Goal: Task Accomplishment & Management: Complete application form

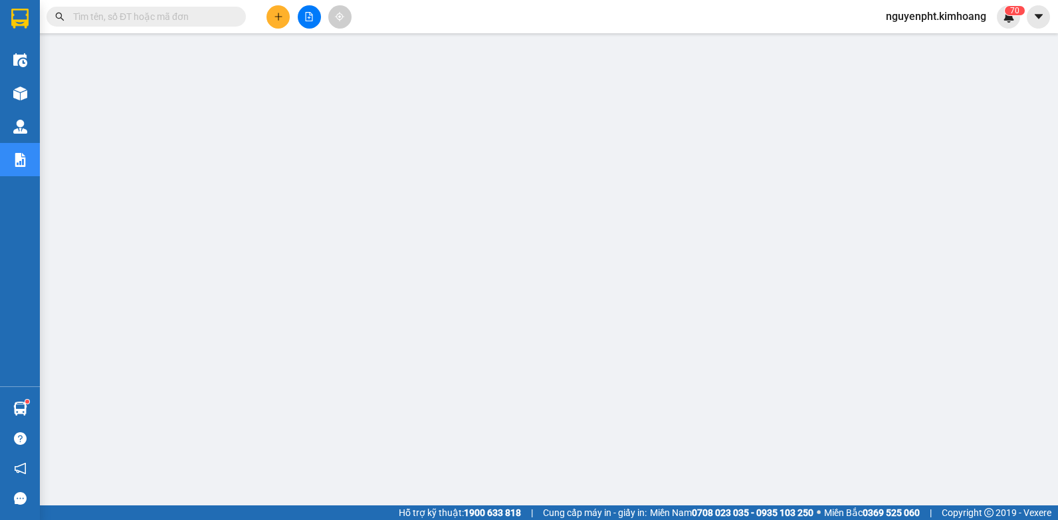
click at [154, 14] on input "text" at bounding box center [151, 16] width 157 height 15
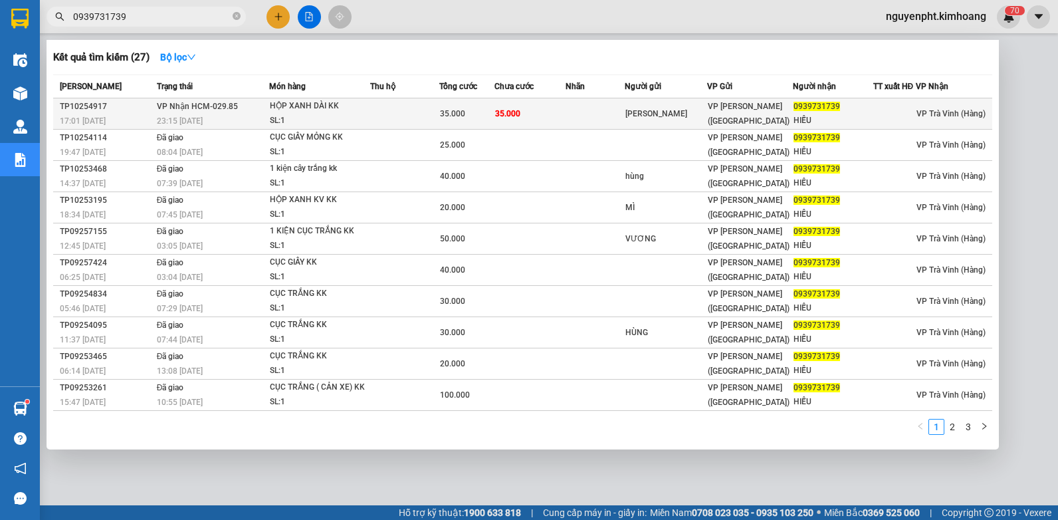
type input "0939731739"
click at [400, 114] on td at bounding box center [404, 113] width 69 height 31
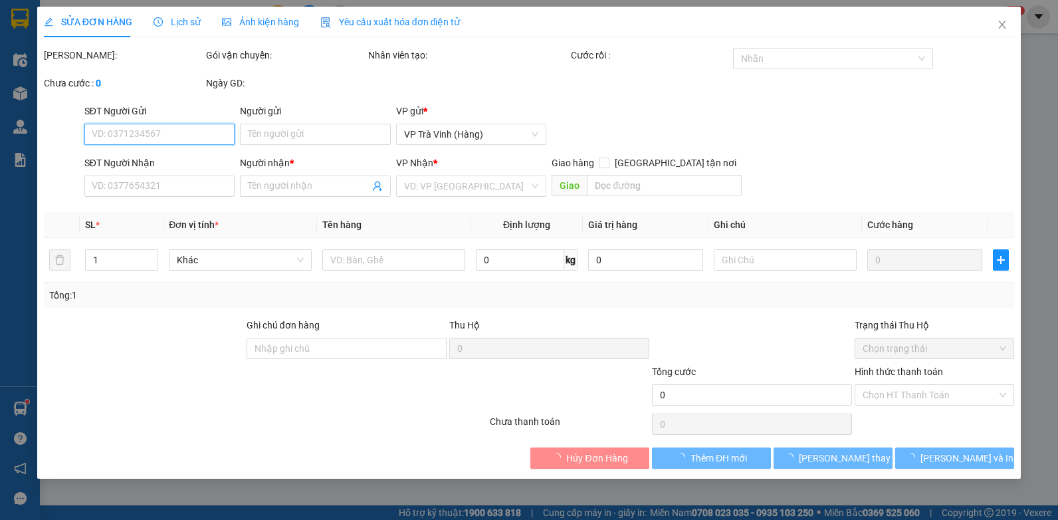
type input "HOÀNG KIM"
type input "0939731739"
type input "HIẾU"
type input "35.000"
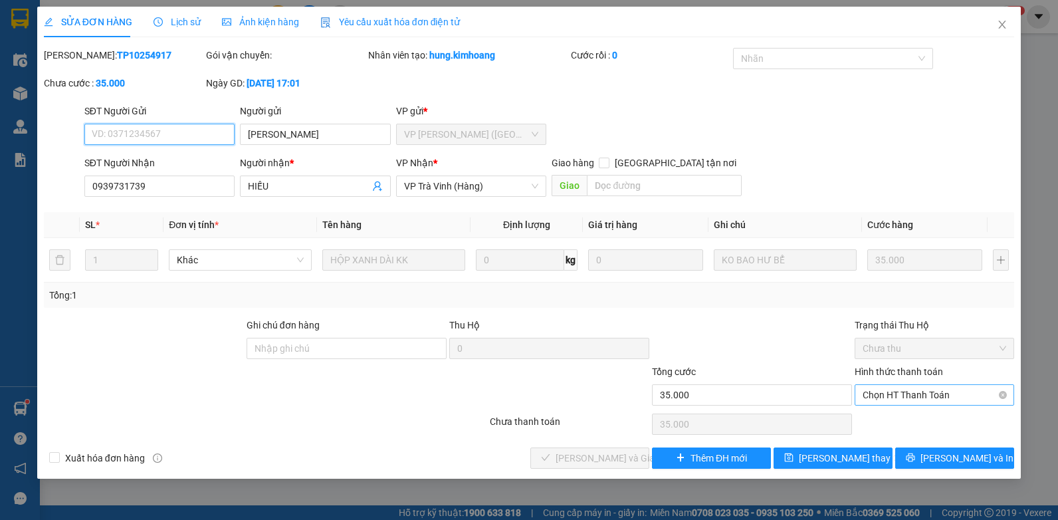
click at [851, 397] on span "Chọn HT Thanh Toán" at bounding box center [935, 395] width 144 height 20
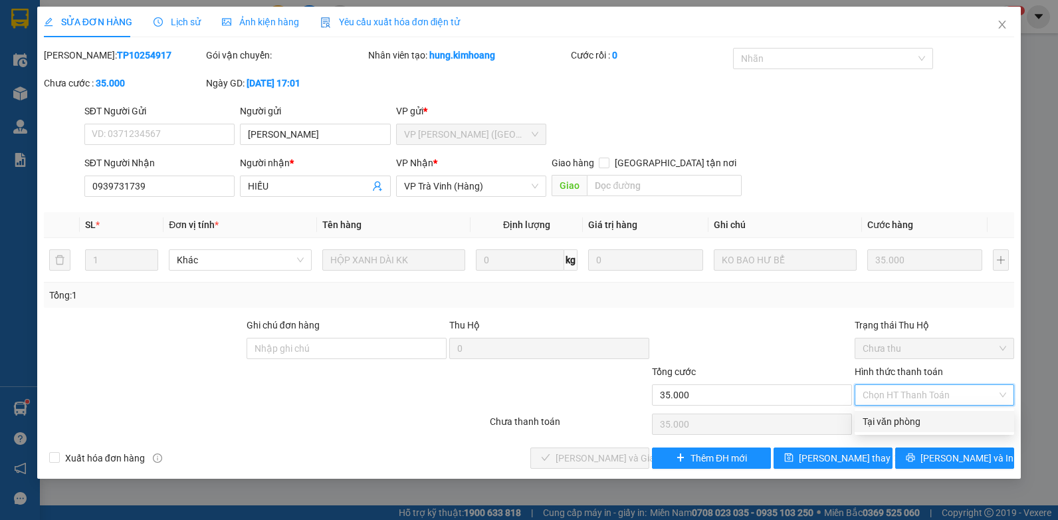
drag, startPoint x: 910, startPoint y: 413, endPoint x: 900, endPoint y: 419, distance: 11.3
click at [851, 414] on div "Tại văn phòng" at bounding box center [934, 421] width 159 height 21
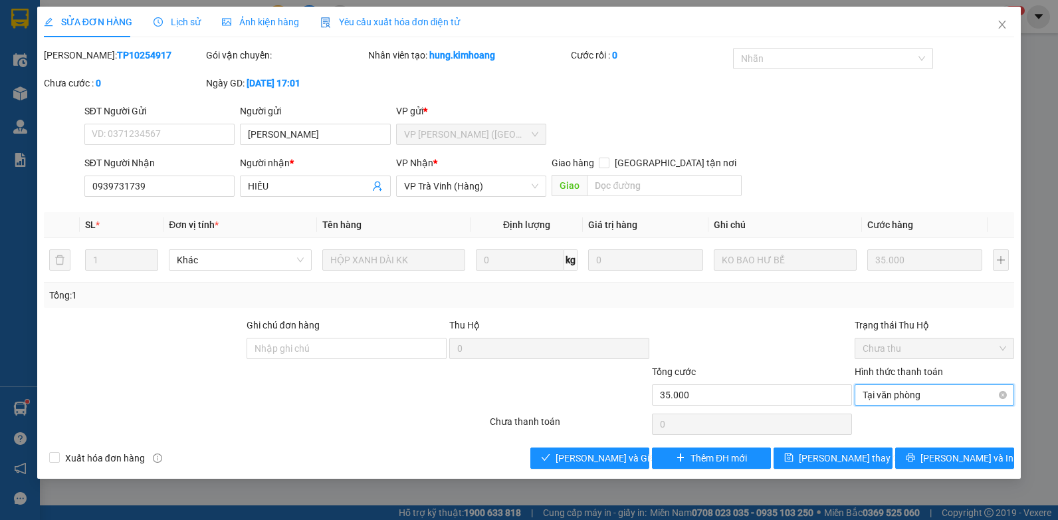
type input "35.000"
click at [851, 394] on input "Hình thức thanh toán" at bounding box center [930, 395] width 134 height 20
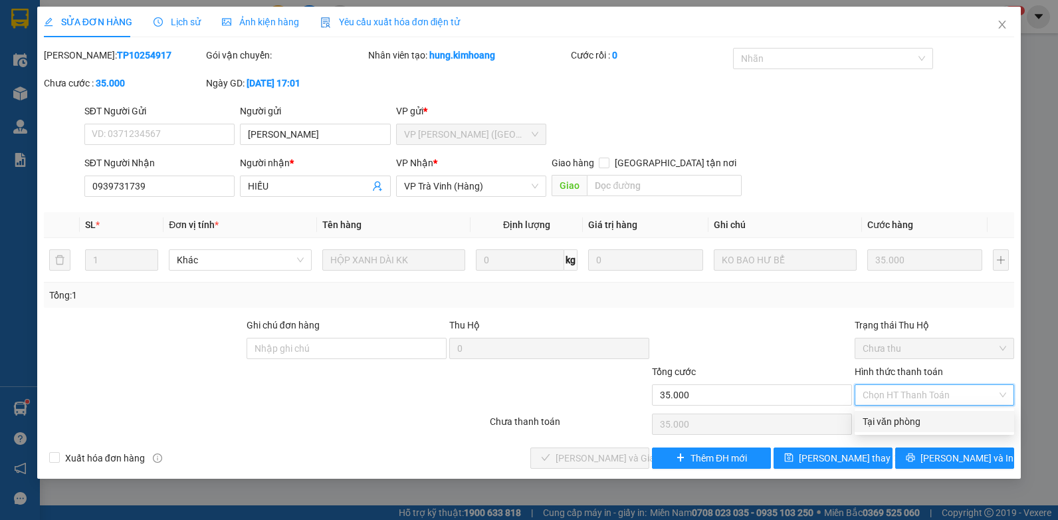
click at [773, 348] on div at bounding box center [752, 341] width 203 height 47
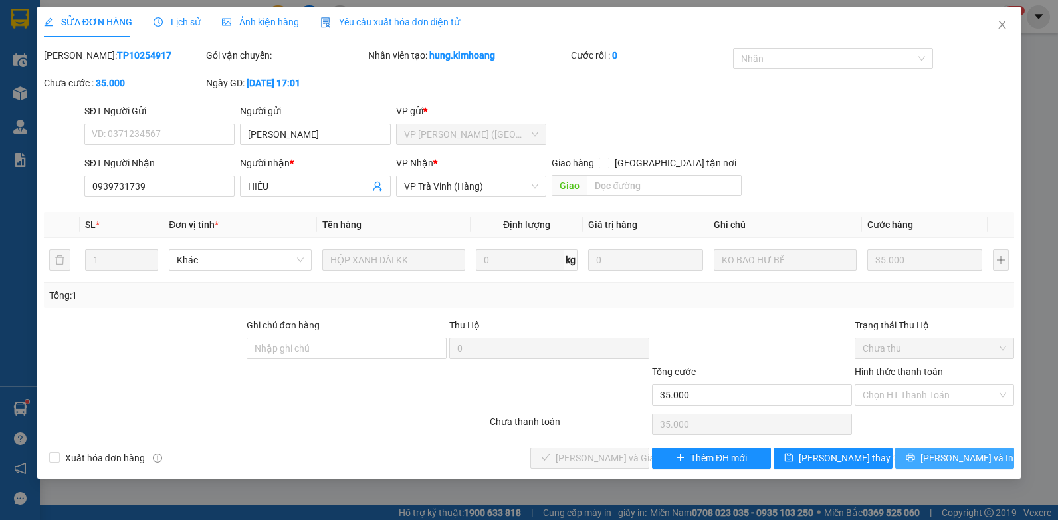
click at [851, 460] on span "[PERSON_NAME] và In" at bounding box center [966, 458] width 93 height 15
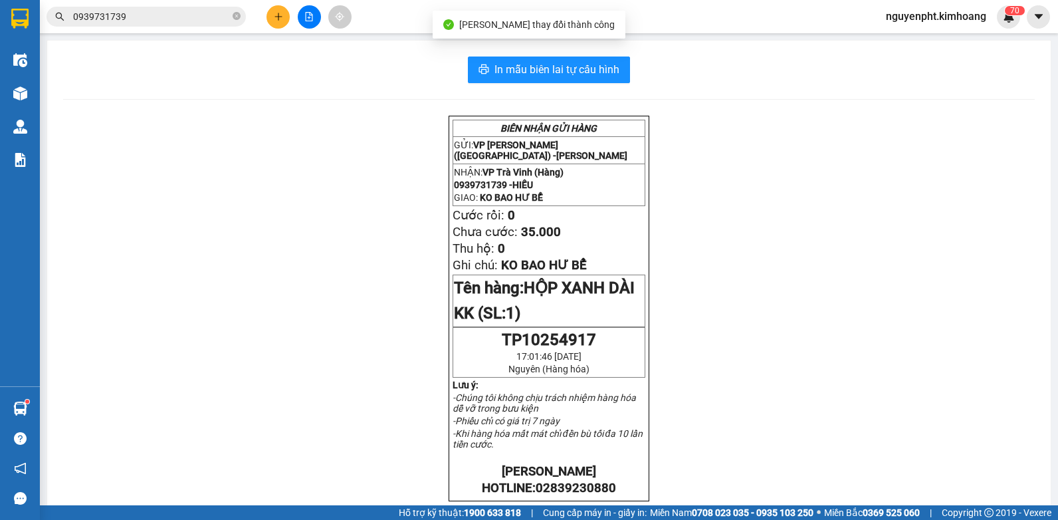
click at [177, 7] on span "0939731739" at bounding box center [146, 17] width 199 height 20
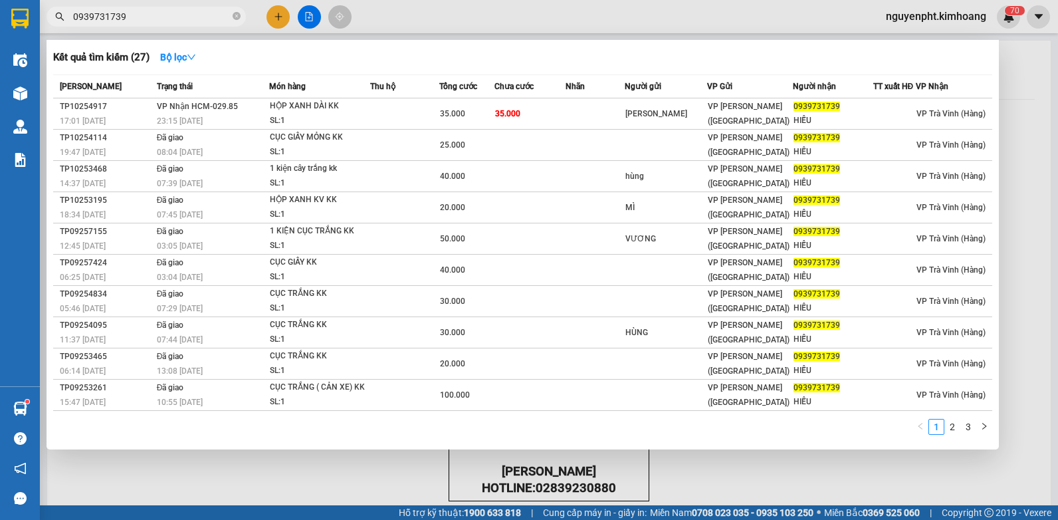
click at [724, 474] on div at bounding box center [529, 260] width 1058 height 520
drag, startPoint x: 142, startPoint y: 17, endPoint x: 0, endPoint y: 11, distance: 142.3
click at [0, 78] on html "Kết quả tìm kiếm ( 27 ) Bộ lọc Mã ĐH Trạng thái Món hàng Thu hộ Tổng cước Chưa …" at bounding box center [529, 260] width 1058 height 520
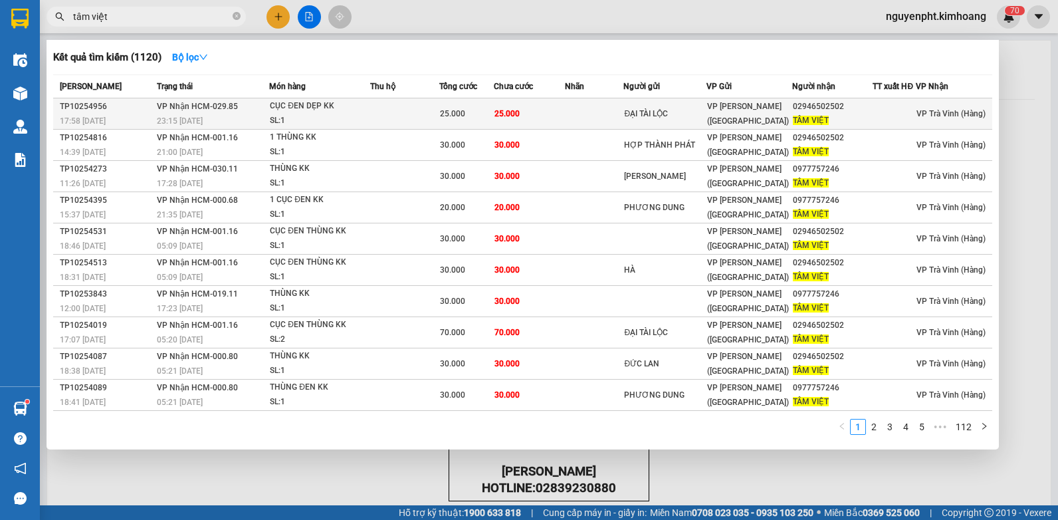
type input "tâm việt"
click at [533, 112] on td "25.000" at bounding box center [529, 113] width 71 height 31
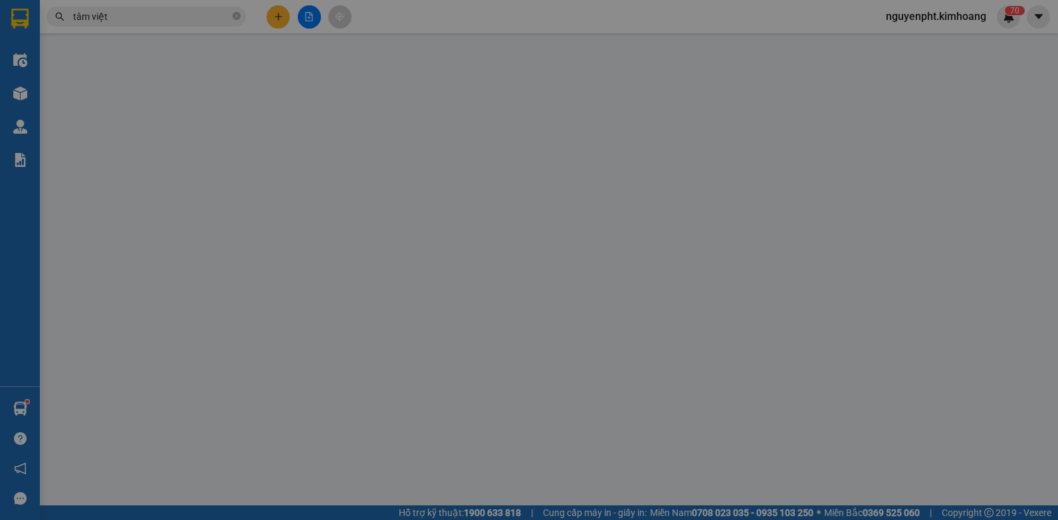
type input "ĐẠI TÀI LỘC"
type input "02946502502"
type input "TÂM VIỆT"
type input "25.000"
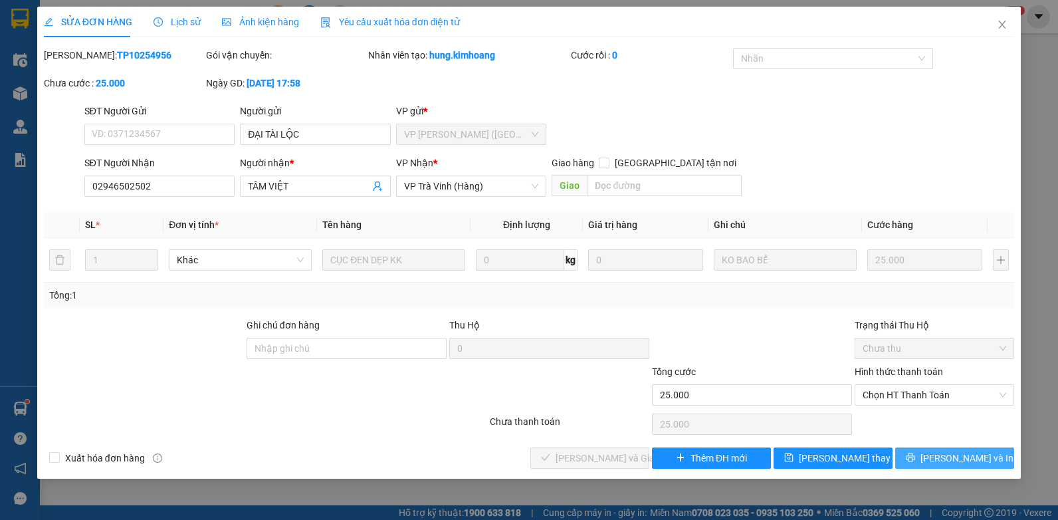
click at [851, 462] on span "[PERSON_NAME] và In" at bounding box center [966, 458] width 93 height 15
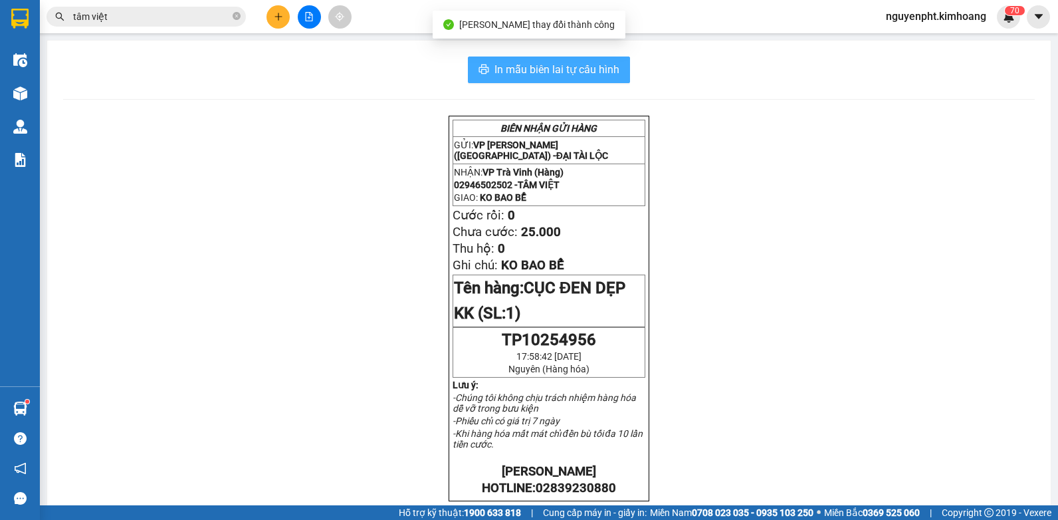
click at [602, 77] on span "In mẫu biên lai tự cấu hình" at bounding box center [556, 69] width 125 height 17
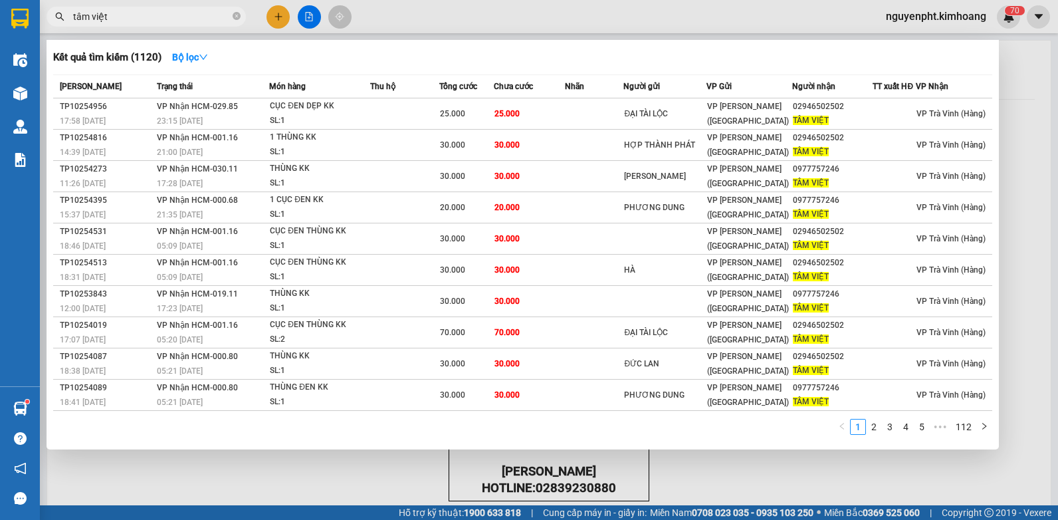
click at [204, 20] on input "tâm việt" at bounding box center [151, 16] width 157 height 15
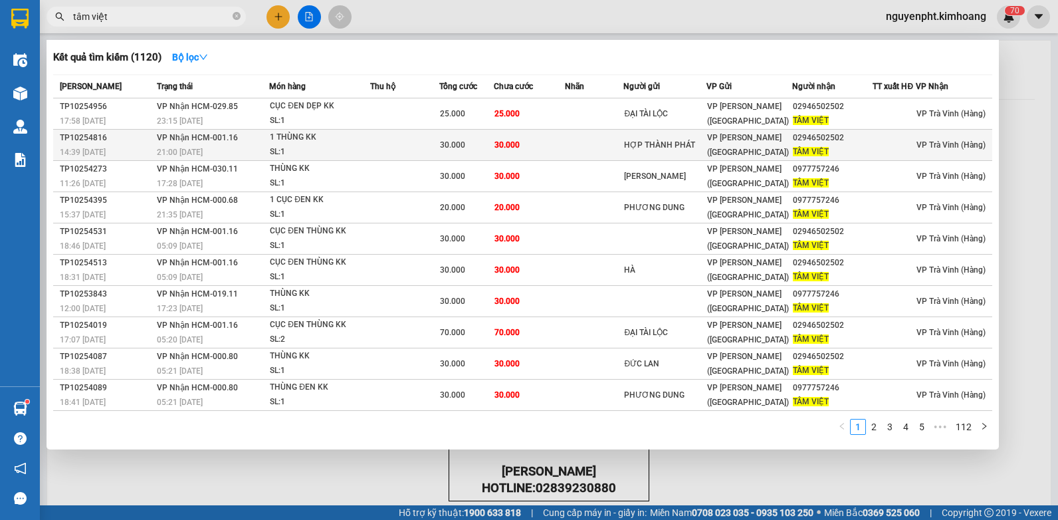
click at [393, 145] on td at bounding box center [404, 145] width 69 height 31
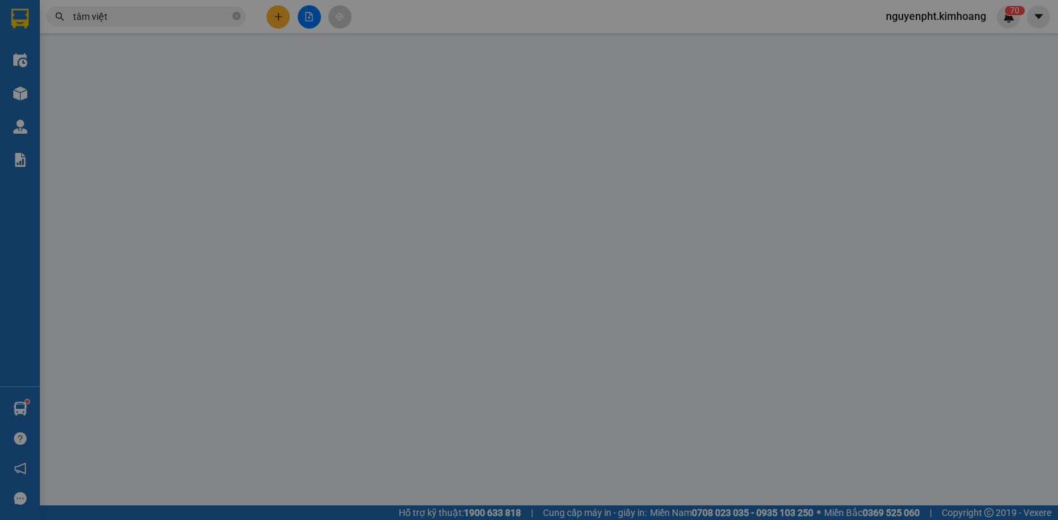
type input "HỢP THÀNH PHÁT"
type input "02946502502"
type input "TÂM VIỆT"
type input "30.000"
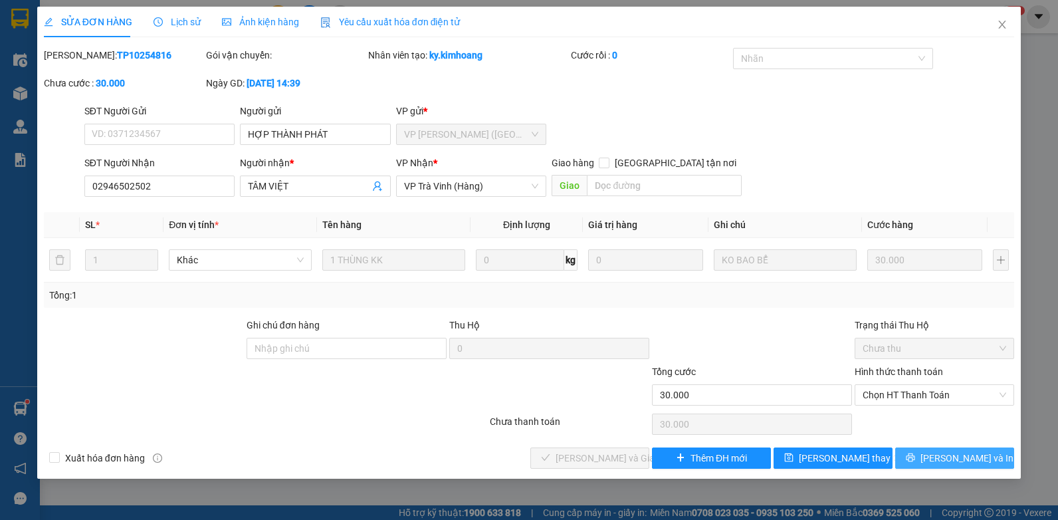
click at [851, 455] on span "[PERSON_NAME] và In" at bounding box center [966, 458] width 93 height 15
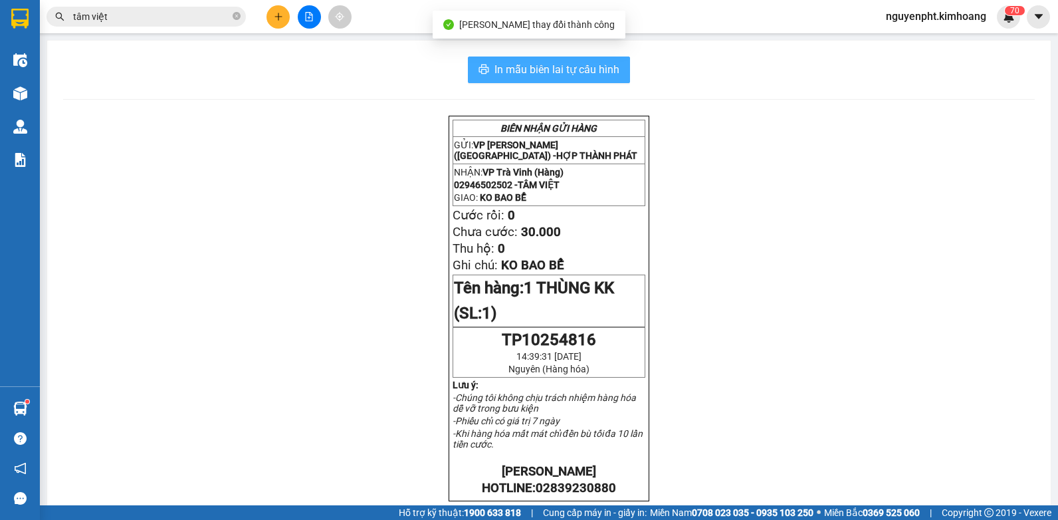
click at [518, 73] on span "In mẫu biên lai tự cấu hình" at bounding box center [556, 69] width 125 height 17
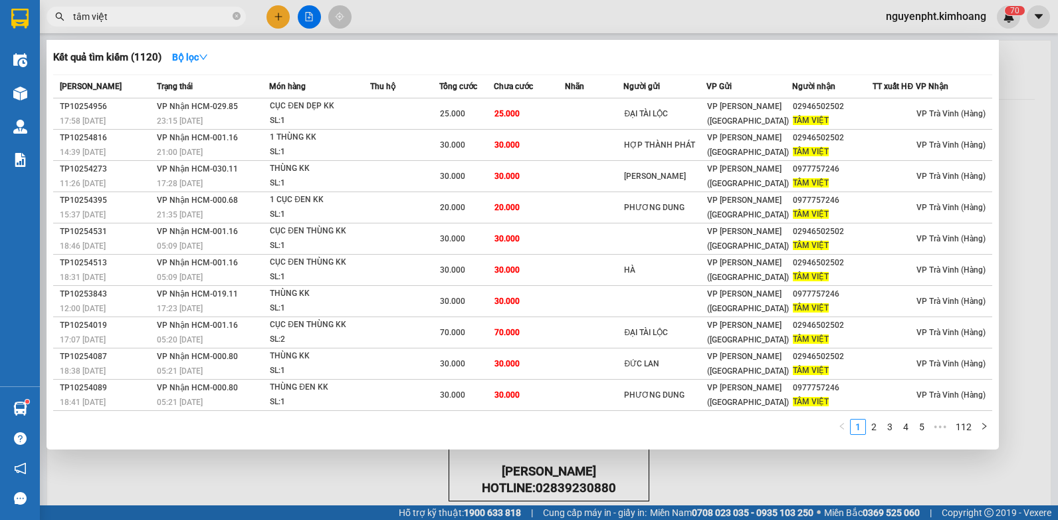
click at [161, 15] on input "tâm việt" at bounding box center [151, 16] width 157 height 15
drag, startPoint x: 326, startPoint y: 468, endPoint x: 318, endPoint y: 462, distance: 10.0
click at [326, 468] on div at bounding box center [529, 260] width 1058 height 520
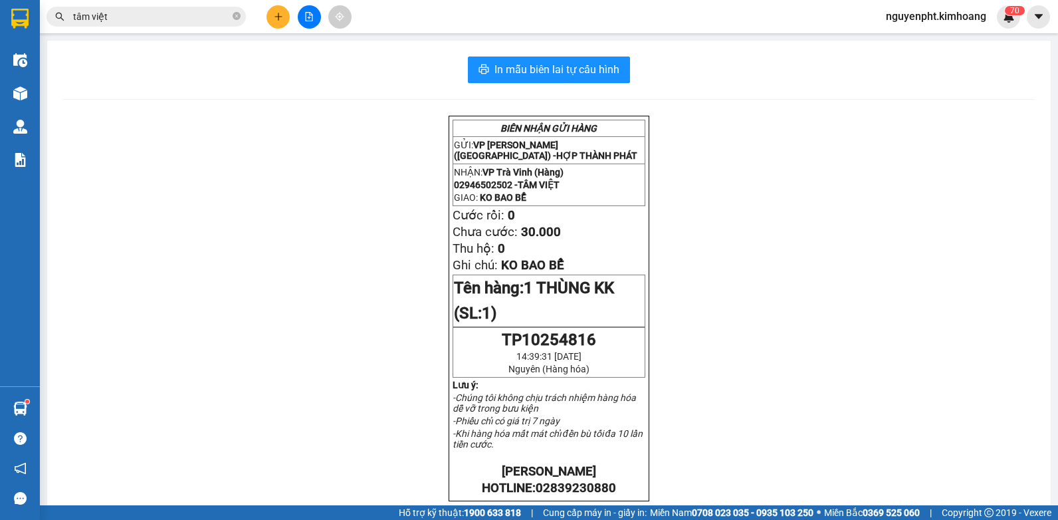
click at [0, 25] on html "Kết quả tìm kiếm ( 1120 ) Bộ lọc Mã ĐH Trạng thái Món hàng Thu hộ Tổng cước Chư…" at bounding box center [529, 260] width 1058 height 520
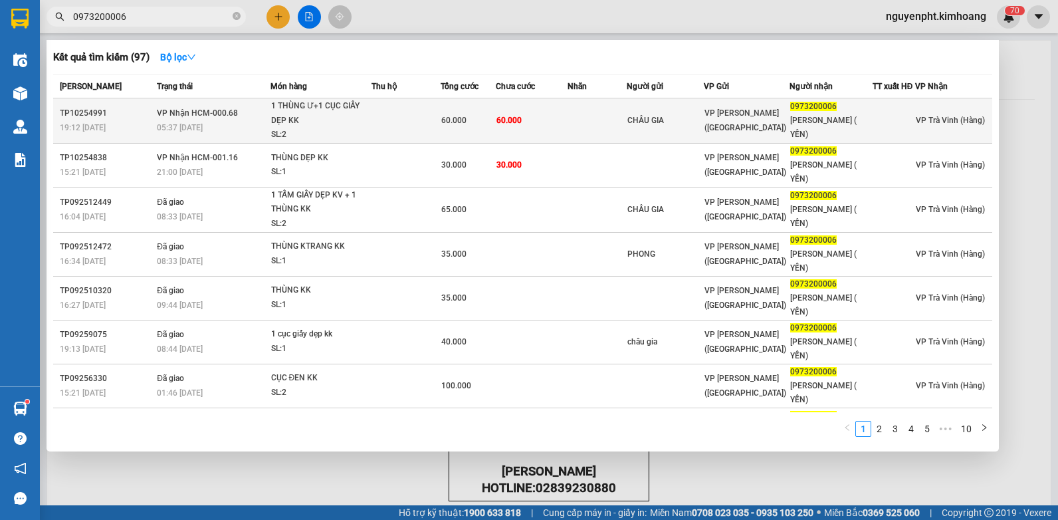
type input "0973200006"
click at [476, 122] on div "60.000" at bounding box center [468, 120] width 54 height 15
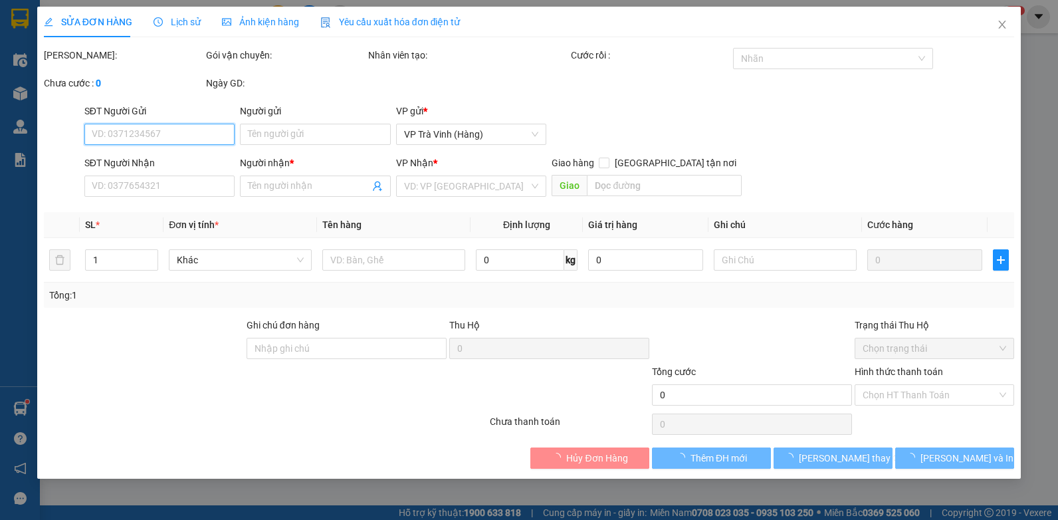
type input "CHÂU GIA"
type input "0973200006"
type input "CHÂU HƯNG ( YẾN)"
type input "60.000"
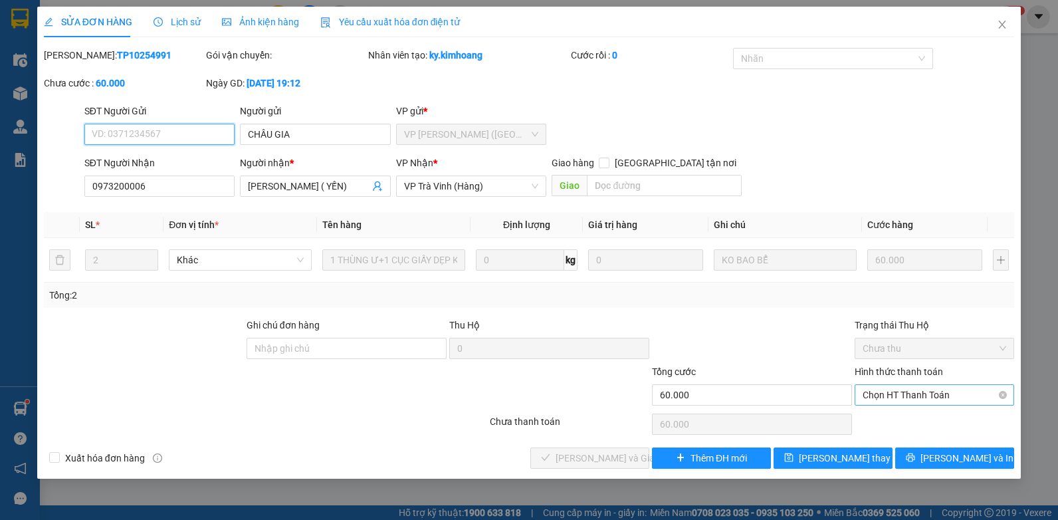
click at [851, 397] on span "Chọn HT Thanh Toán" at bounding box center [935, 395] width 144 height 20
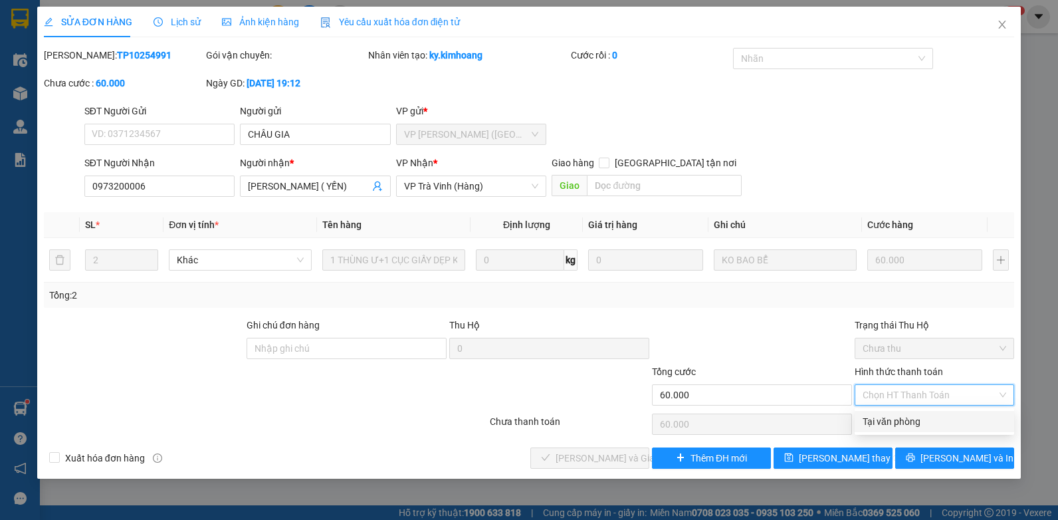
drag, startPoint x: 933, startPoint y: 405, endPoint x: 849, endPoint y: 421, distance: 85.2
click at [851, 421] on div "Tại văn phòng" at bounding box center [935, 421] width 144 height 15
type input "0"
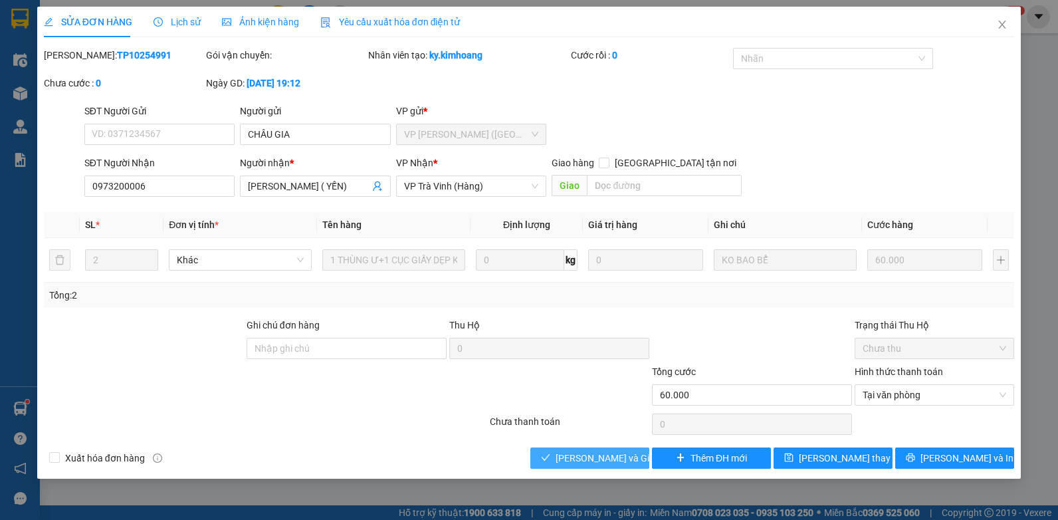
click at [570, 456] on span "[PERSON_NAME] và Giao hàng" at bounding box center [620, 458] width 128 height 15
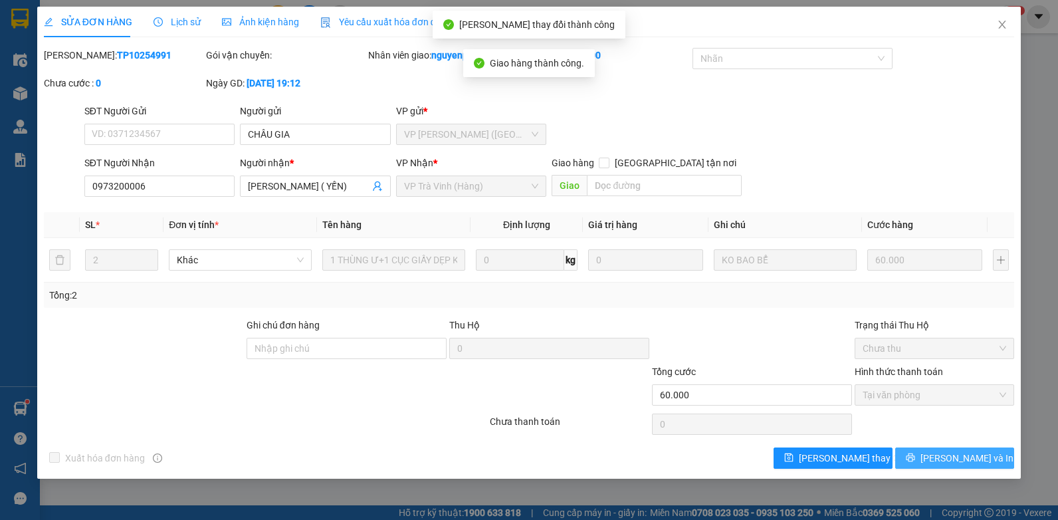
drag, startPoint x: 940, startPoint y: 459, endPoint x: 809, endPoint y: 352, distance: 169.0
click at [851, 459] on button "[PERSON_NAME] và In" at bounding box center [954, 457] width 119 height 21
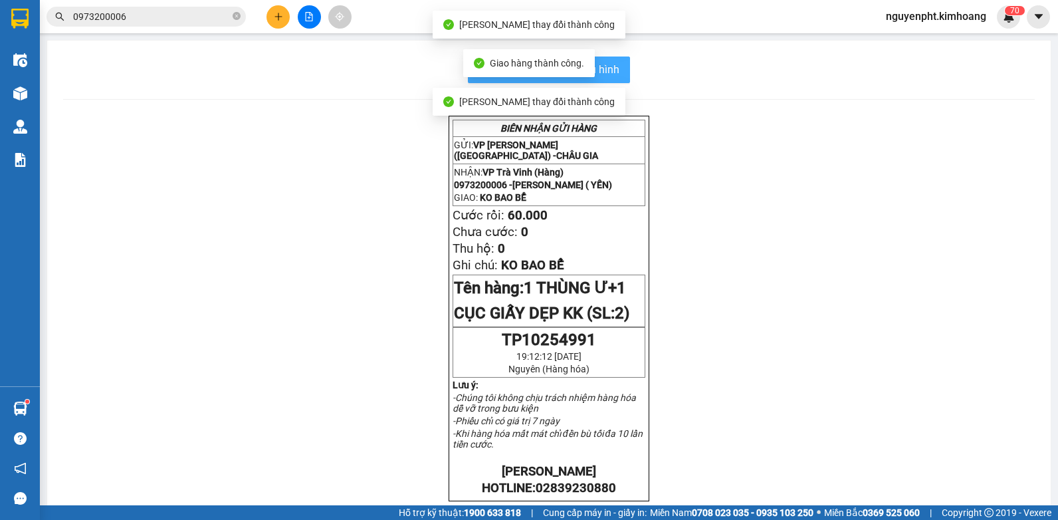
click at [613, 67] on span "In mẫu biên lai tự cấu hình" at bounding box center [556, 69] width 125 height 17
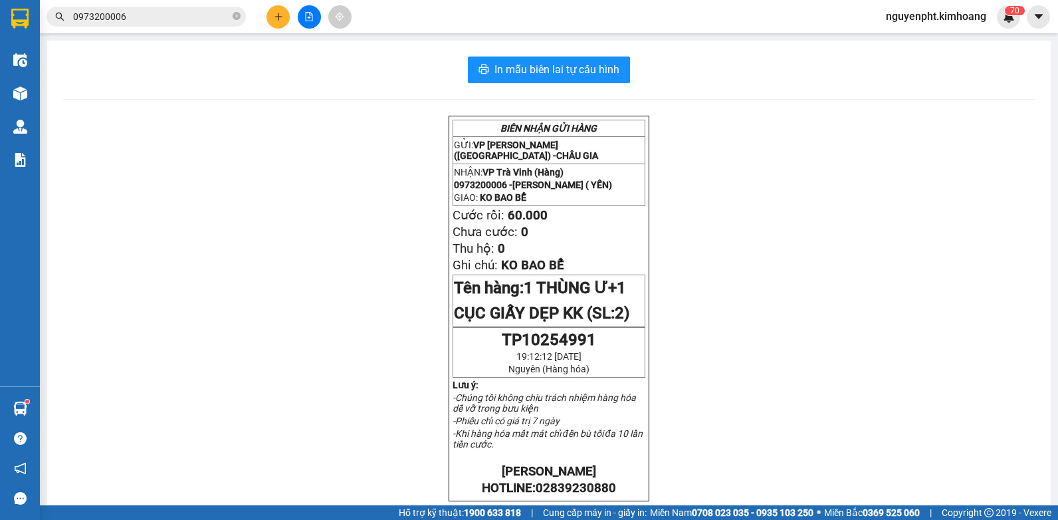
drag, startPoint x: 179, startPoint y: 21, endPoint x: 226, endPoint y: 80, distance: 75.7
click at [179, 22] on input "0973200006" at bounding box center [151, 16] width 157 height 15
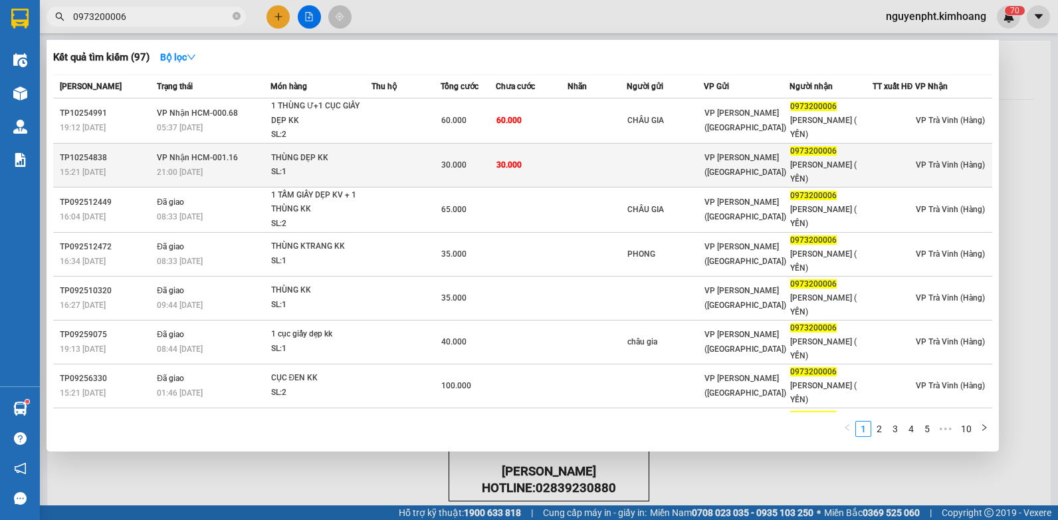
click at [358, 155] on div "THÙNG DẸP KK" at bounding box center [321, 158] width 100 height 15
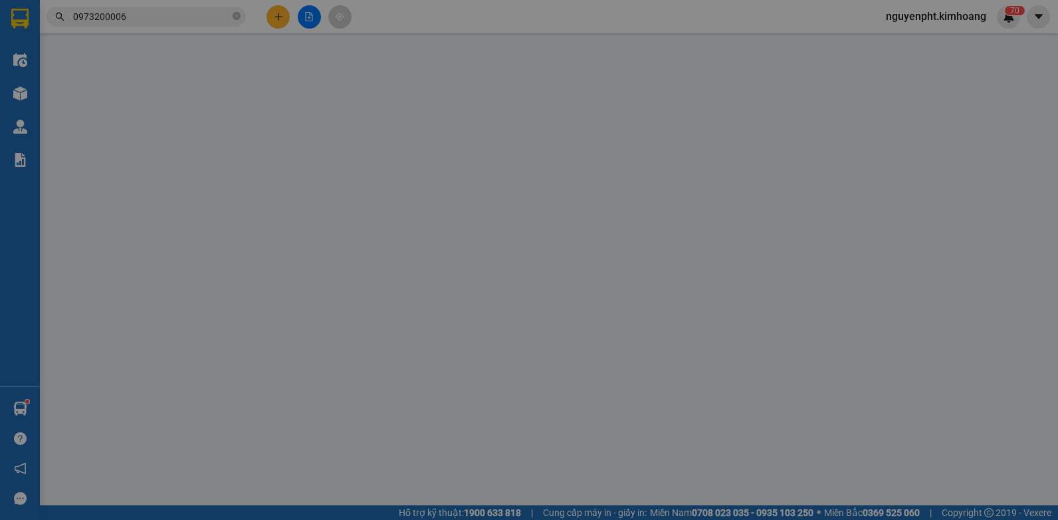
type input "0973200006"
type input "CHÂU HƯNG ( YẾN)"
type input "30.000"
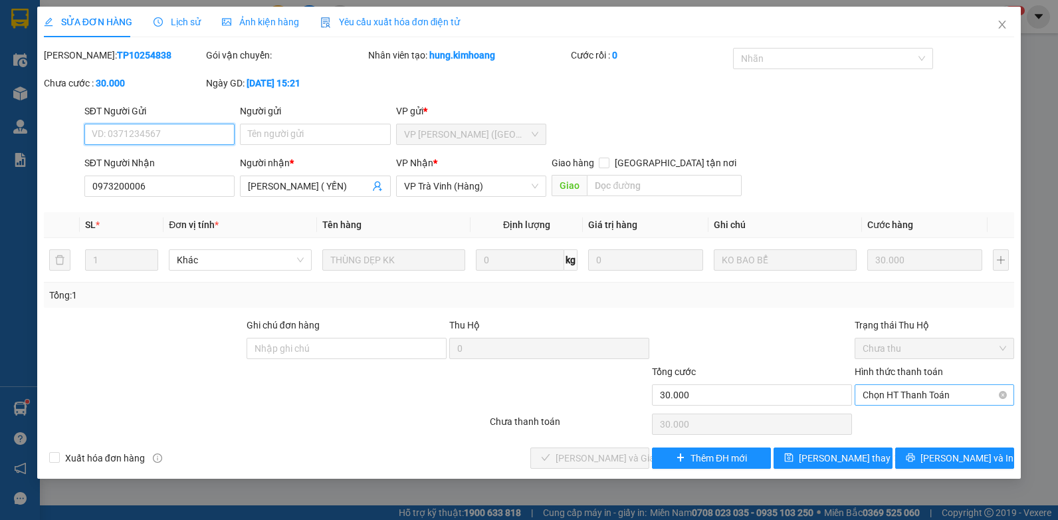
drag, startPoint x: 924, startPoint y: 394, endPoint x: 919, endPoint y: 404, distance: 11.0
click at [851, 395] on span "Chọn HT Thanh Toán" at bounding box center [935, 395] width 144 height 20
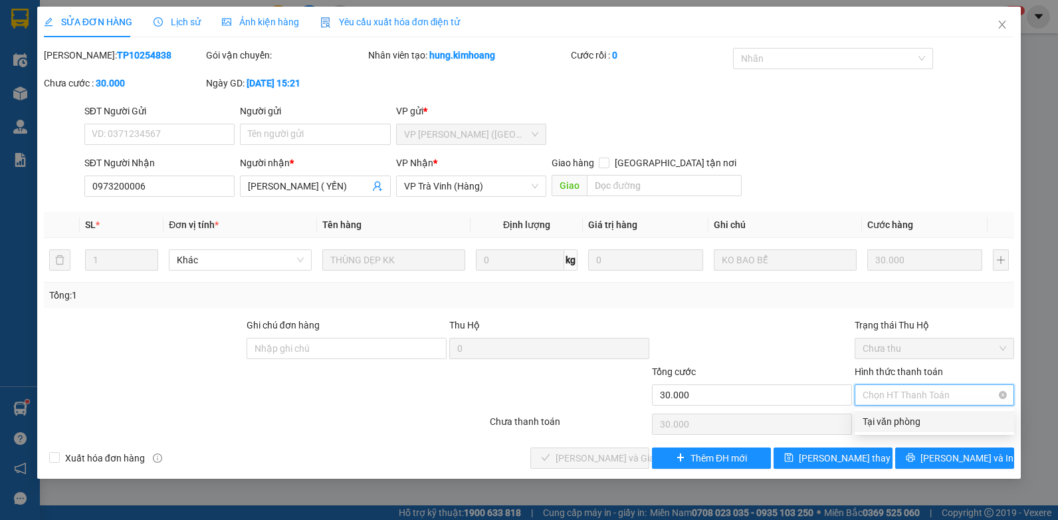
drag, startPoint x: 919, startPoint y: 404, endPoint x: 909, endPoint y: 420, distance: 18.8
click at [851, 419] on div "Tại văn phòng" at bounding box center [935, 421] width 144 height 15
type input "0"
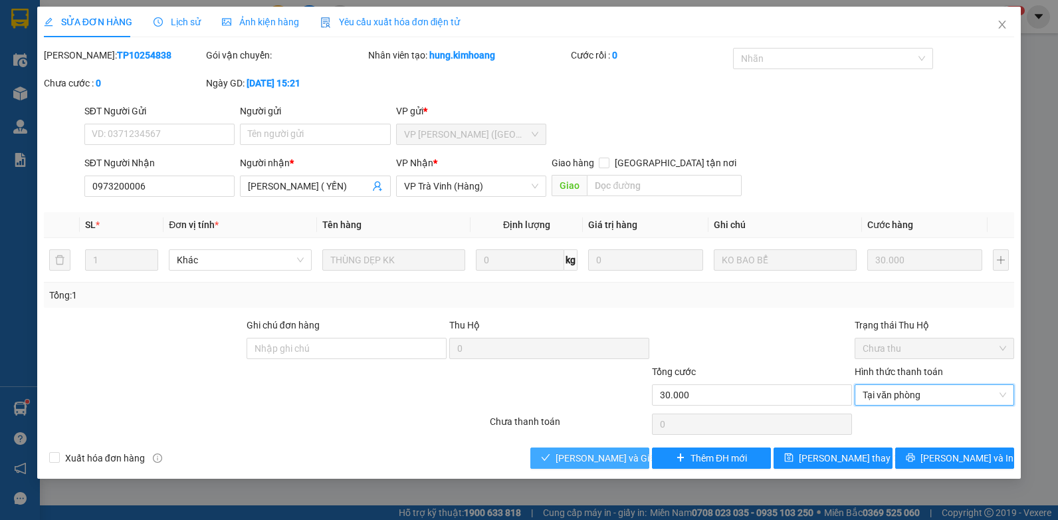
click at [597, 459] on span "[PERSON_NAME] và Giao hàng" at bounding box center [620, 458] width 128 height 15
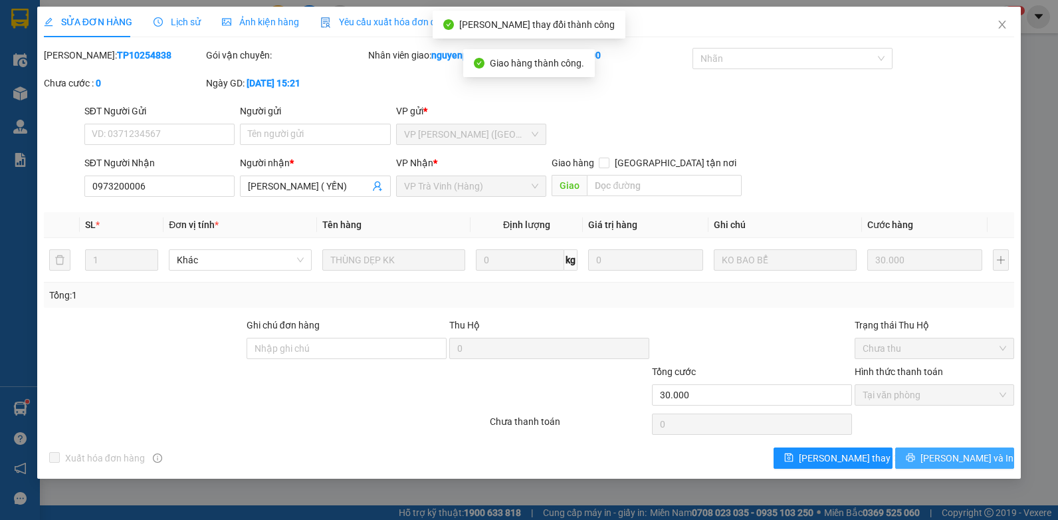
click at [851, 455] on span "[PERSON_NAME] và In" at bounding box center [966, 458] width 93 height 15
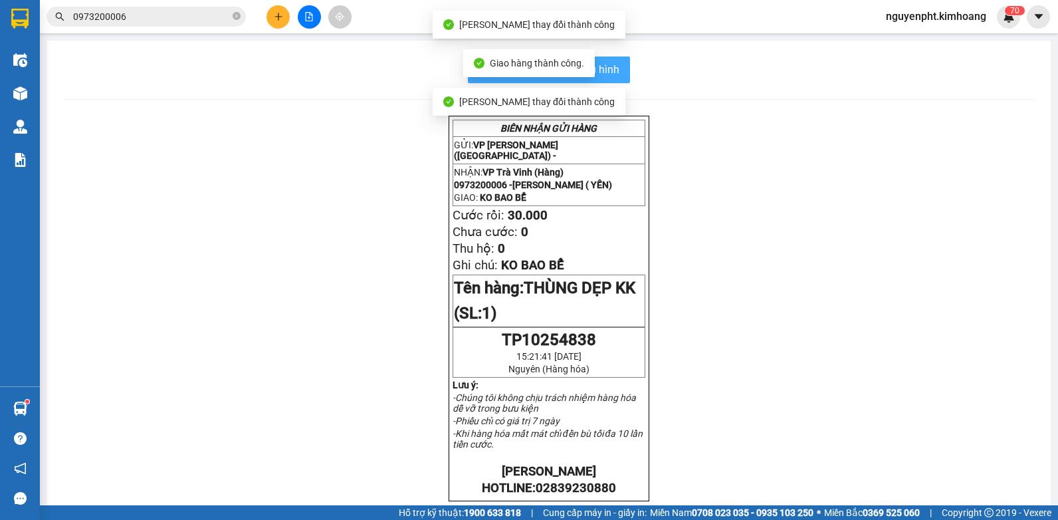
click at [597, 68] on span "In mẫu biên lai tự cấu hình" at bounding box center [556, 69] width 125 height 17
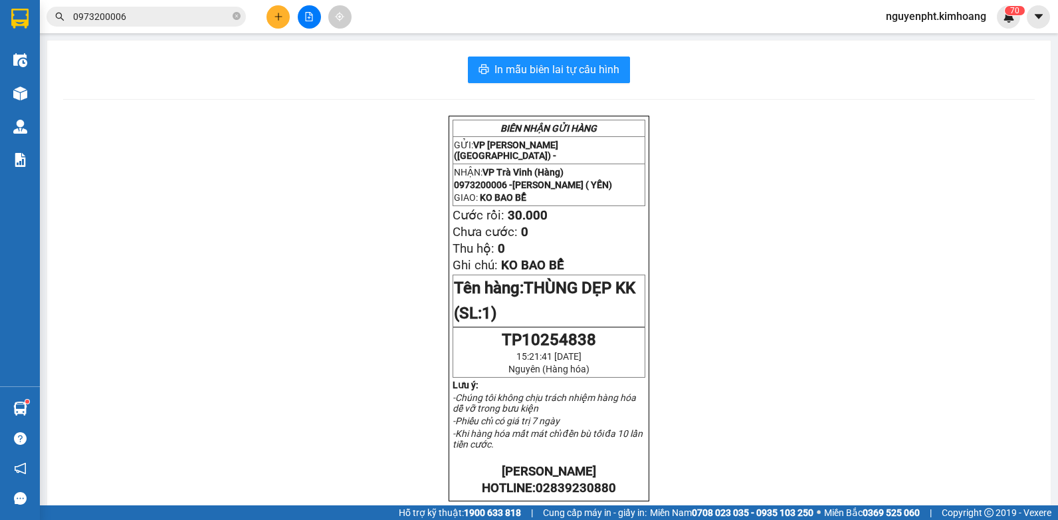
click at [165, 78] on div "In mẫu biên lai tự cấu hình" at bounding box center [548, 69] width 971 height 27
click at [238, 19] on icon "close-circle" at bounding box center [237, 16] width 8 height 8
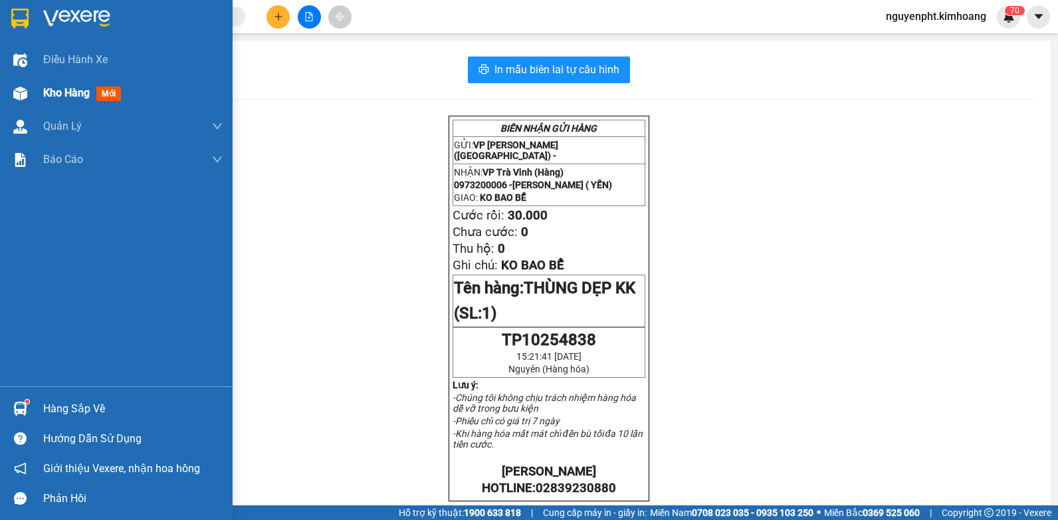
click at [76, 96] on span "Kho hàng" at bounding box center [66, 92] width 47 height 13
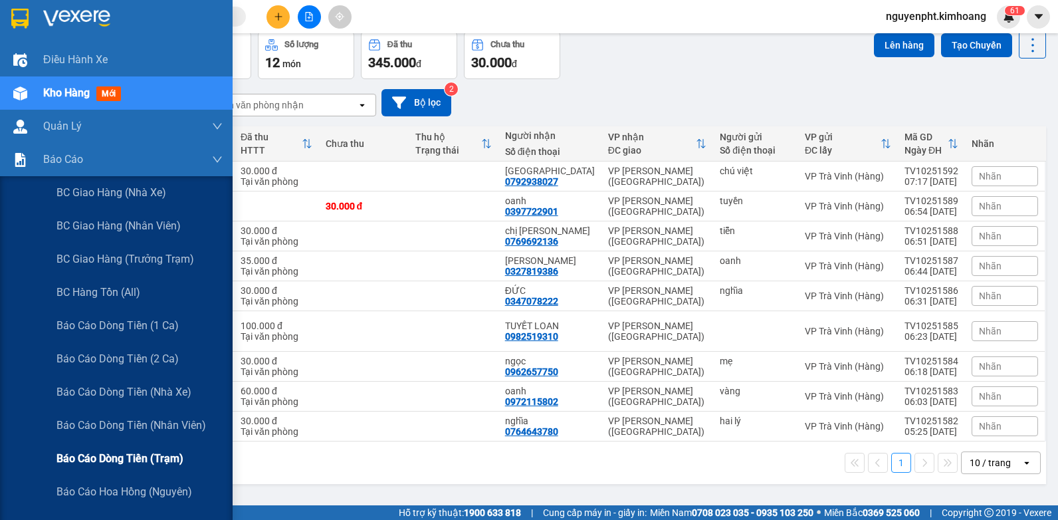
scroll to position [133, 0]
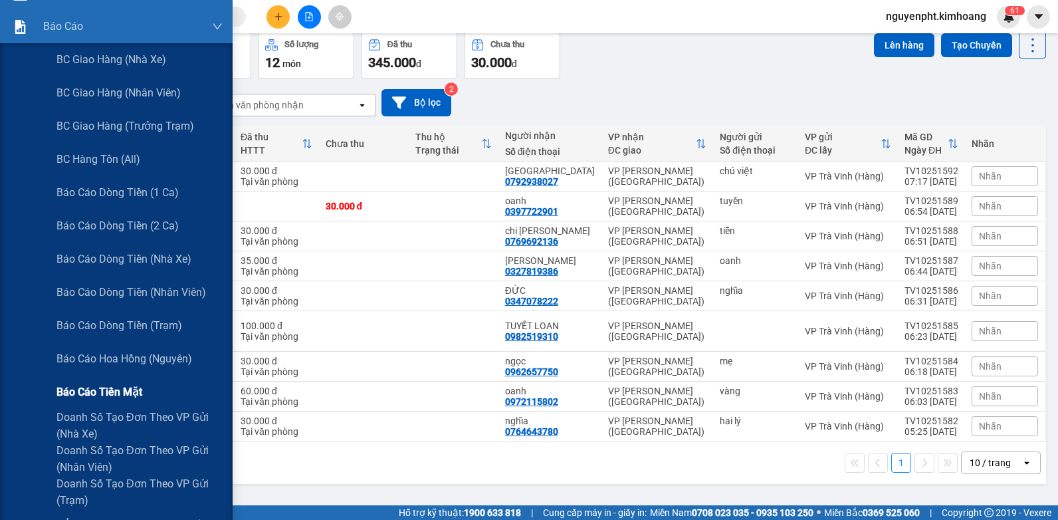
click at [122, 388] on span "Báo cáo tiền mặt" at bounding box center [99, 391] width 86 height 17
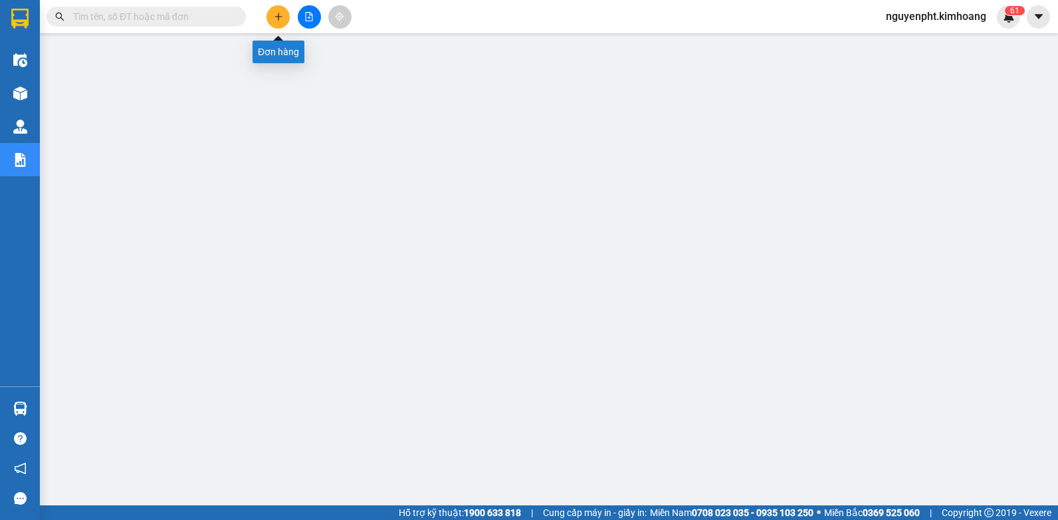
click at [282, 11] on button at bounding box center [277, 16] width 23 height 23
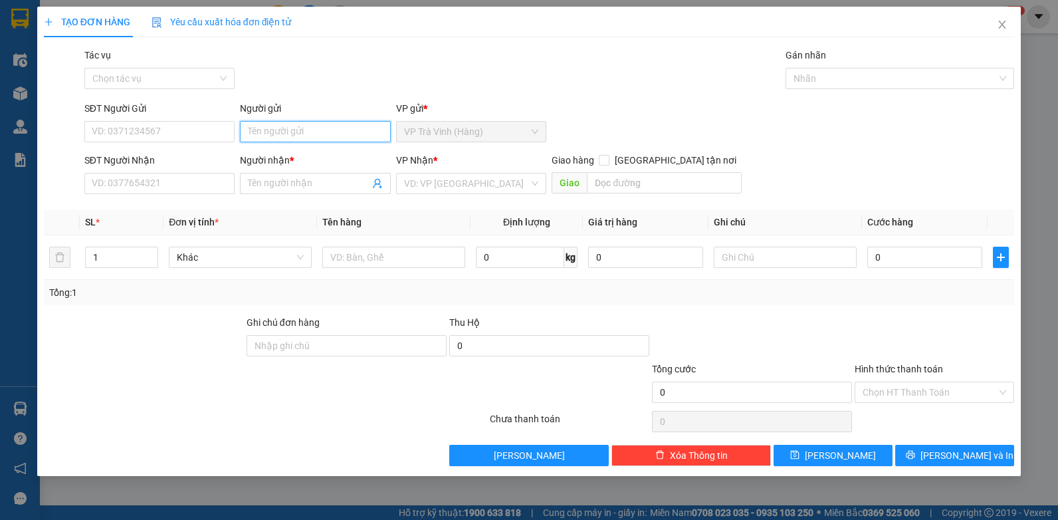
click at [274, 132] on input "Người gửi" at bounding box center [315, 131] width 151 height 21
type input "trường phúc"
type input "0987628899"
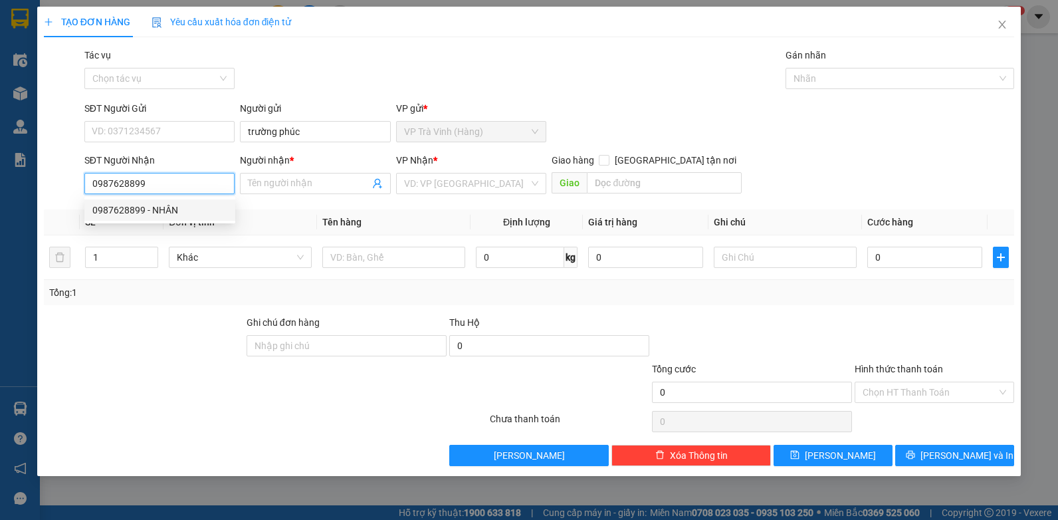
click at [157, 207] on div "0987628899 - NHÂN" at bounding box center [159, 210] width 135 height 15
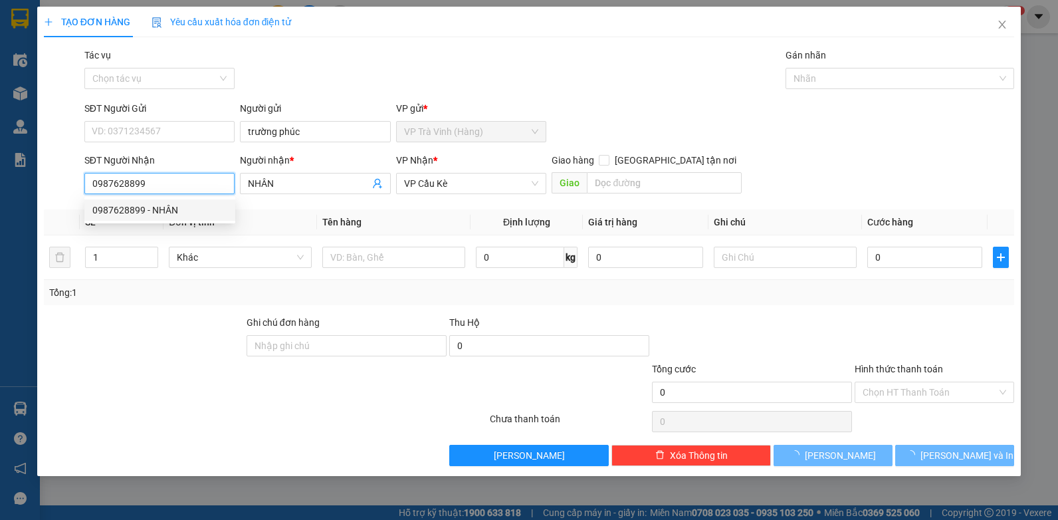
type input "NHÂN"
type input "20.000"
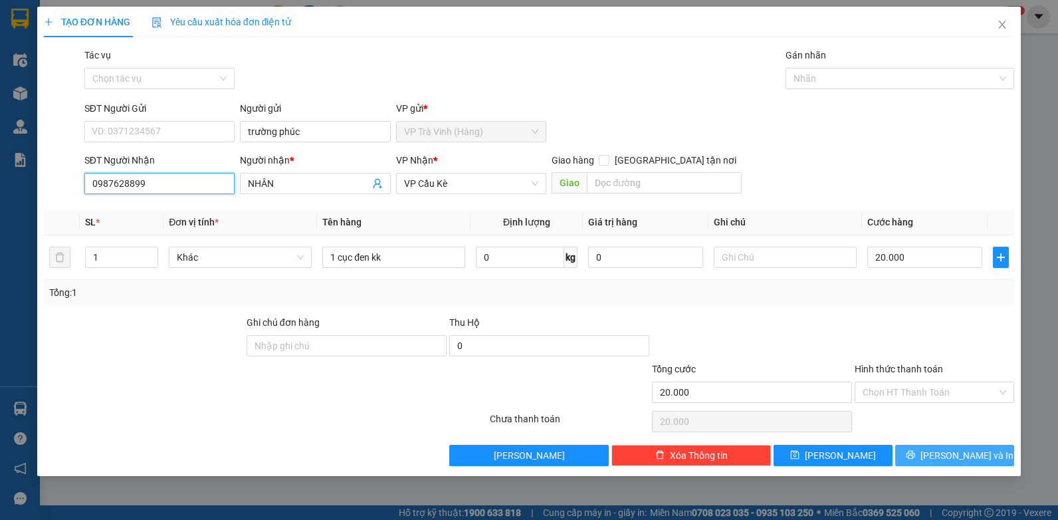
type input "0987628899"
drag, startPoint x: 937, startPoint y: 457, endPoint x: 934, endPoint y: 433, distance: 24.2
click at [915, 457] on icon "printer" at bounding box center [910, 454] width 9 height 9
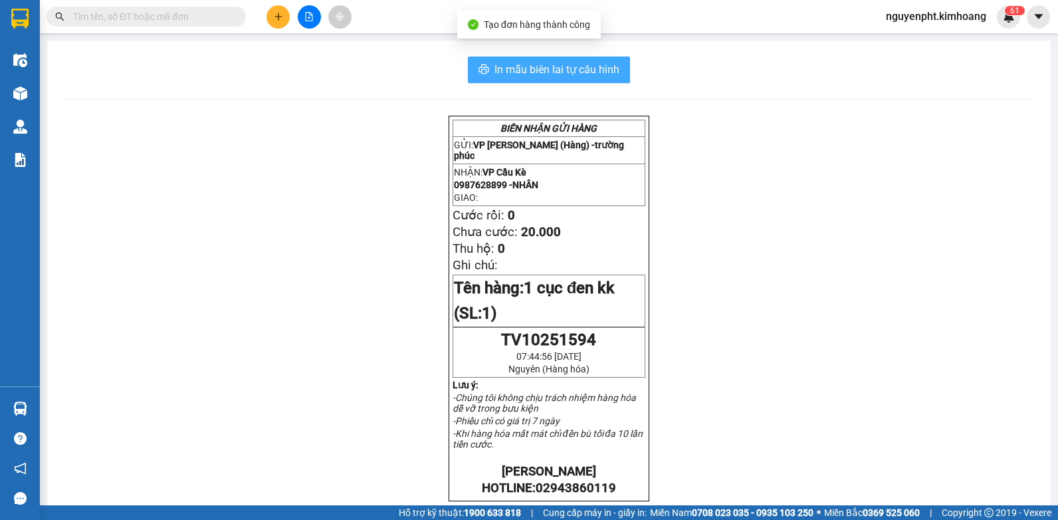
click at [520, 64] on span "In mẫu biên lai tự cấu hình" at bounding box center [556, 69] width 125 height 17
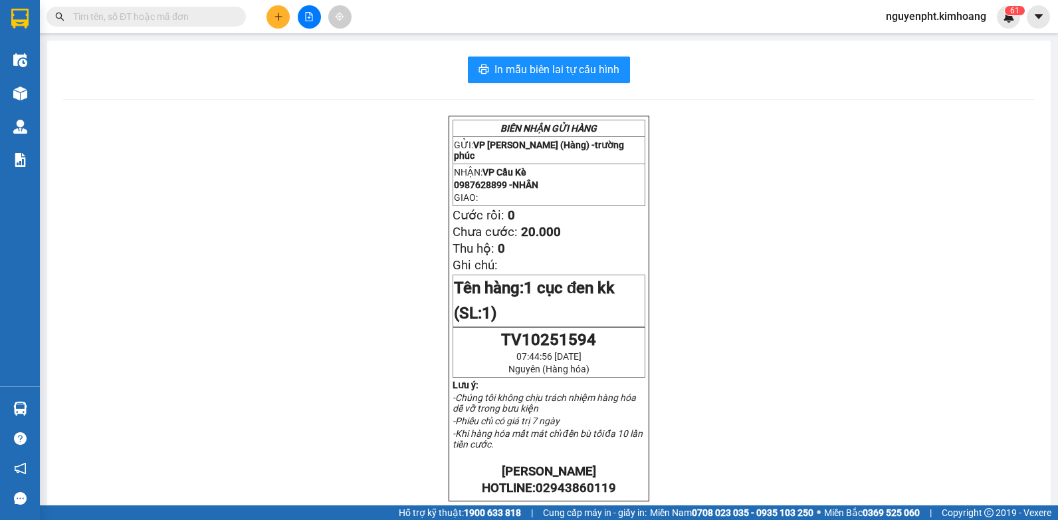
drag, startPoint x: 111, startPoint y: 17, endPoint x: 108, endPoint y: 35, distance: 18.8
click at [111, 17] on input "text" at bounding box center [151, 16] width 157 height 15
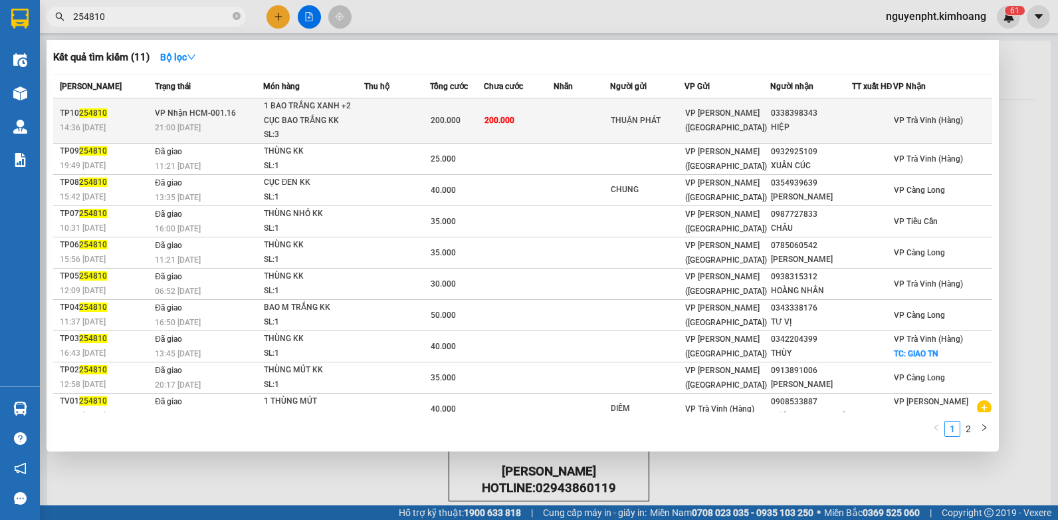
type input "254810"
click at [597, 131] on td at bounding box center [582, 120] width 56 height 45
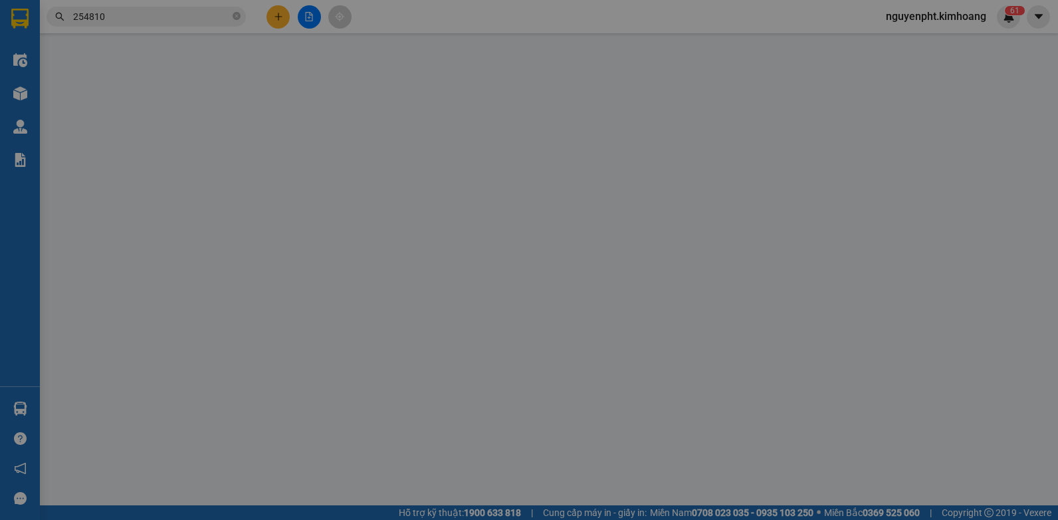
type input "THUẬN PHÁT"
type input "0338398343"
type input "HIỆP"
type input "200.000"
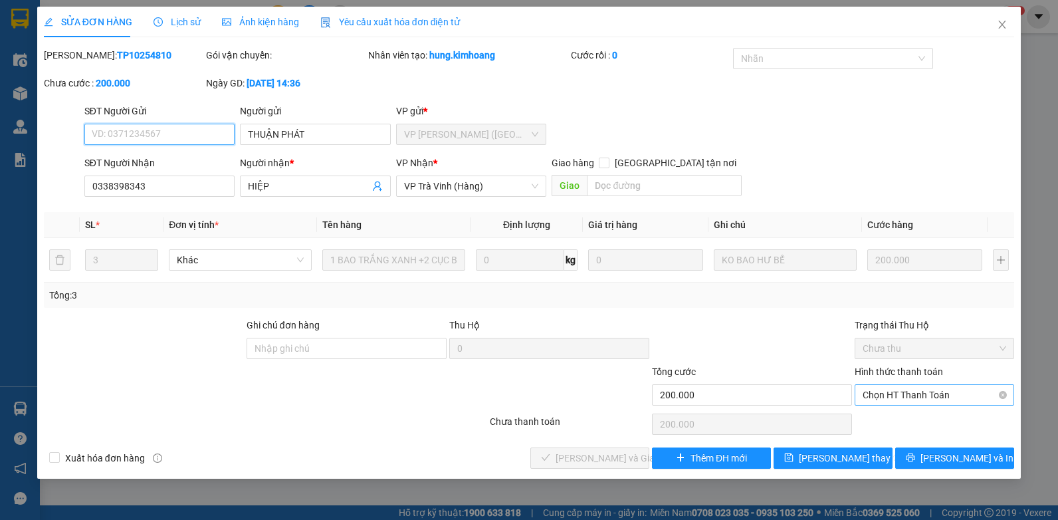
drag, startPoint x: 926, startPoint y: 394, endPoint x: 922, endPoint y: 407, distance: 13.2
click at [927, 394] on span "Chọn HT Thanh Toán" at bounding box center [935, 395] width 144 height 20
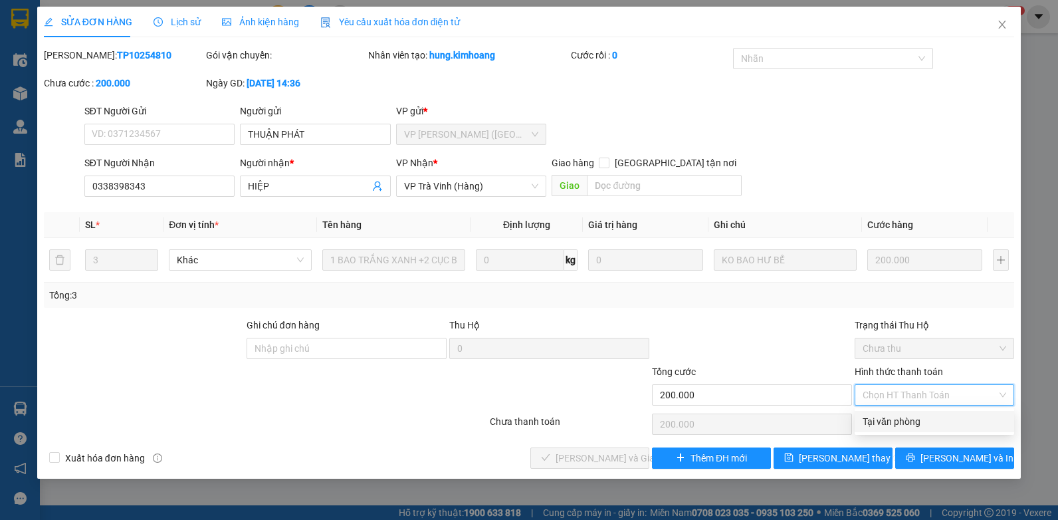
drag, startPoint x: 917, startPoint y: 415, endPoint x: 662, endPoint y: 440, distance: 256.3
click at [916, 415] on div "Tại văn phòng" at bounding box center [935, 421] width 144 height 15
type input "0"
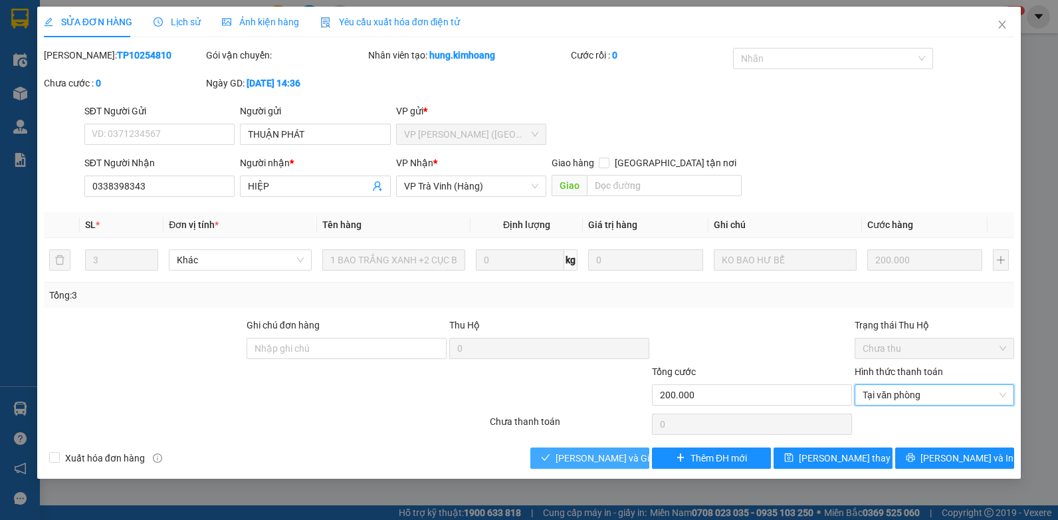
drag, startPoint x: 541, startPoint y: 464, endPoint x: 552, endPoint y: 463, distance: 10.7
click at [542, 464] on button "[PERSON_NAME] và Giao hàng" at bounding box center [589, 457] width 119 height 21
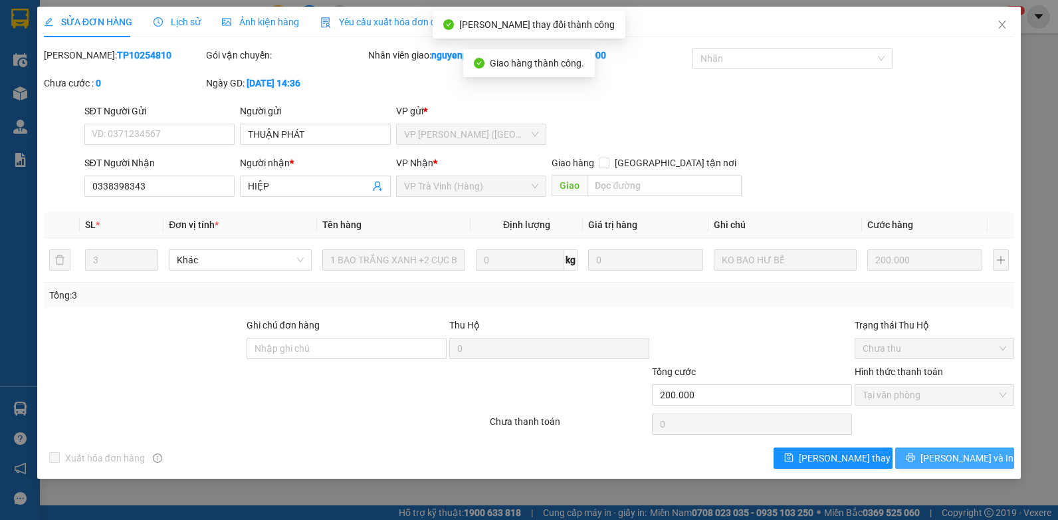
drag, startPoint x: 950, startPoint y: 464, endPoint x: 948, endPoint y: 457, distance: 7.6
click at [950, 464] on span "[PERSON_NAME] và In" at bounding box center [966, 458] width 93 height 15
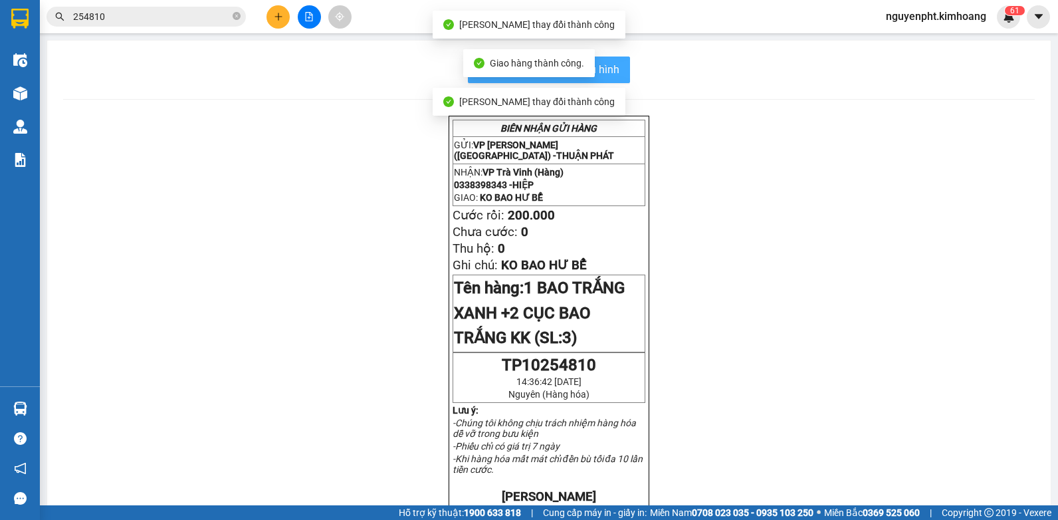
drag, startPoint x: 599, startPoint y: 60, endPoint x: 610, endPoint y: 63, distance: 11.8
click at [599, 60] on button "In mẫu biên lai tự cấu hình" at bounding box center [549, 69] width 162 height 27
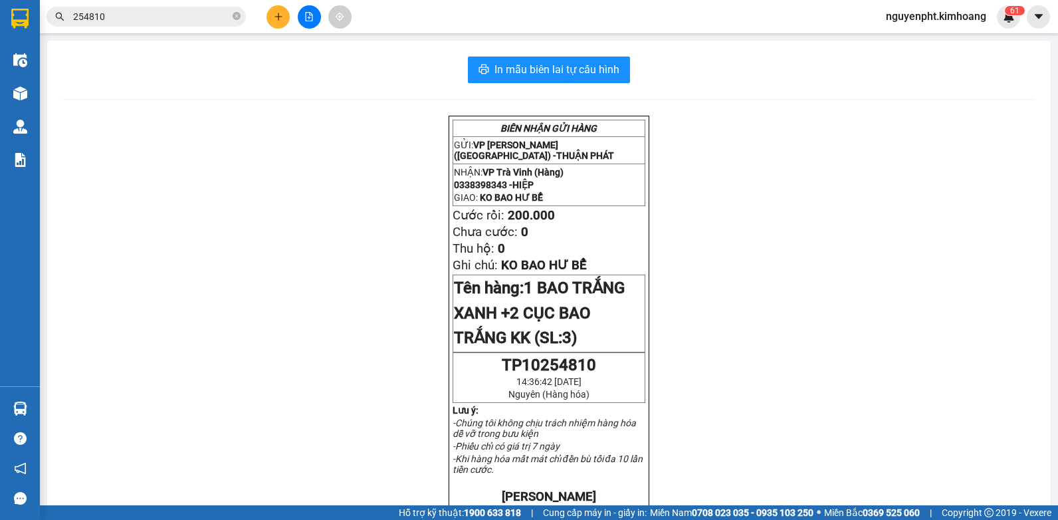
click at [235, 17] on icon "close-circle" at bounding box center [237, 16] width 8 height 8
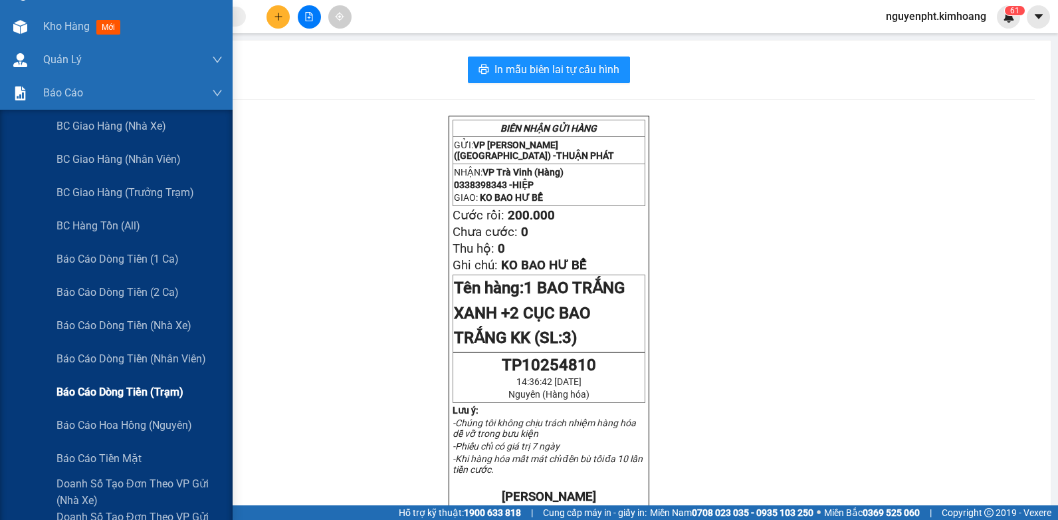
scroll to position [199, 0]
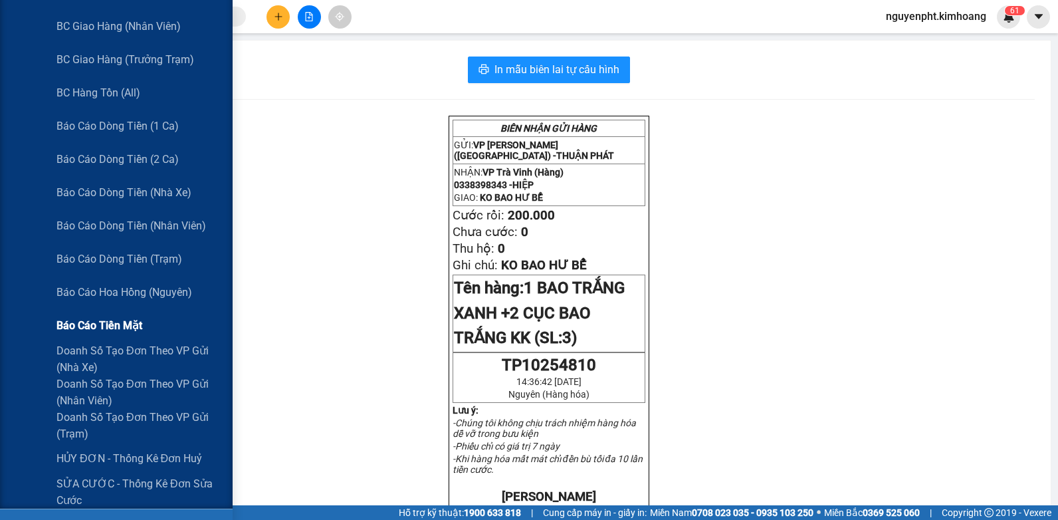
click at [105, 326] on span "Báo cáo tiền mặt" at bounding box center [99, 325] width 86 height 17
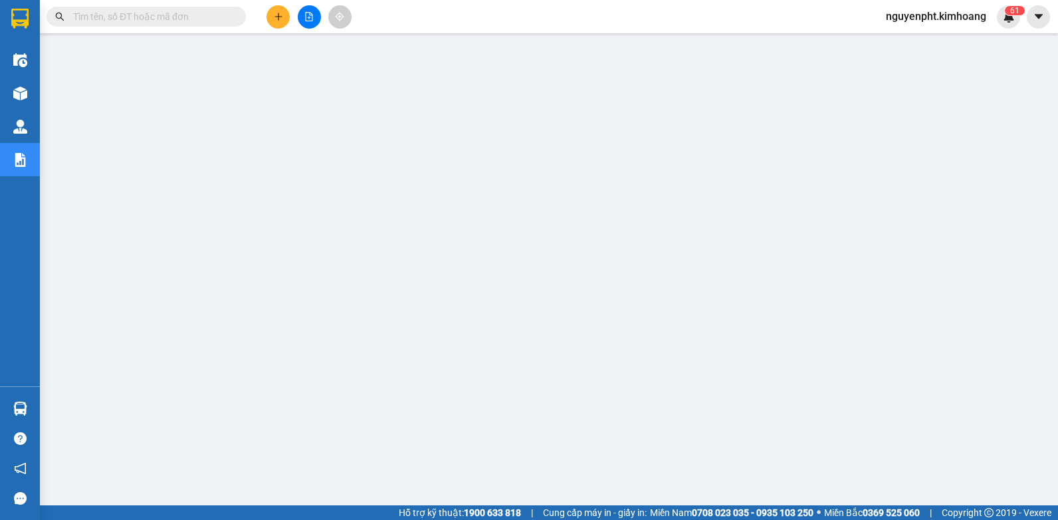
click at [112, 7] on span at bounding box center [146, 17] width 199 height 20
drag, startPoint x: 103, startPoint y: 13, endPoint x: 112, endPoint y: 15, distance: 9.5
click at [102, 13] on input "text" at bounding box center [151, 16] width 157 height 15
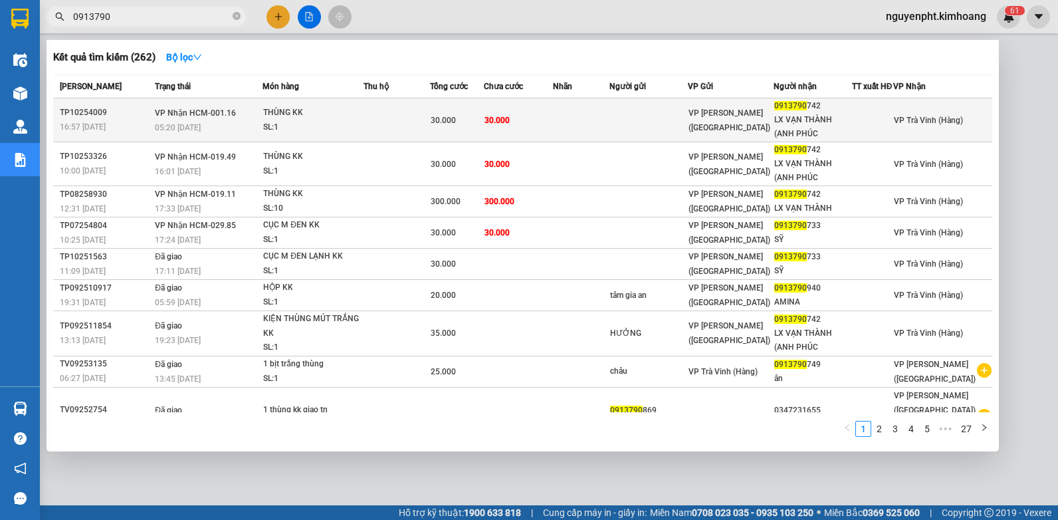
type input "0913790"
click at [633, 128] on td at bounding box center [648, 120] width 78 height 44
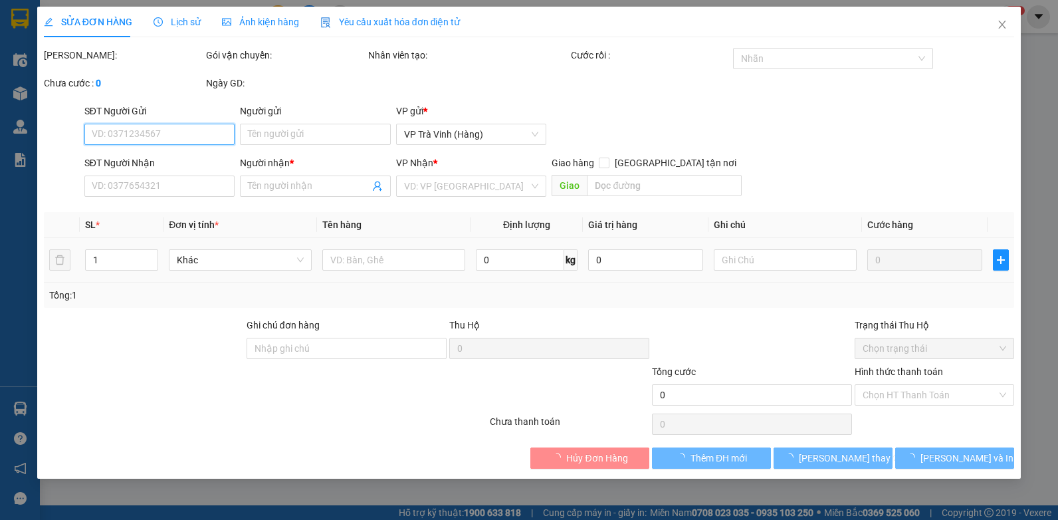
type input "0913790742"
type input "LX VẠN THÀNH (ANH PHÚC"
type input "30.000"
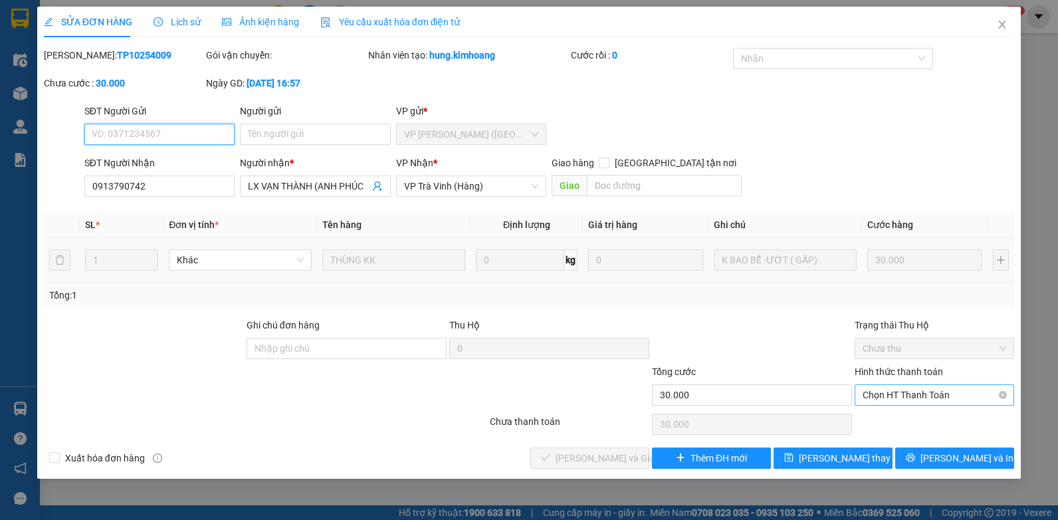
click at [938, 392] on span "Chọn HT Thanh Toán" at bounding box center [935, 395] width 144 height 20
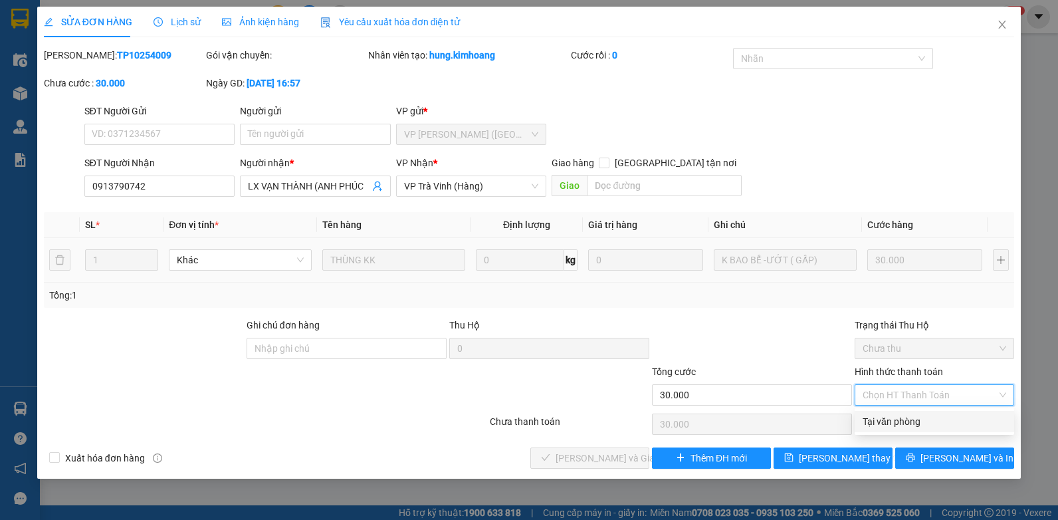
click at [924, 415] on div "Tại văn phòng" at bounding box center [935, 421] width 144 height 15
type input "0"
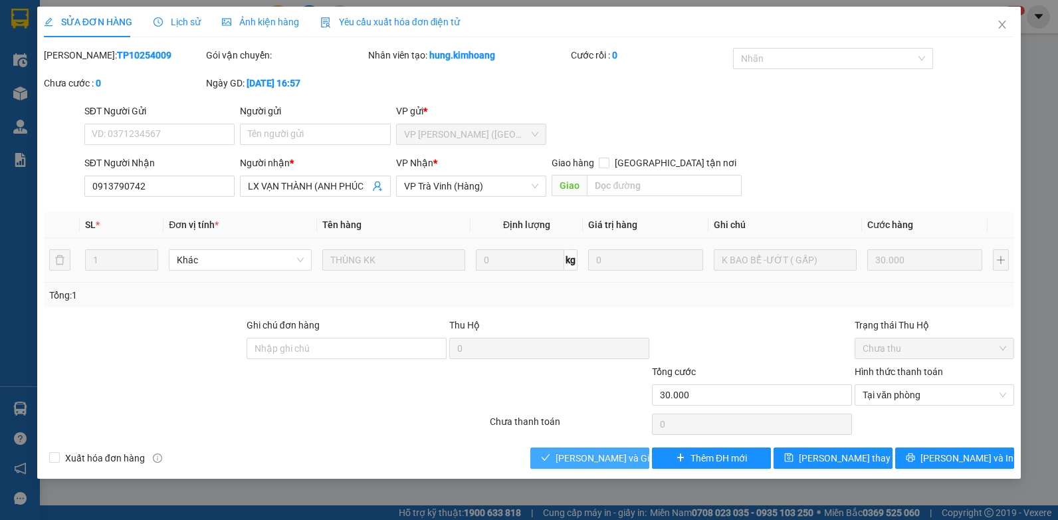
click at [583, 453] on span "[PERSON_NAME] và Giao hàng" at bounding box center [620, 458] width 128 height 15
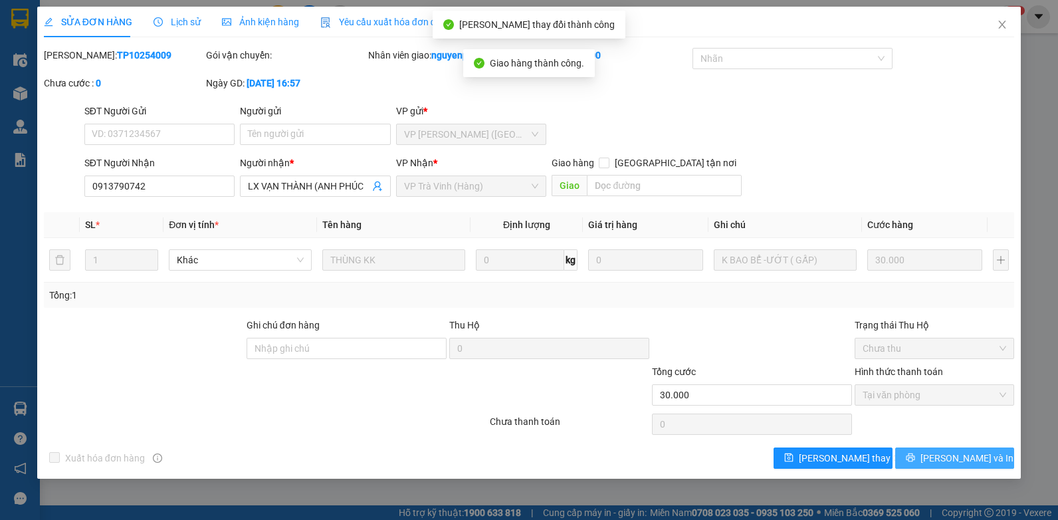
click at [924, 459] on button "[PERSON_NAME] và In" at bounding box center [954, 457] width 119 height 21
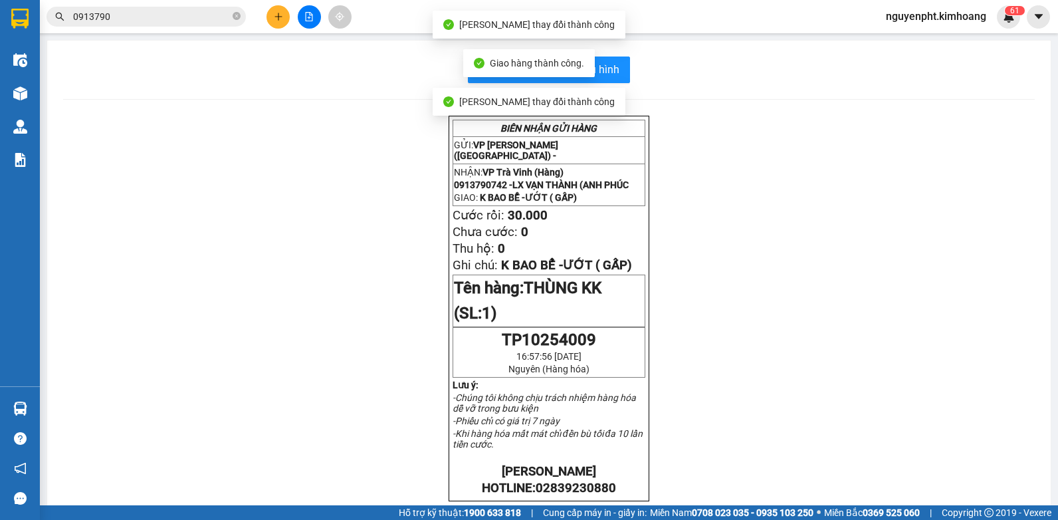
click at [626, 70] on div "In mẫu biên lai tự cấu hình" at bounding box center [548, 69] width 971 height 27
click at [613, 62] on span "In mẫu biên lai tự cấu hình" at bounding box center [556, 69] width 125 height 17
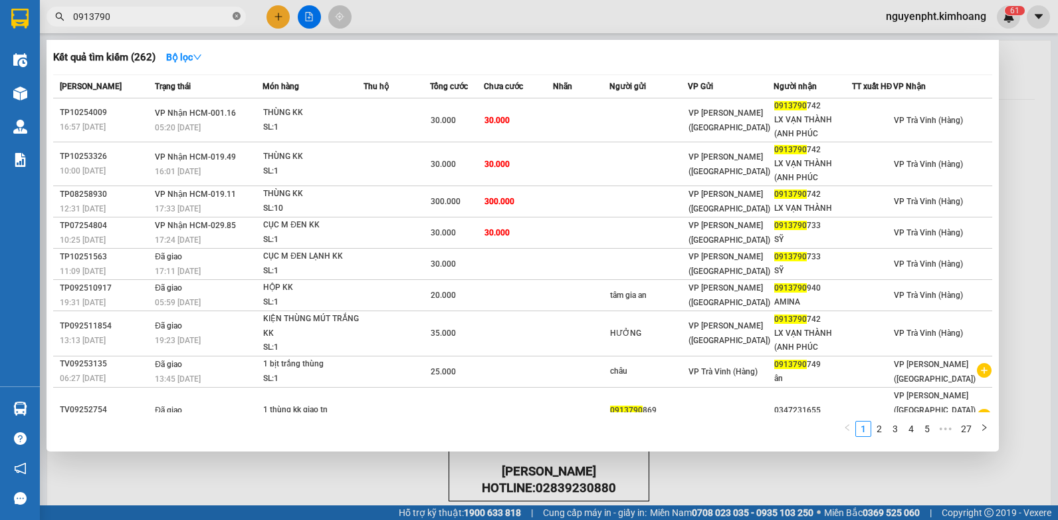
click at [234, 17] on icon "close-circle" at bounding box center [237, 16] width 8 height 8
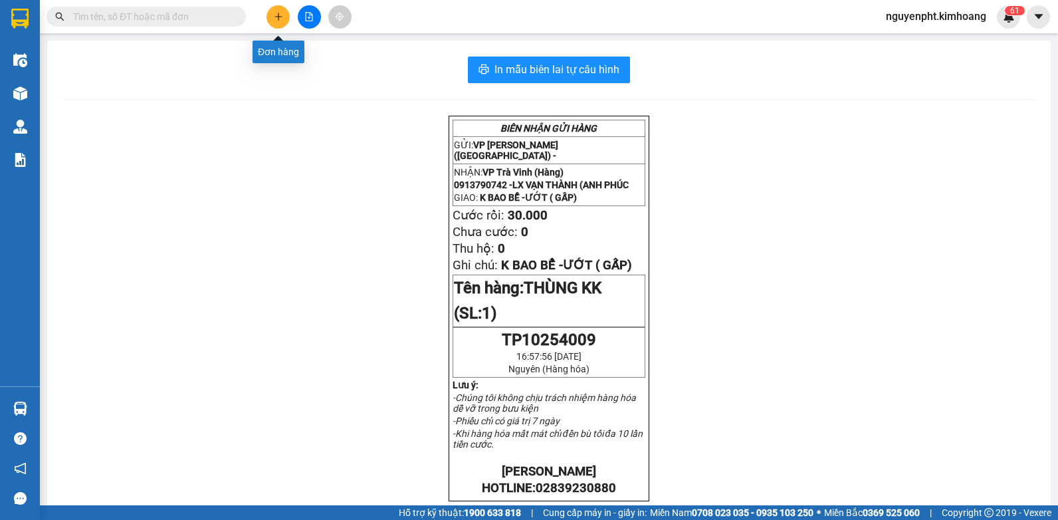
click at [280, 21] on button at bounding box center [277, 16] width 23 height 23
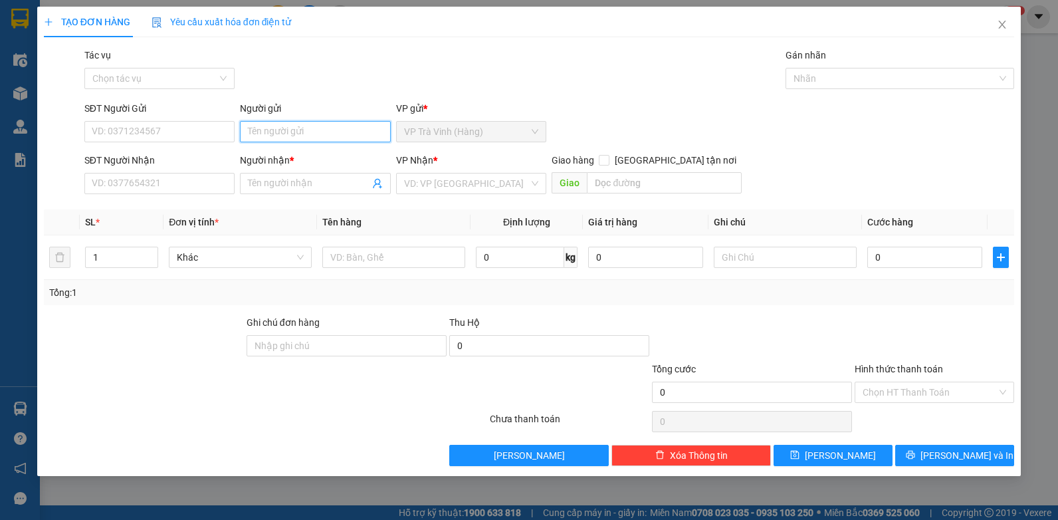
click at [304, 134] on input "Người gửi" at bounding box center [315, 131] width 151 height 21
type input "hà"
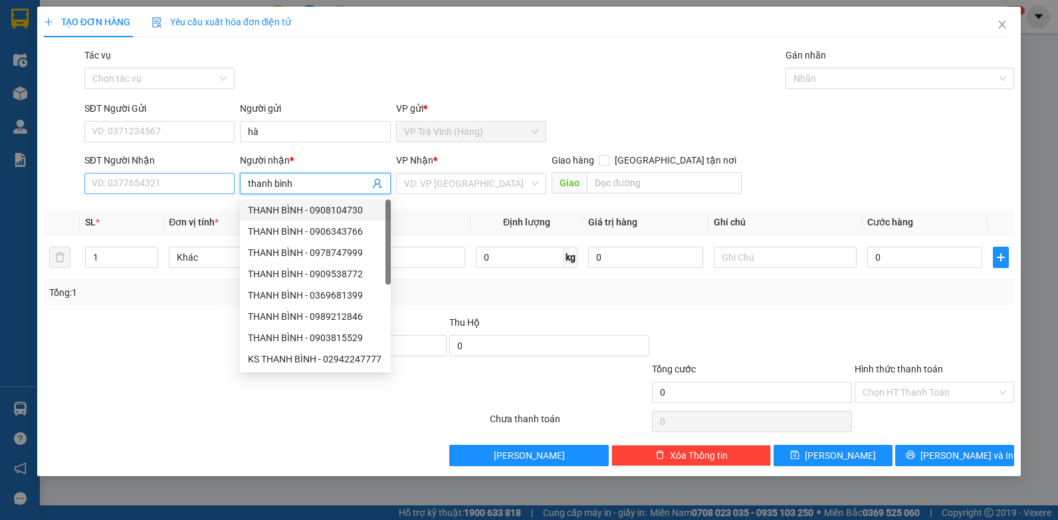
type input "thanh bình"
click at [155, 187] on input "SĐT Người Nhận" at bounding box center [159, 183] width 151 height 21
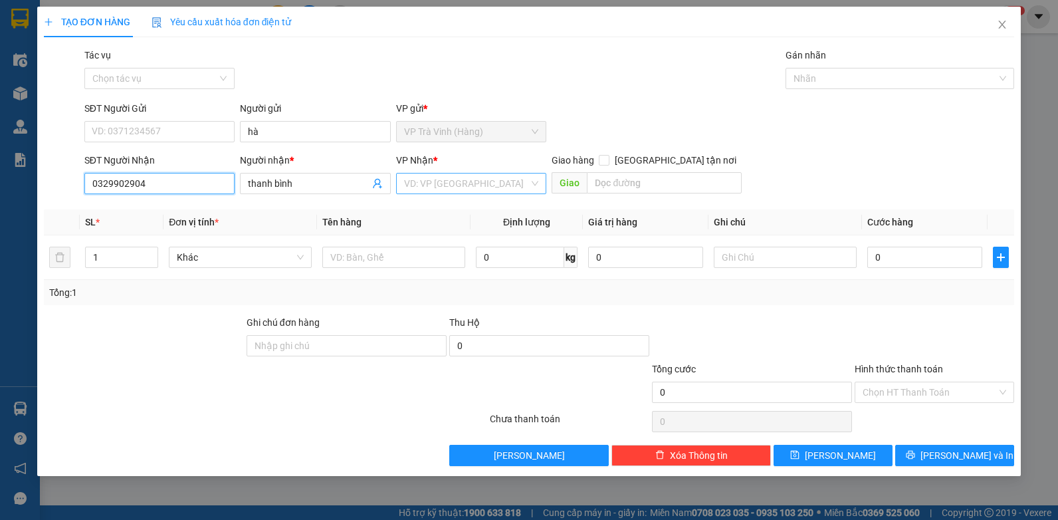
type input "0329902904"
click at [449, 188] on input "search" at bounding box center [467, 183] width 126 height 20
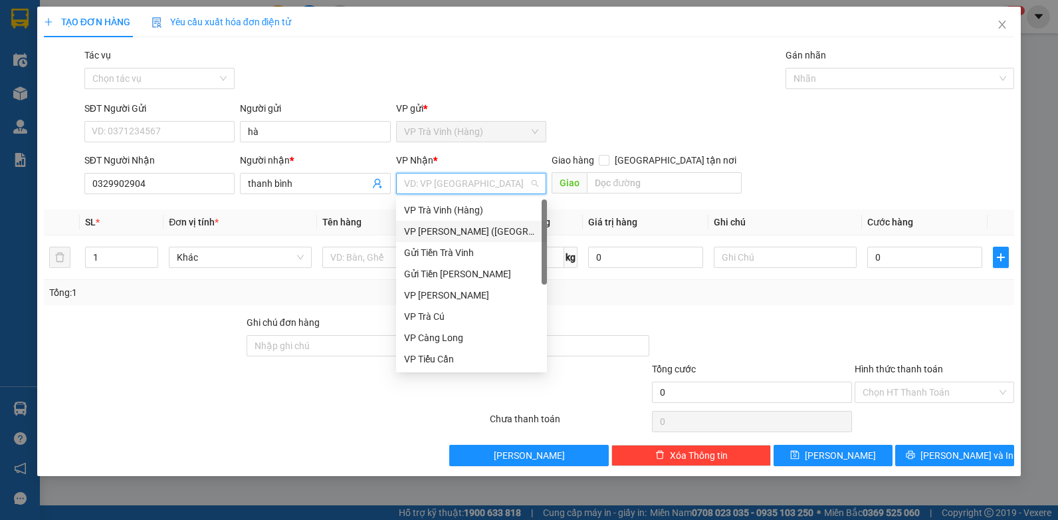
click at [443, 225] on div "VP [PERSON_NAME] ([GEOGRAPHIC_DATA])" at bounding box center [471, 231] width 135 height 15
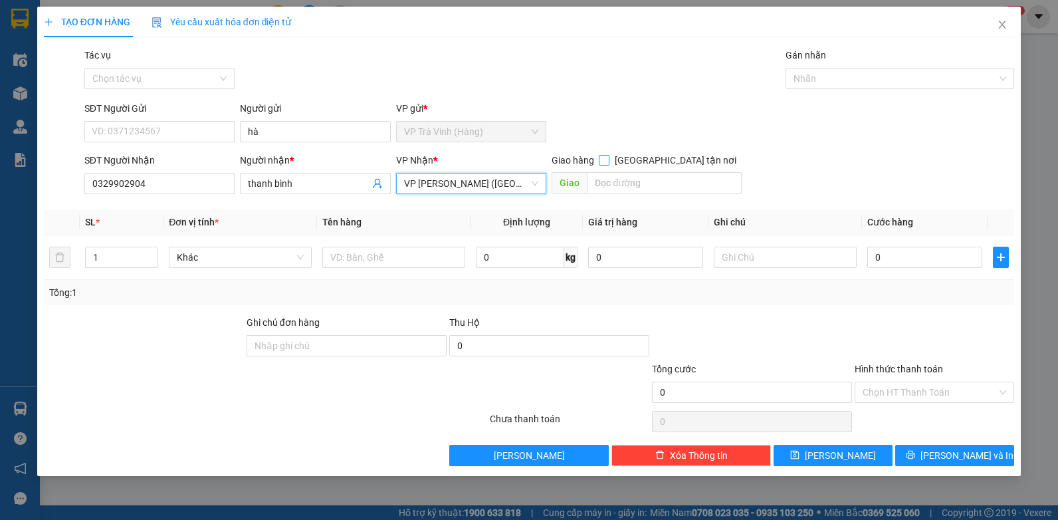
click at [608, 163] on input "[GEOGRAPHIC_DATA] tận nơi" at bounding box center [603, 159] width 9 height 9
checkbox input "true"
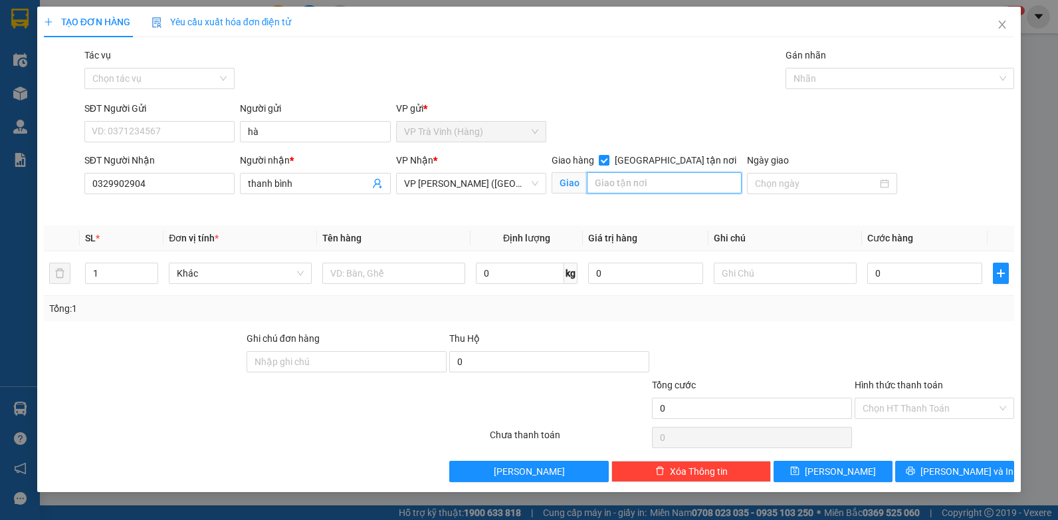
click at [627, 184] on input "text" at bounding box center [664, 182] width 154 height 21
type input "758/52 xô viết nghệ tĩnh p25 bình thạnh"
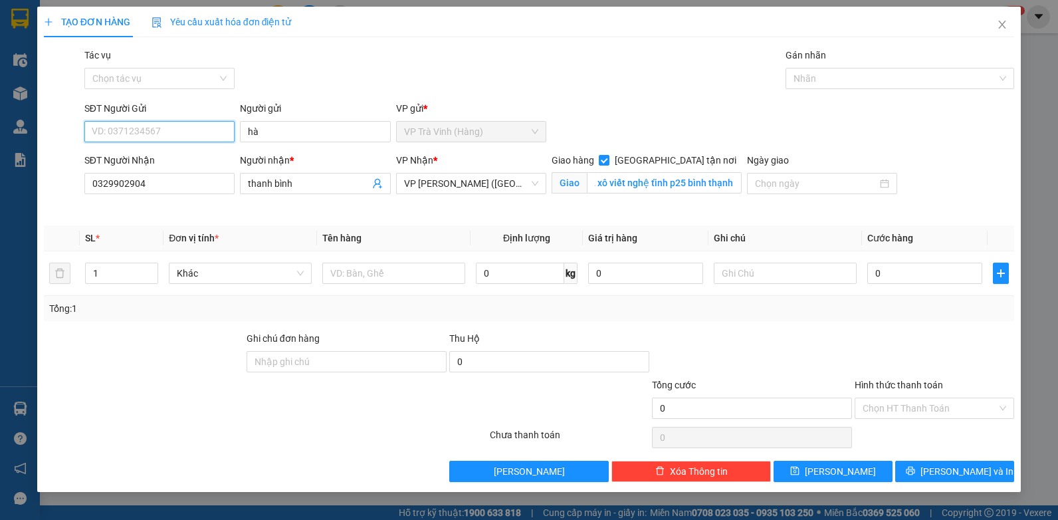
click at [170, 139] on input "SĐT Người Gửi" at bounding box center [159, 131] width 151 height 21
type input "0368404579"
click at [356, 268] on input "text" at bounding box center [393, 272] width 143 height 21
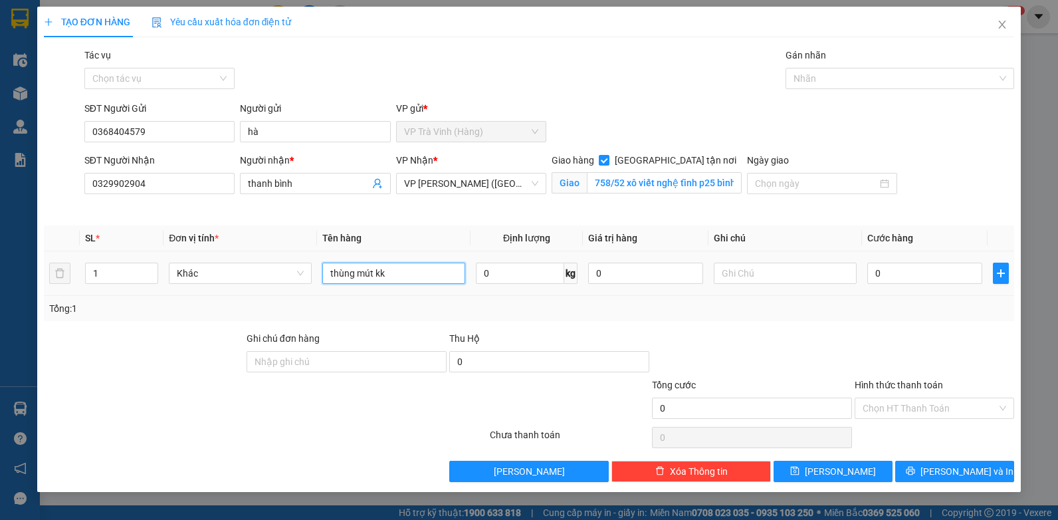
type input "thùng mút kk"
type input "1"
type input "10"
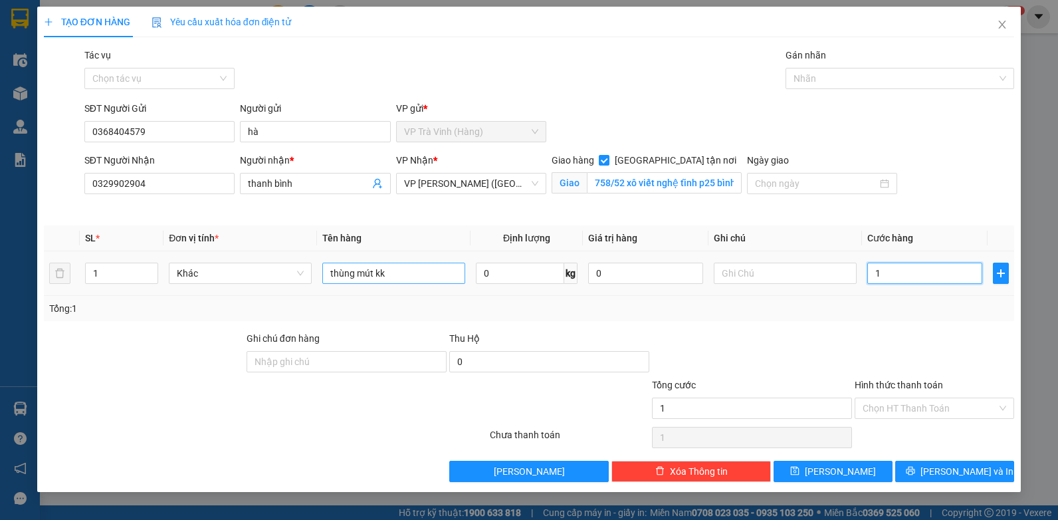
type input "10"
type input "100"
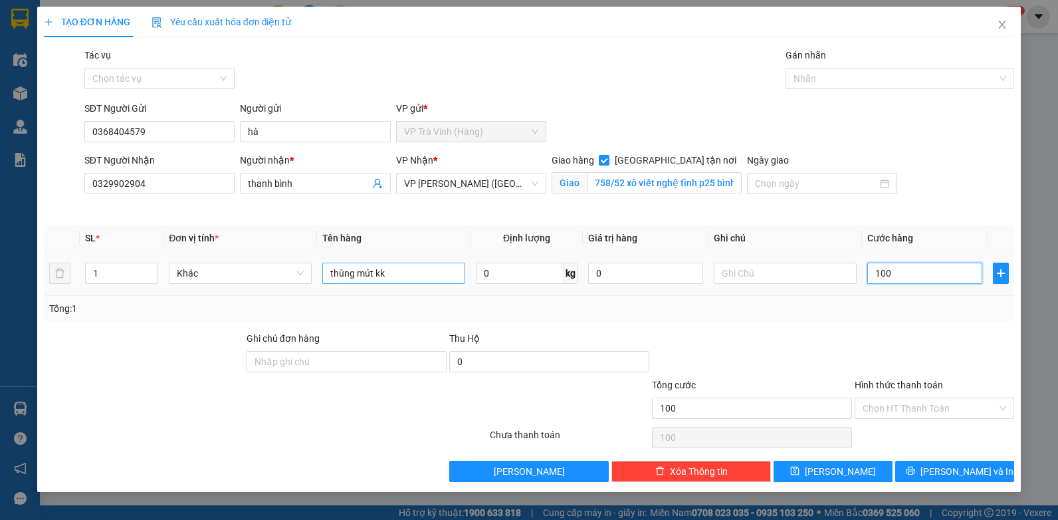
type input "1.000"
type input "10.000"
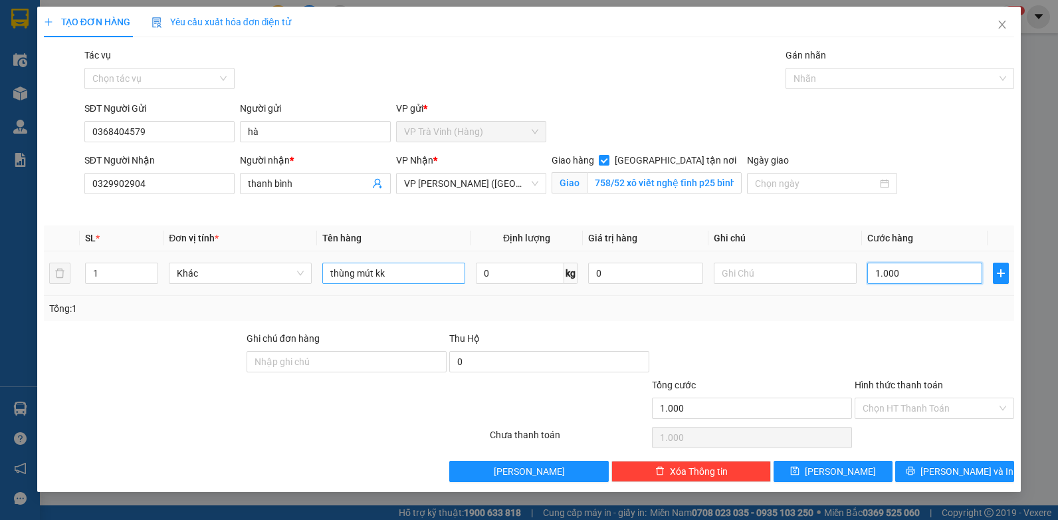
type input "10.000"
type input "100.000"
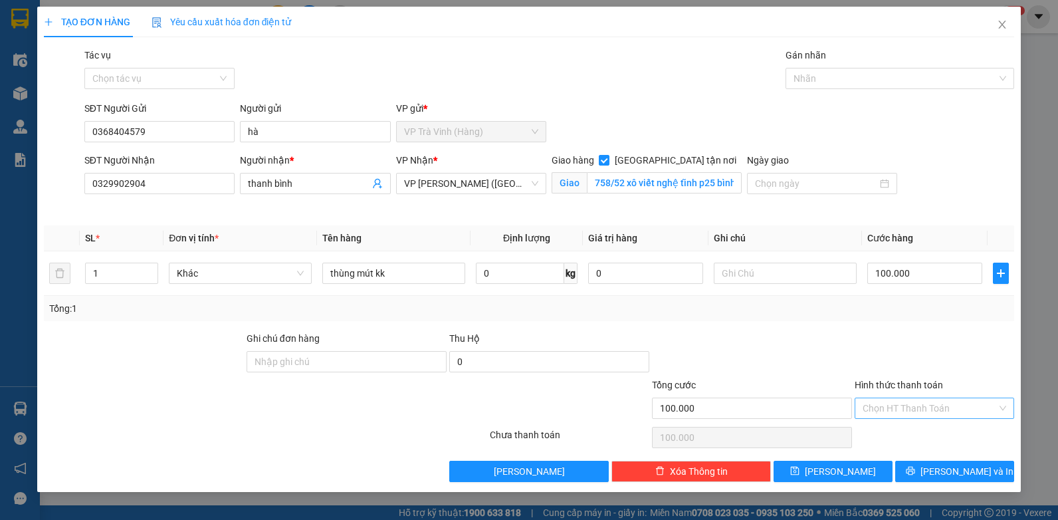
click at [940, 404] on input "Hình thức thanh toán" at bounding box center [930, 408] width 134 height 20
click at [912, 436] on div "Tại văn phòng" at bounding box center [935, 434] width 144 height 15
type input "0"
click at [965, 472] on span "[PERSON_NAME] và In" at bounding box center [966, 471] width 93 height 15
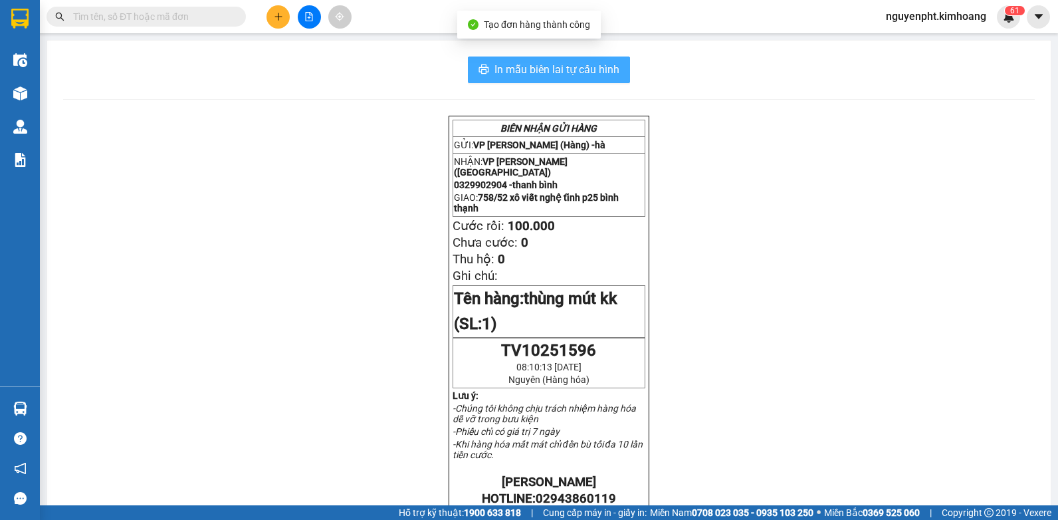
click at [595, 67] on span "In mẫu biên lai tự cấu hình" at bounding box center [556, 69] width 125 height 17
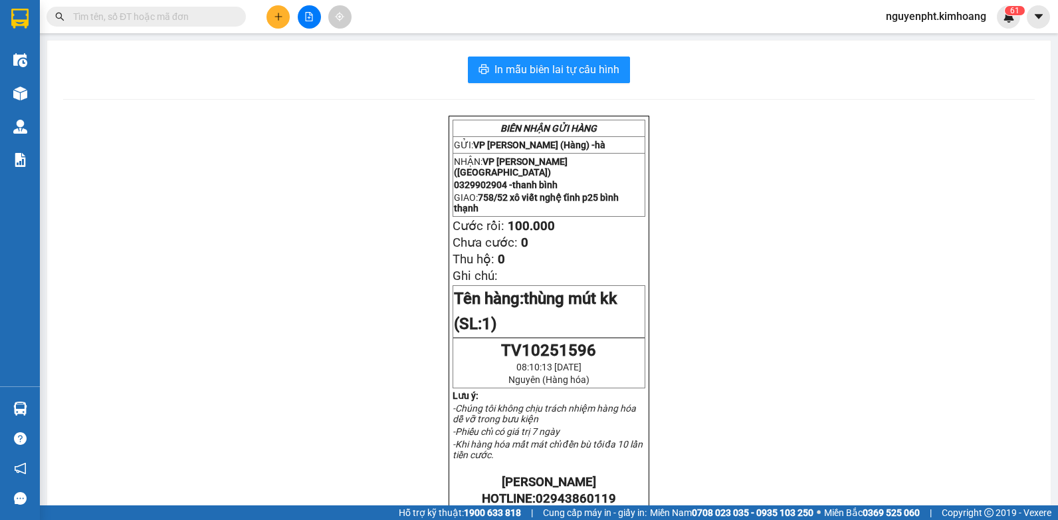
click at [193, 25] on span at bounding box center [146, 17] width 199 height 20
click at [193, 19] on input "text" at bounding box center [151, 16] width 157 height 15
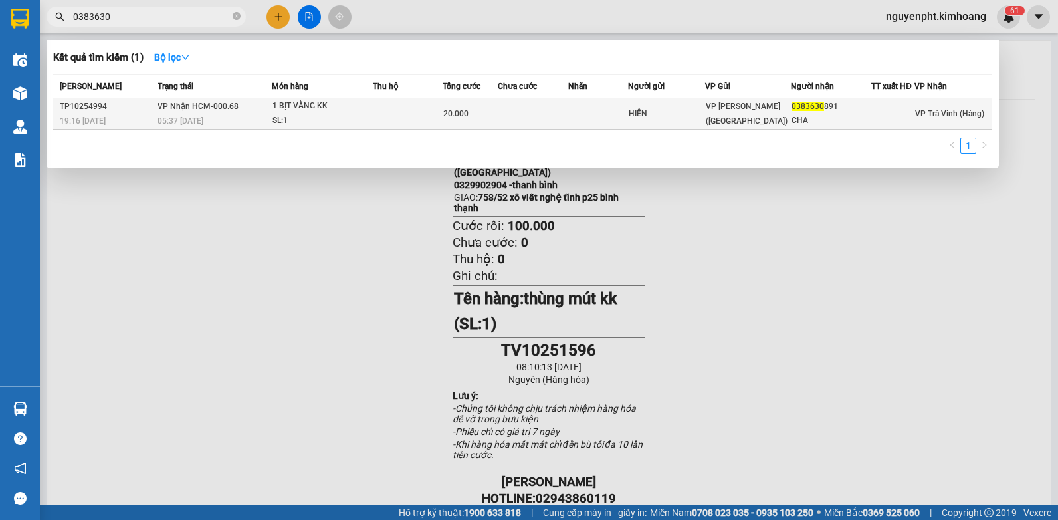
type input "0383630"
click at [427, 118] on td at bounding box center [408, 113] width 70 height 31
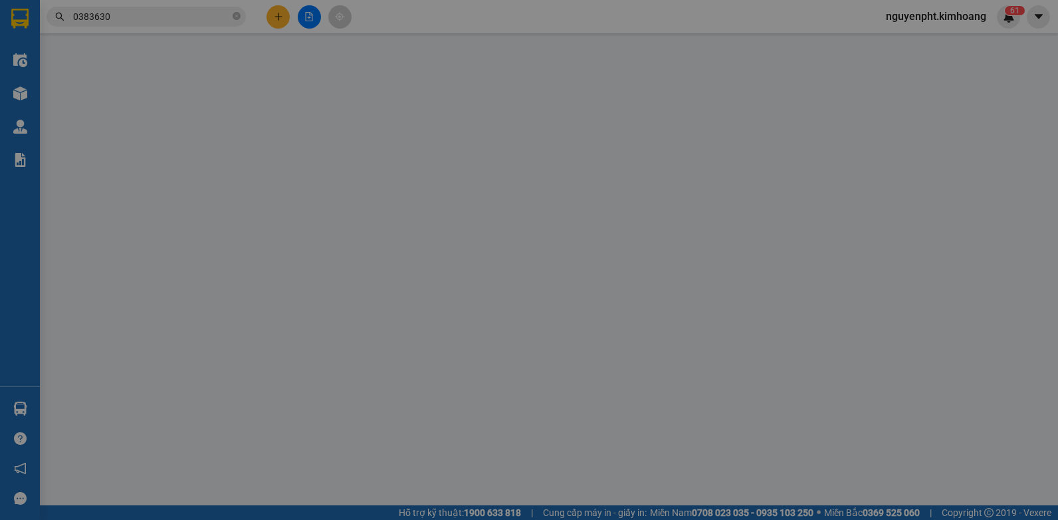
type input "HIỀN"
type input "0383630891"
type input "CHA"
type input "20.000"
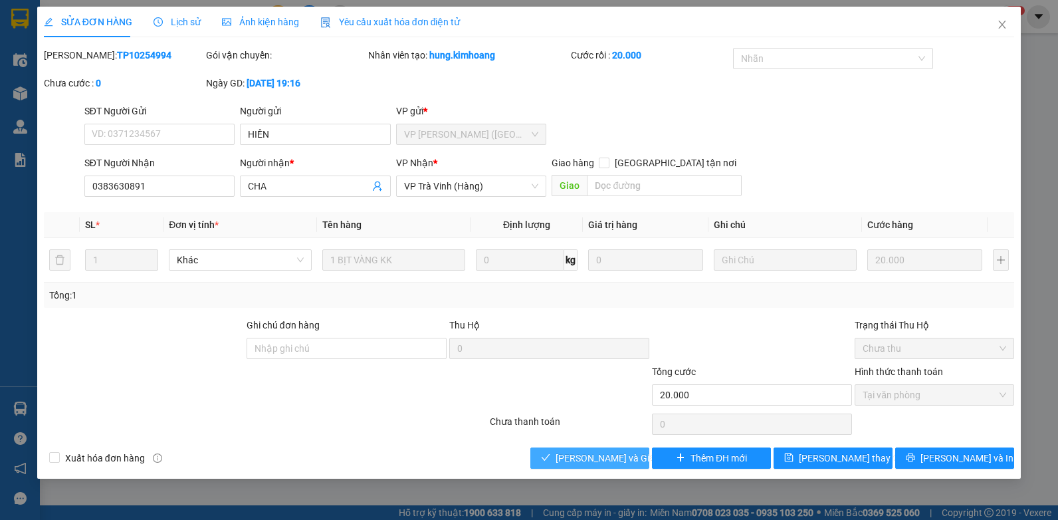
drag, startPoint x: 602, startPoint y: 461, endPoint x: 613, endPoint y: 457, distance: 12.2
click at [602, 460] on span "[PERSON_NAME] và Giao hàng" at bounding box center [620, 458] width 128 height 15
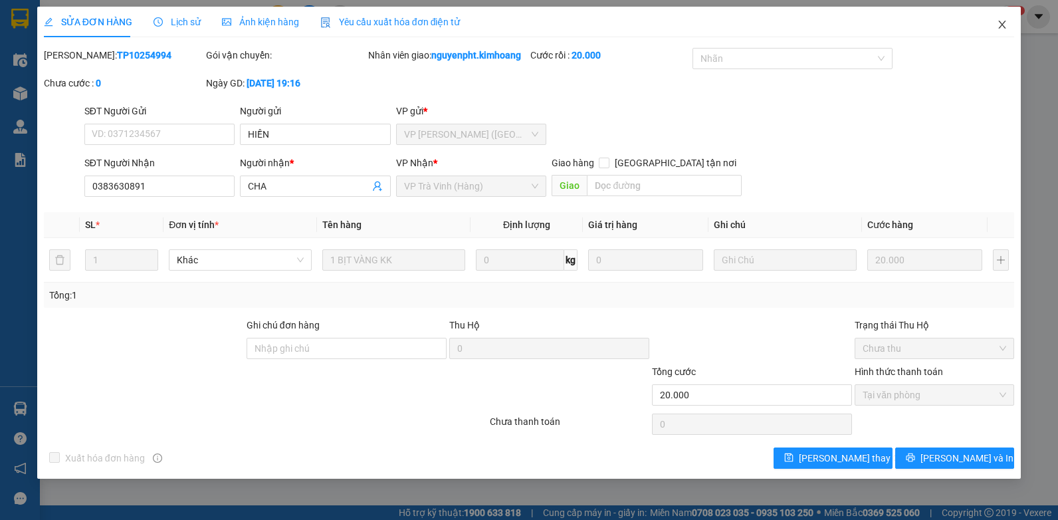
click at [999, 25] on icon "close" at bounding box center [1002, 24] width 11 height 11
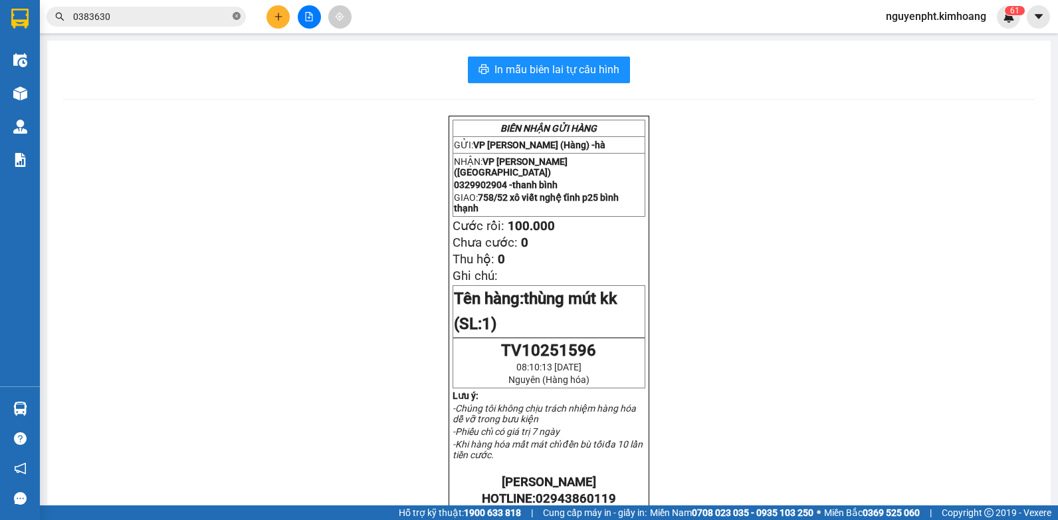
click at [239, 15] on icon "close-circle" at bounding box center [237, 16] width 8 height 8
click at [211, 17] on input "text" at bounding box center [151, 16] width 157 height 15
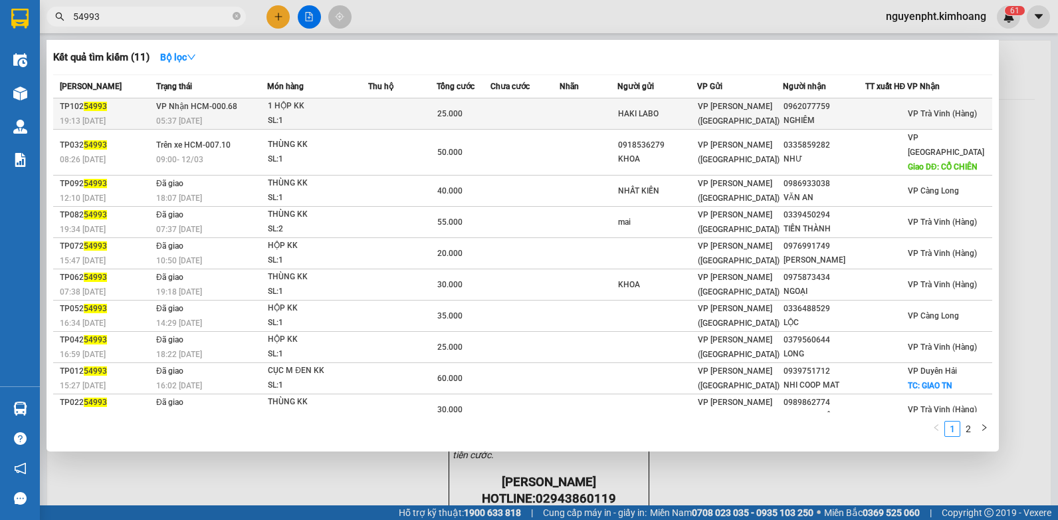
type input "54993"
click at [394, 118] on td at bounding box center [402, 113] width 68 height 31
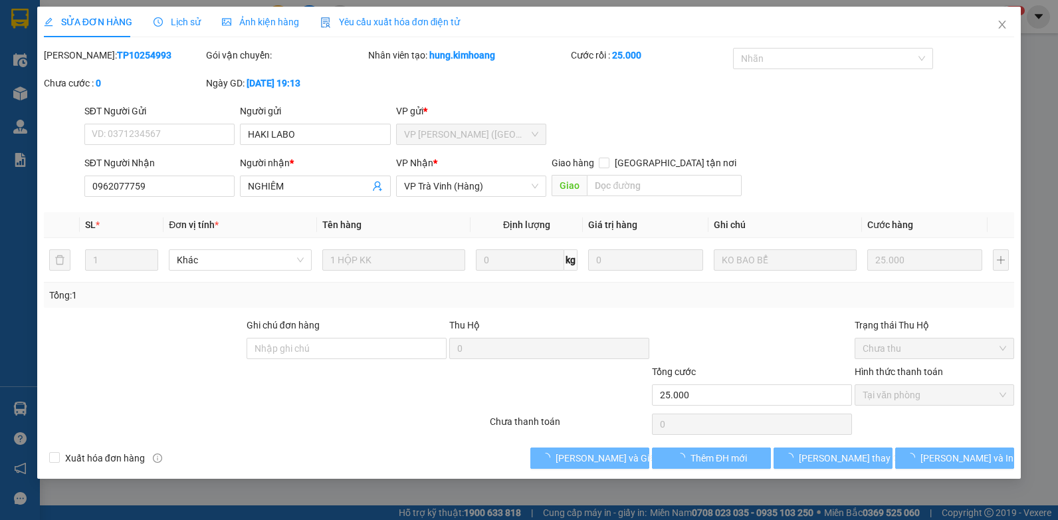
type input "HAKI LABO"
type input "0962077759"
type input "NGHIÊM"
type input "25.000"
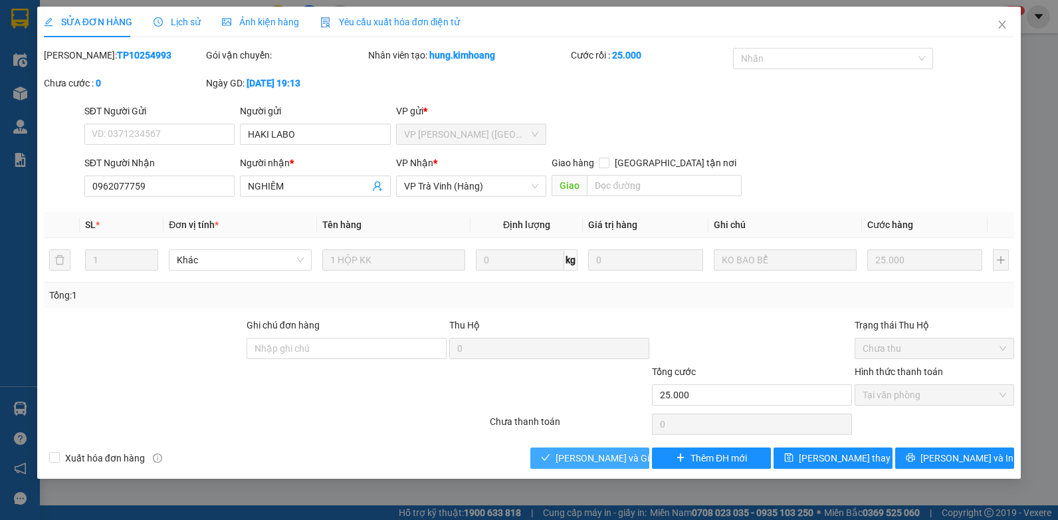
click at [581, 458] on span "[PERSON_NAME] và Giao hàng" at bounding box center [620, 458] width 128 height 15
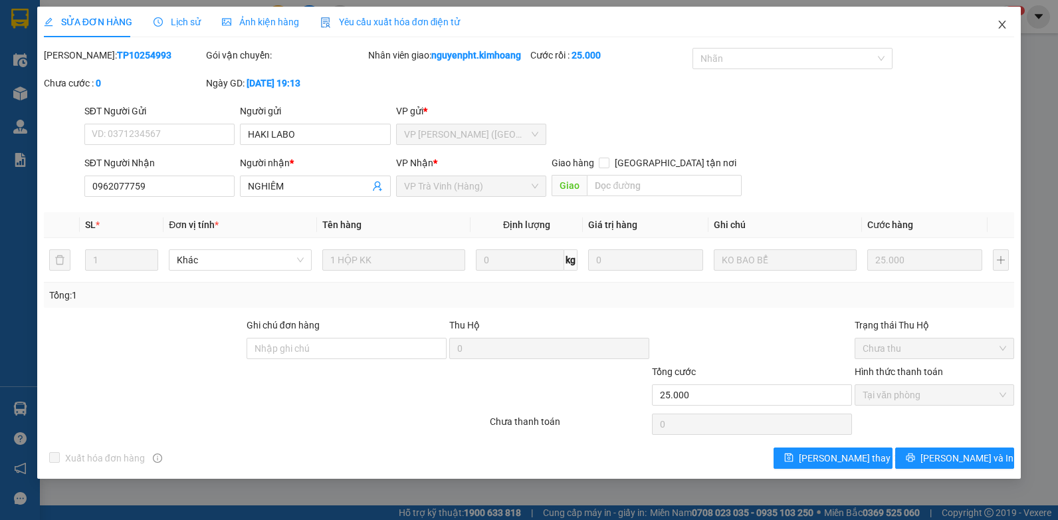
click at [1001, 23] on icon "close" at bounding box center [1002, 25] width 7 height 8
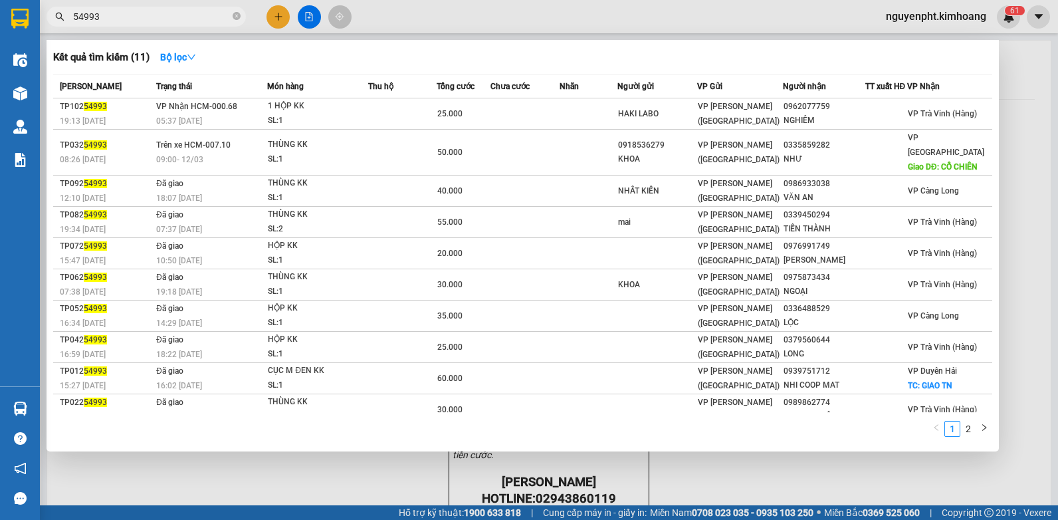
drag, startPoint x: 145, startPoint y: 18, endPoint x: 0, endPoint y: 17, distance: 144.9
click at [0, 18] on html "Kết quả tìm kiếm ( 11 ) Bộ lọc Mã ĐH Trạng thái Món hàng Thu hộ Tổng cước Chưa …" at bounding box center [529, 260] width 1058 height 520
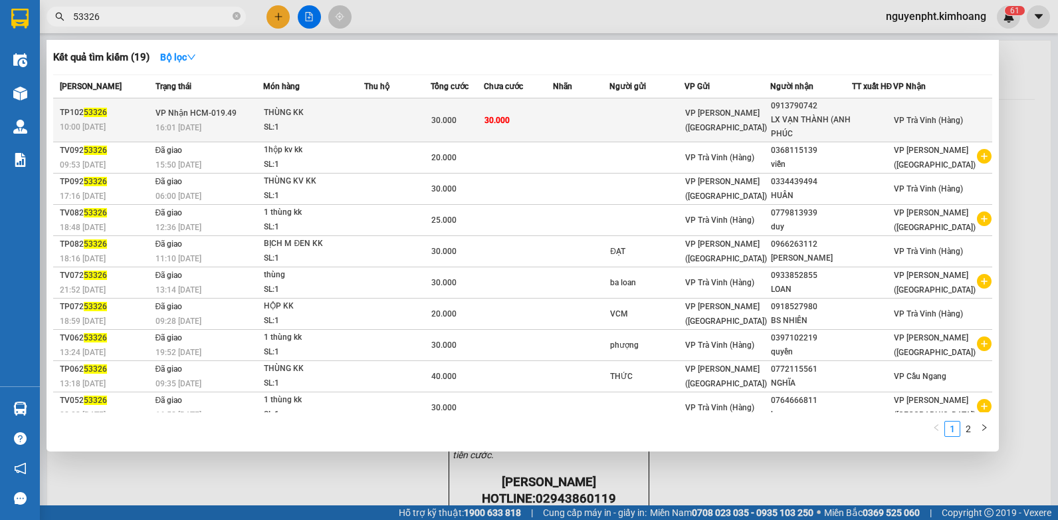
type input "53326"
click at [473, 122] on div "30.000" at bounding box center [457, 120] width 52 height 15
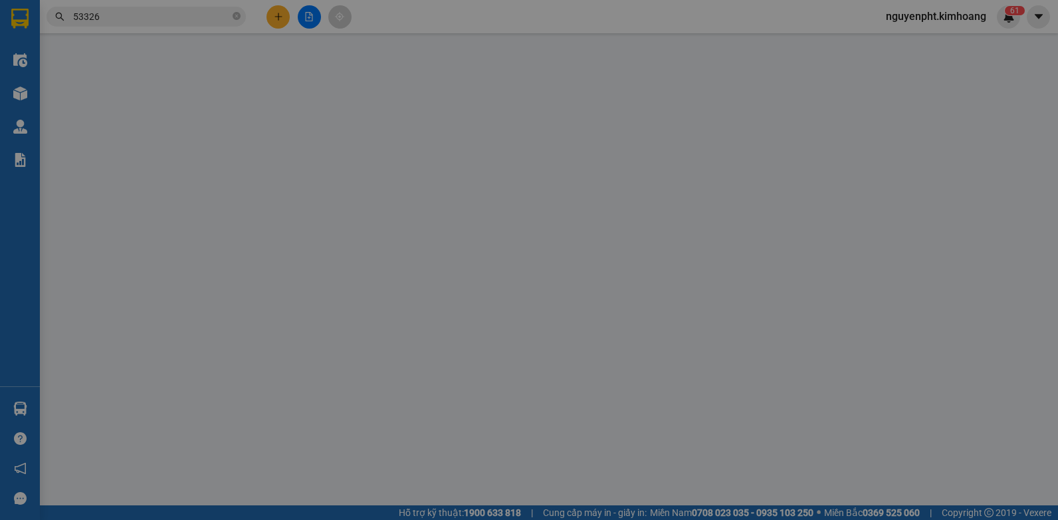
type input "0913790742"
type input "LX VẠN THÀNH (ANH PHÚC"
type input "30.000"
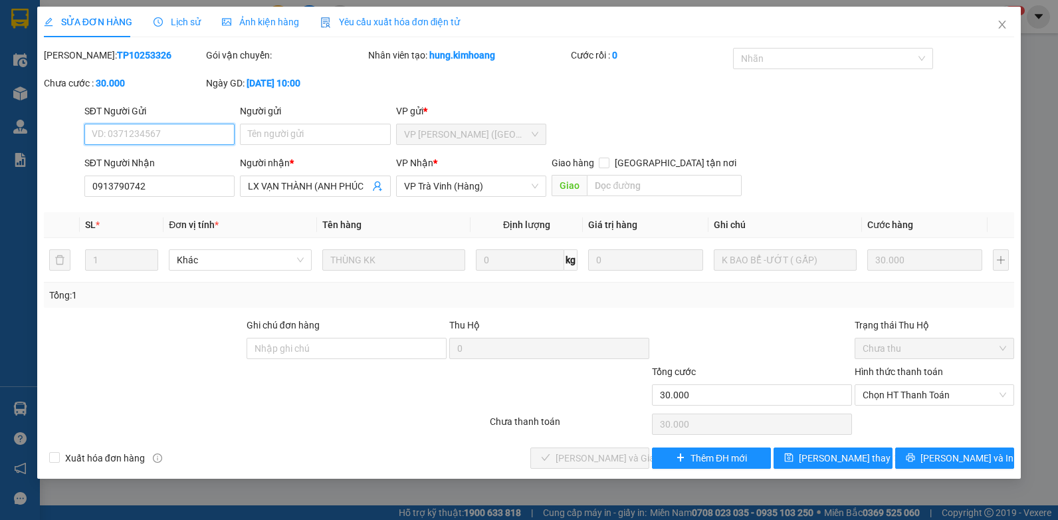
drag, startPoint x: 918, startPoint y: 395, endPoint x: 916, endPoint y: 405, distance: 11.0
click at [918, 397] on span "Chọn HT Thanh Toán" at bounding box center [935, 395] width 144 height 20
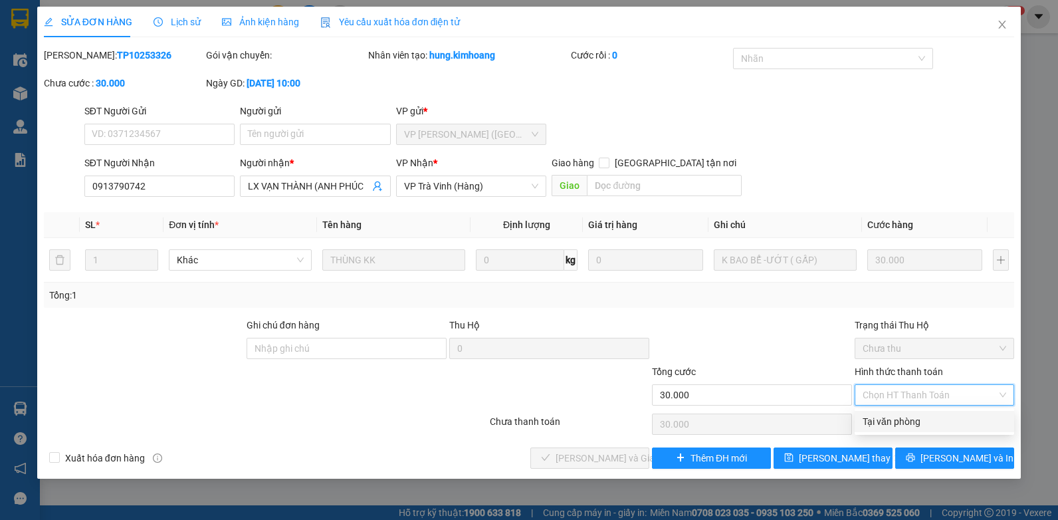
click at [907, 417] on div "Tại văn phòng" at bounding box center [935, 421] width 144 height 15
type input "0"
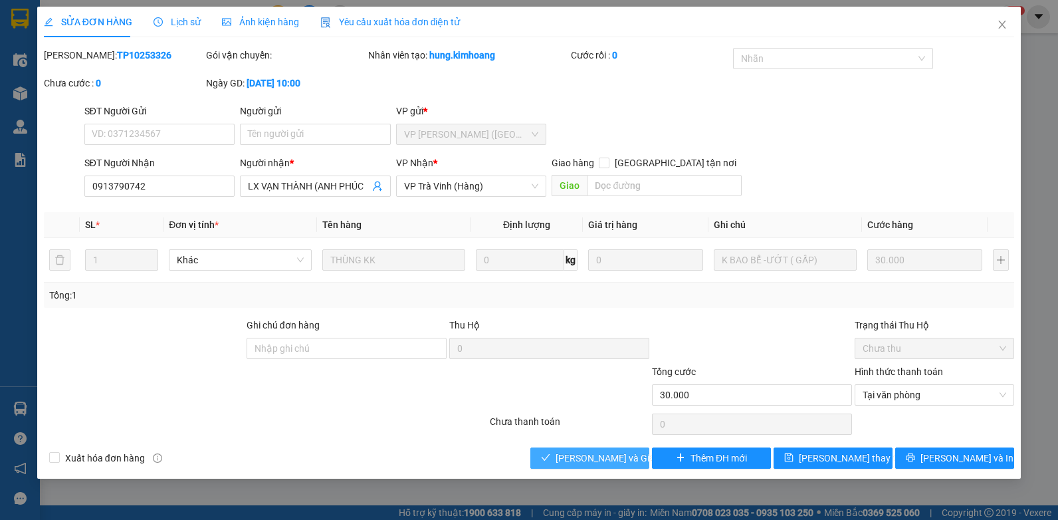
click at [600, 455] on span "[PERSON_NAME] và Giao hàng" at bounding box center [620, 458] width 128 height 15
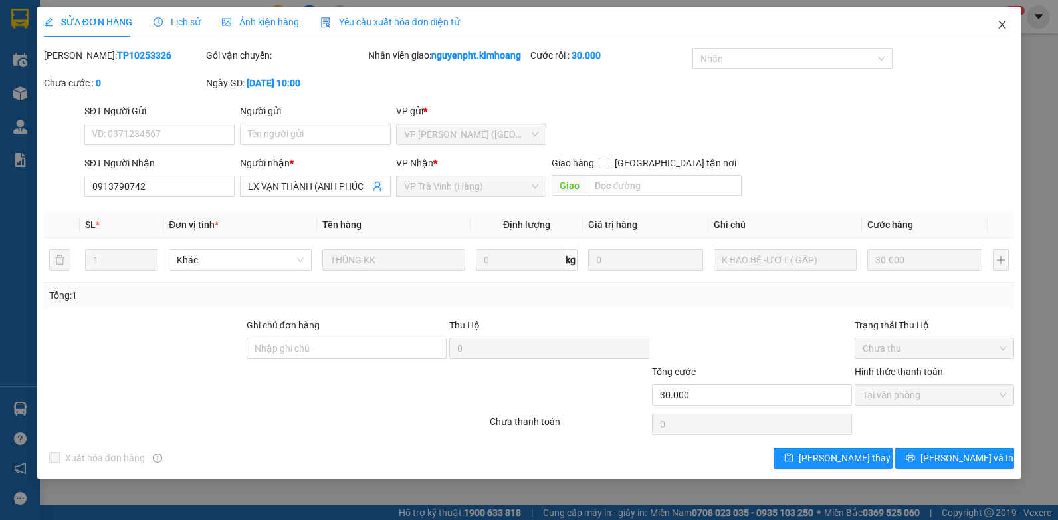
click at [1003, 24] on icon "close" at bounding box center [1002, 24] width 11 height 11
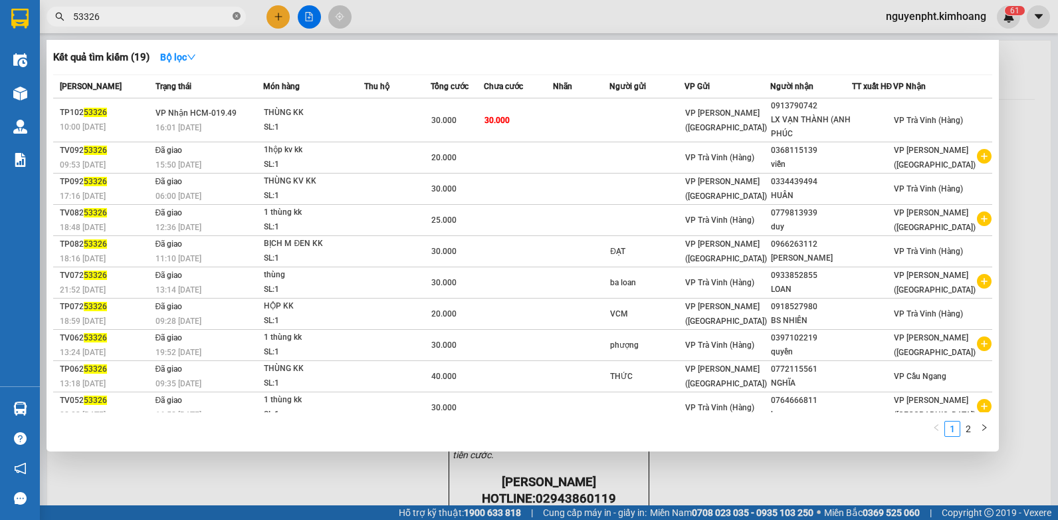
click at [236, 17] on icon "close-circle" at bounding box center [237, 16] width 8 height 8
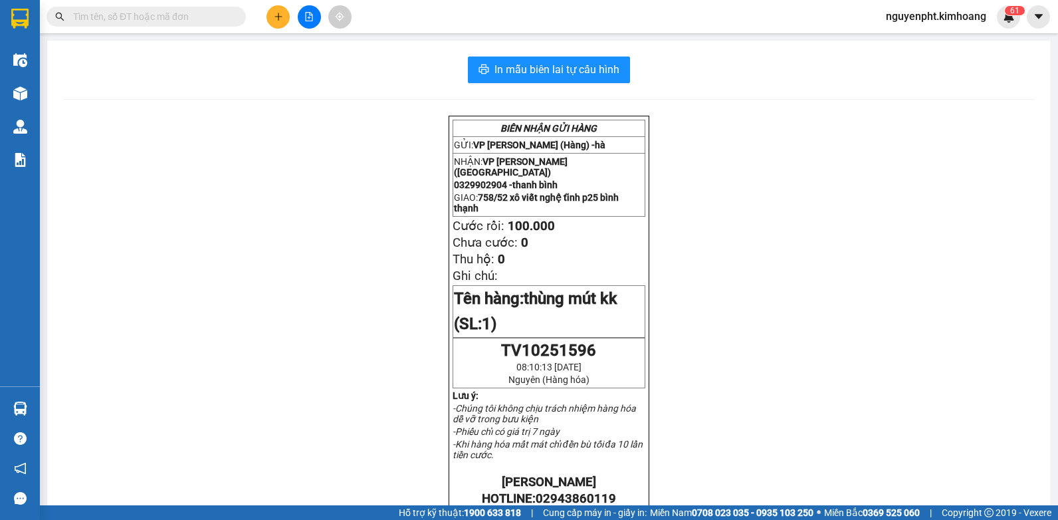
click at [272, 13] on button at bounding box center [277, 16] width 23 height 23
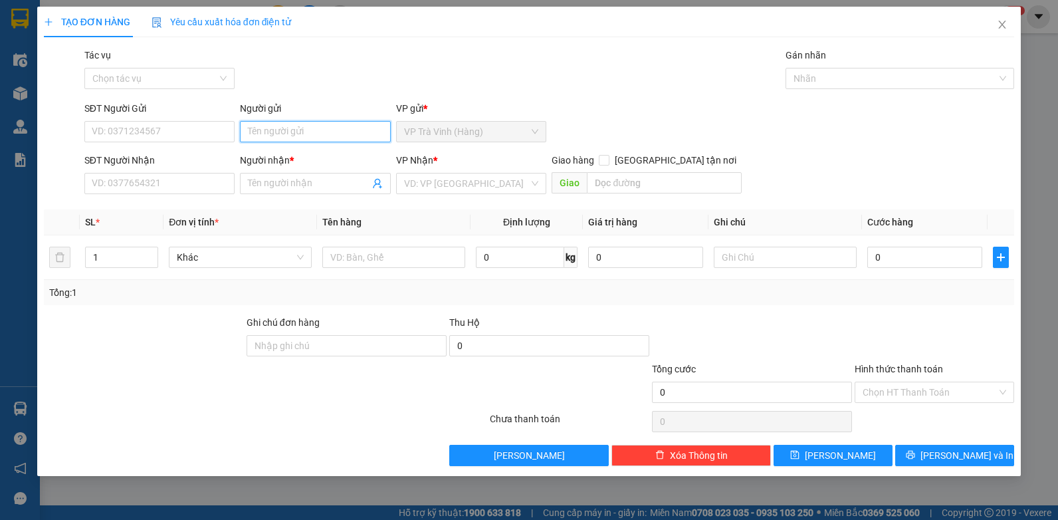
click at [303, 137] on input "Người gửi" at bounding box center [315, 131] width 151 height 21
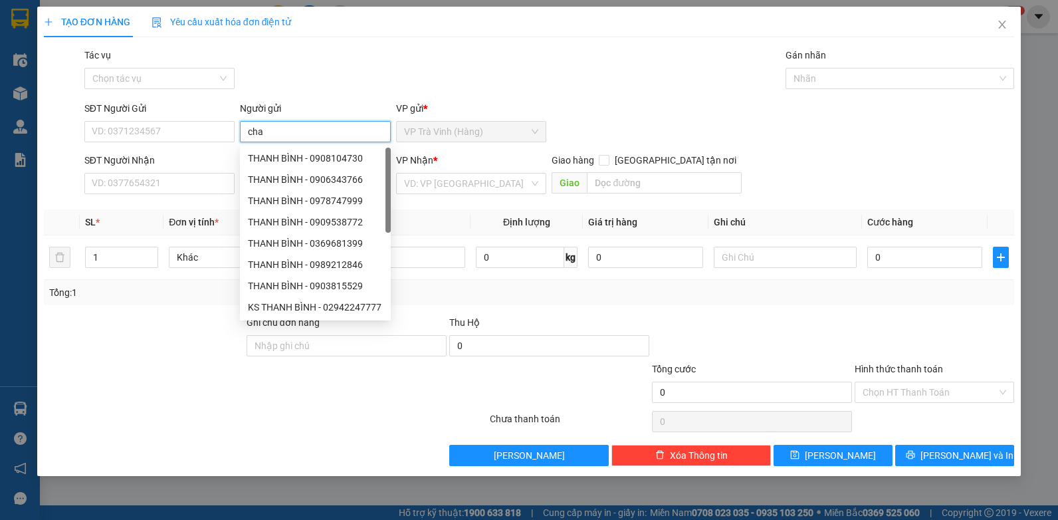
type input "cha"
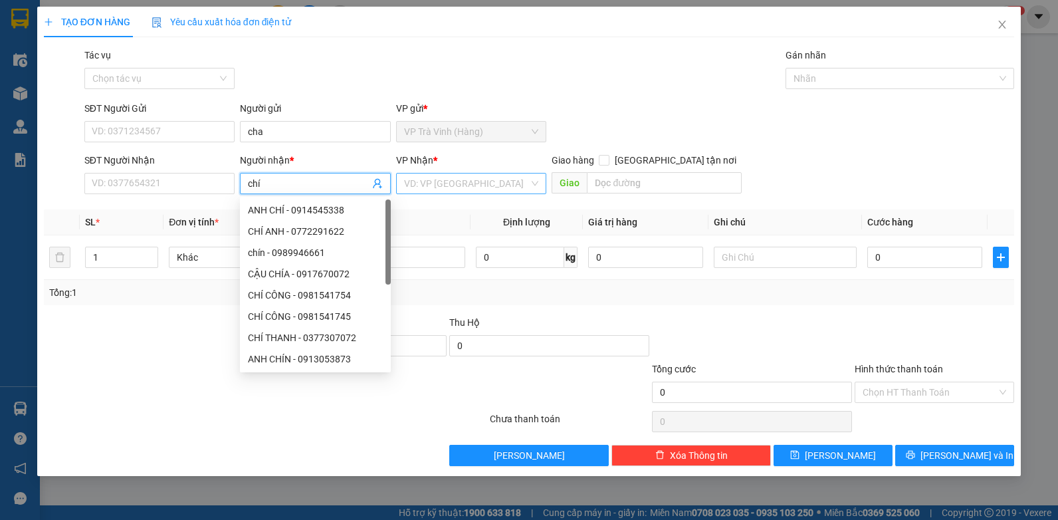
type input "chí"
click at [461, 183] on input "search" at bounding box center [467, 183] width 126 height 20
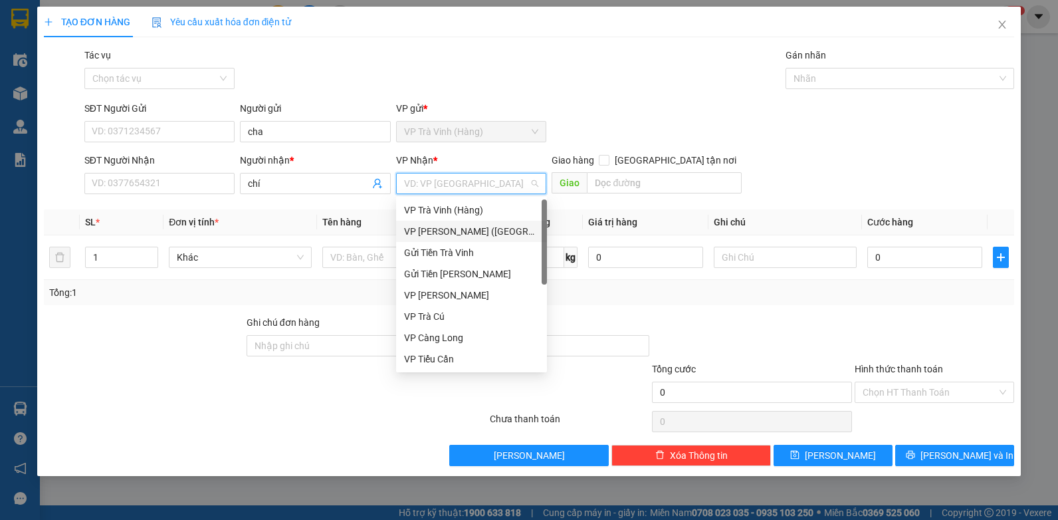
click at [440, 229] on div "VP [PERSON_NAME] ([GEOGRAPHIC_DATA])" at bounding box center [471, 231] width 135 height 15
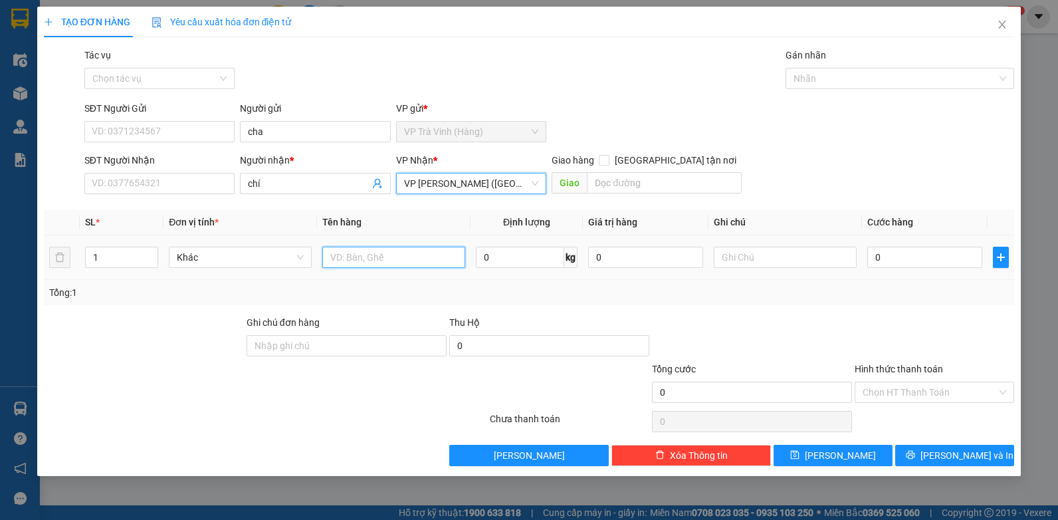
click at [364, 256] on input "text" at bounding box center [393, 257] width 143 height 21
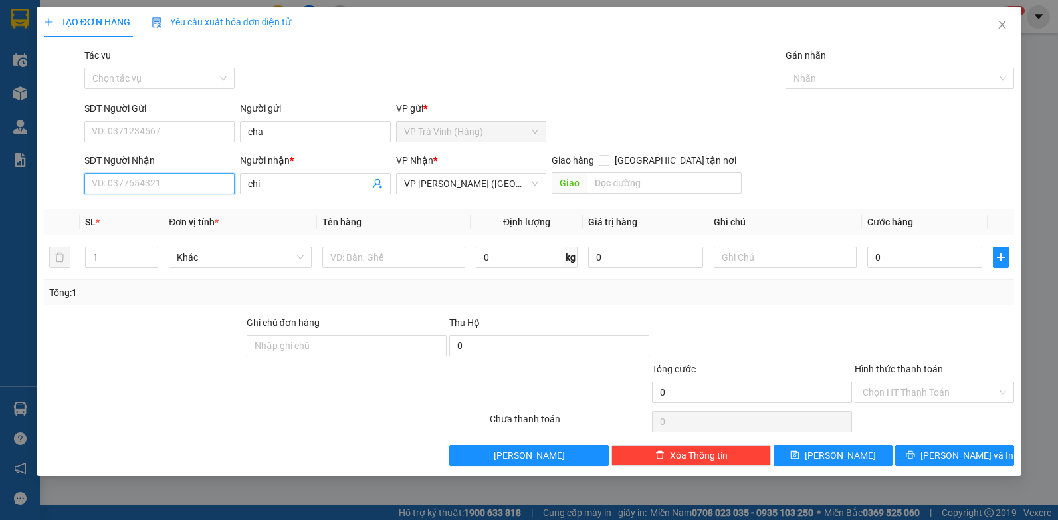
drag, startPoint x: 204, startPoint y: 185, endPoint x: 229, endPoint y: 204, distance: 31.4
click at [207, 189] on input "SĐT Người Nhận" at bounding box center [159, 183] width 151 height 21
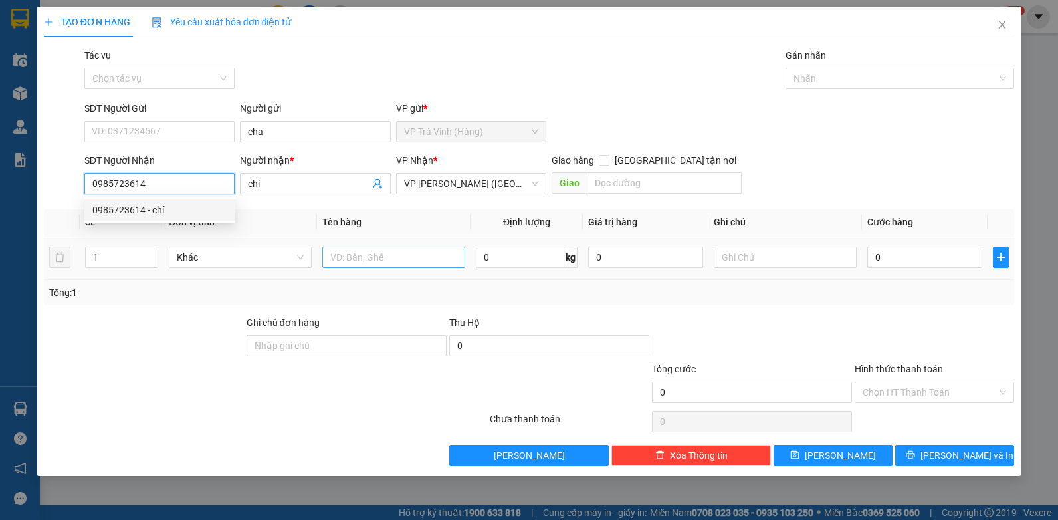
type input "0985723614"
click at [385, 260] on input "text" at bounding box center [393, 257] width 143 height 21
type input "bao trắng kk"
click at [901, 270] on div "0" at bounding box center [924, 257] width 115 height 27
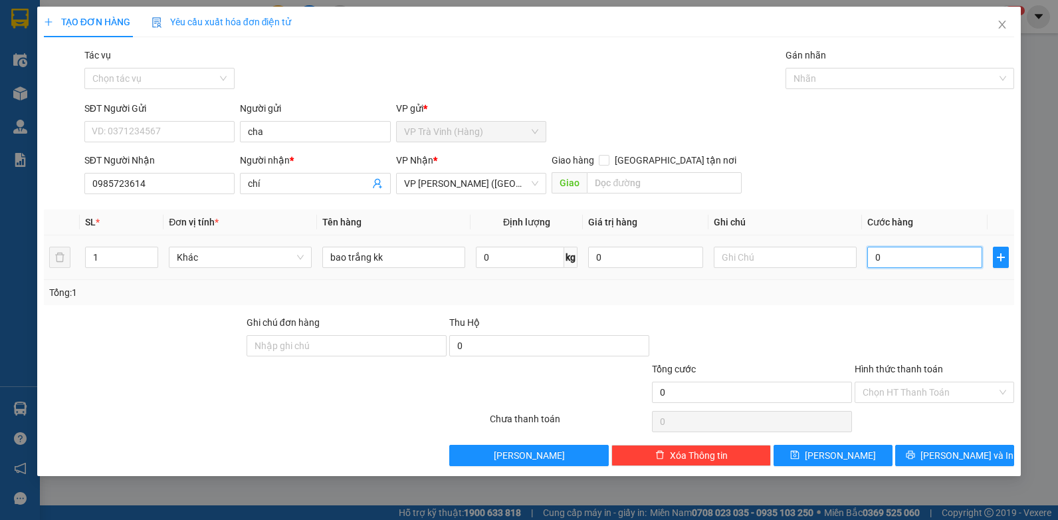
click at [932, 256] on input "0" at bounding box center [924, 257] width 115 height 21
type input "3"
type input "35"
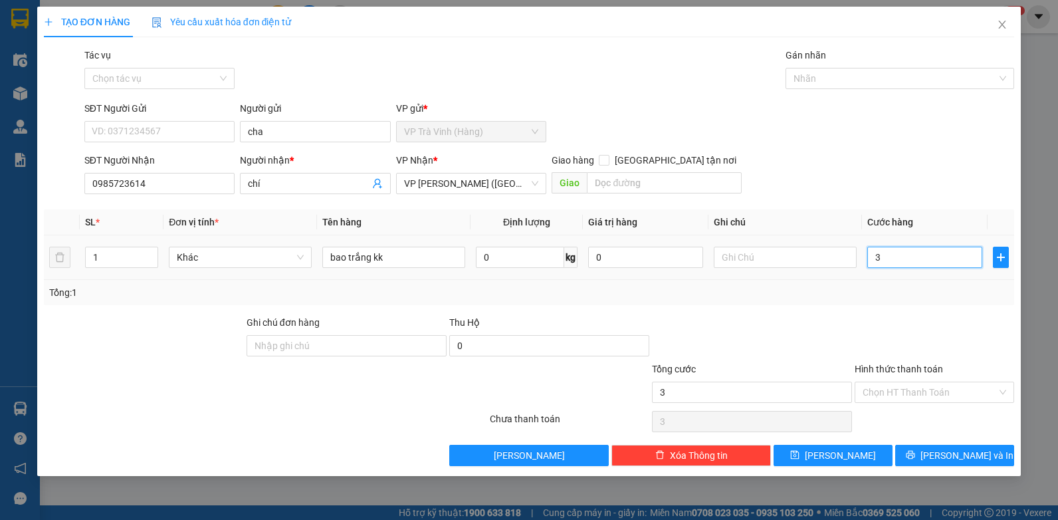
type input "35"
type input "35.000"
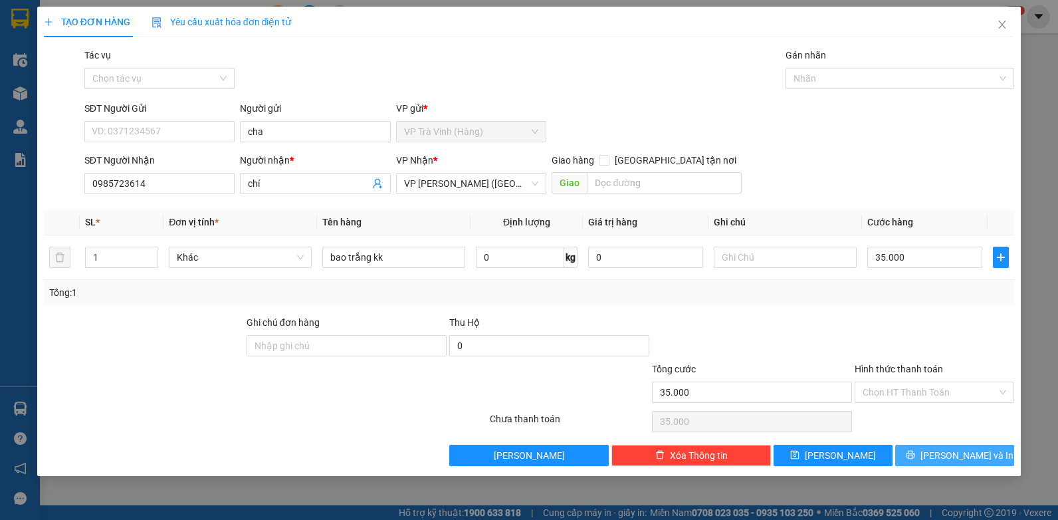
click at [975, 451] on span "[PERSON_NAME] và In" at bounding box center [966, 455] width 93 height 15
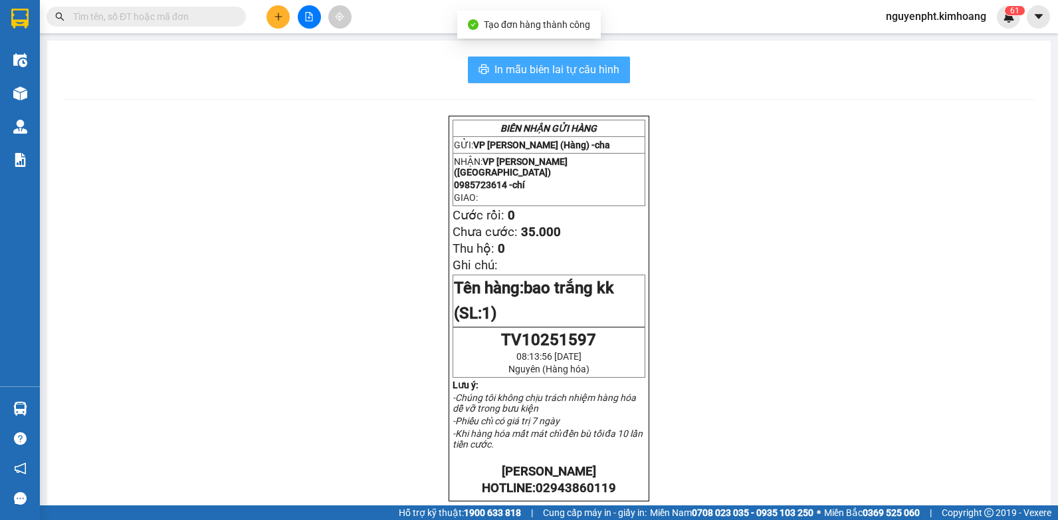
click at [510, 61] on span "In mẫu biên lai tự cấu hình" at bounding box center [556, 69] width 125 height 17
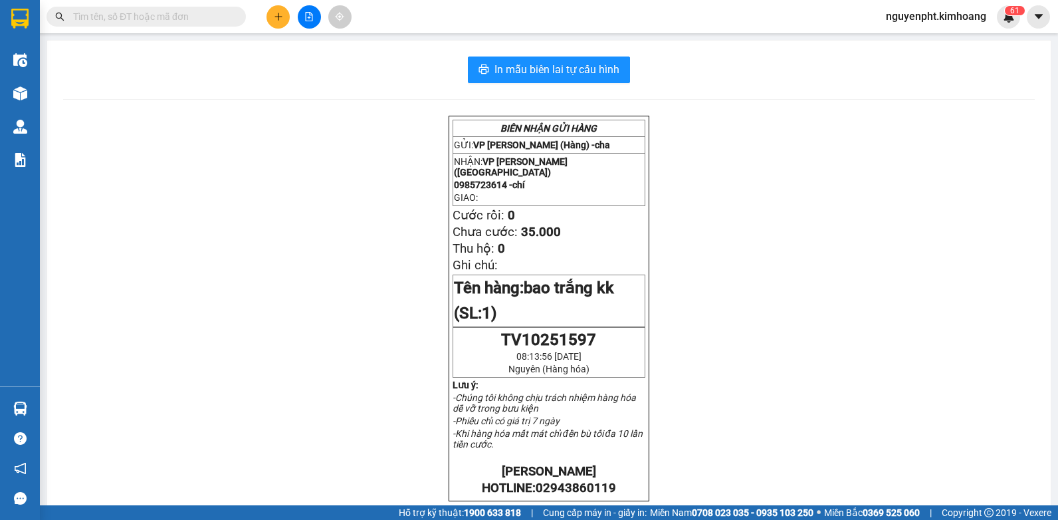
click at [149, 19] on input "text" at bounding box center [151, 16] width 157 height 15
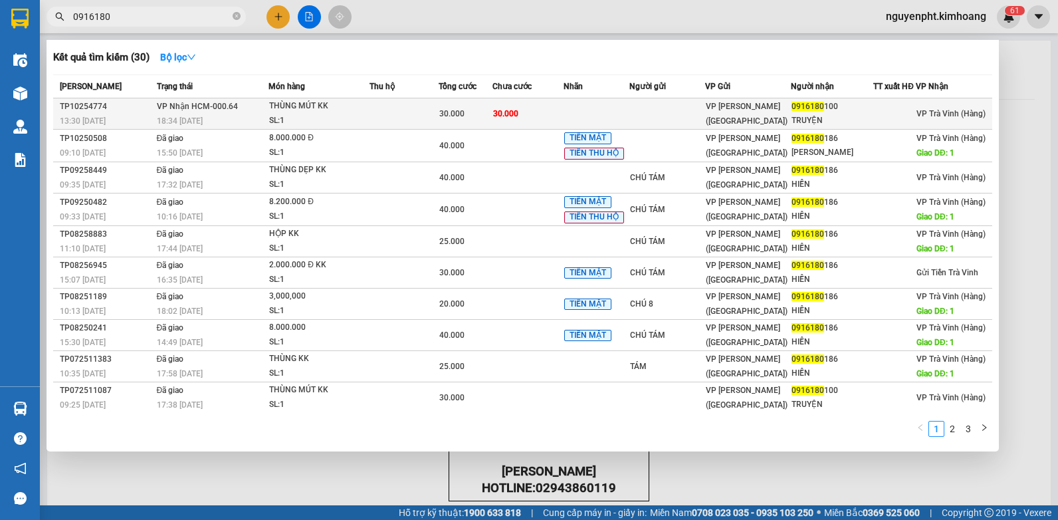
type input "0916180"
click at [560, 122] on td "30.000" at bounding box center [527, 113] width 71 height 31
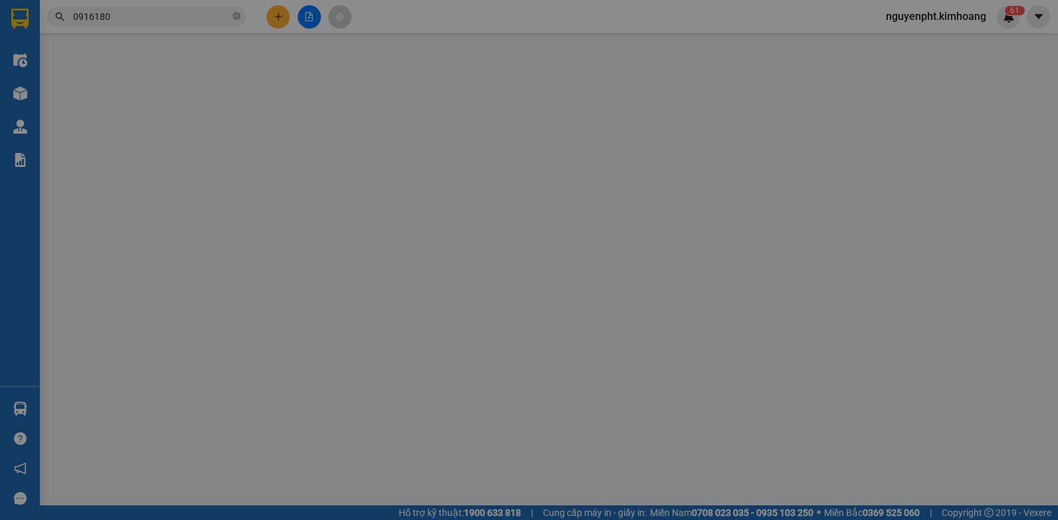
type input "0916180100"
type input "TRUYỆN"
type input "30.000"
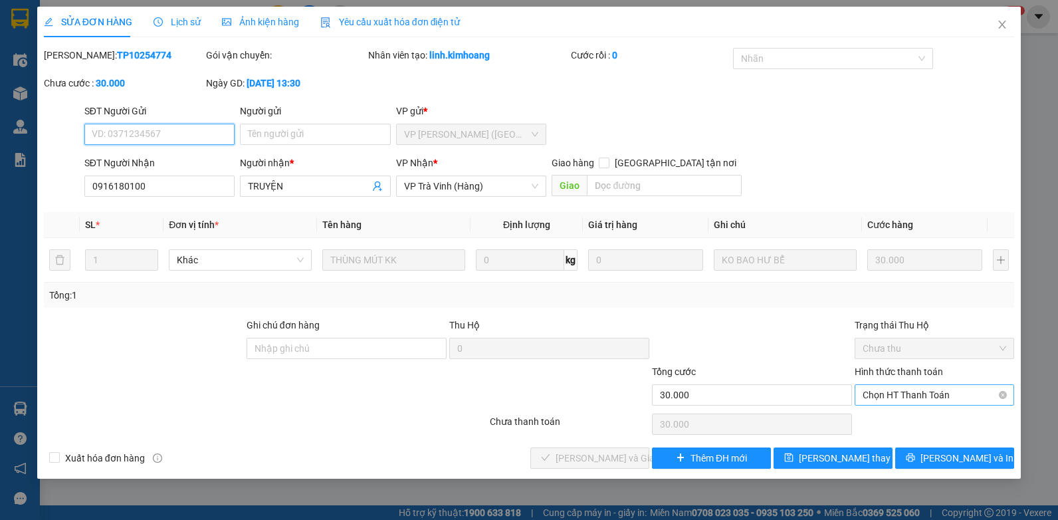
click at [942, 395] on span "Chọn HT Thanh Toán" at bounding box center [935, 395] width 144 height 20
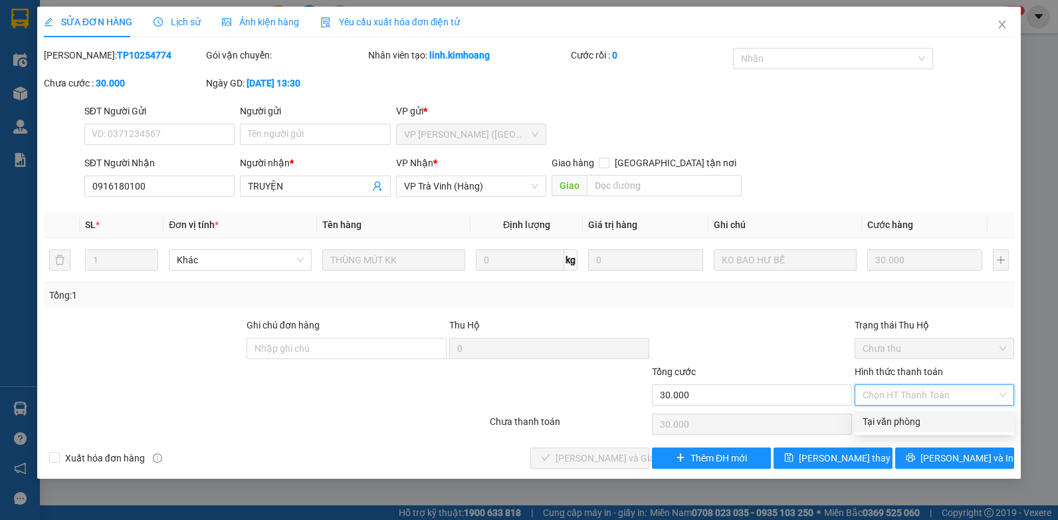
click at [920, 419] on div "Tại văn phòng" at bounding box center [935, 421] width 144 height 15
type input "0"
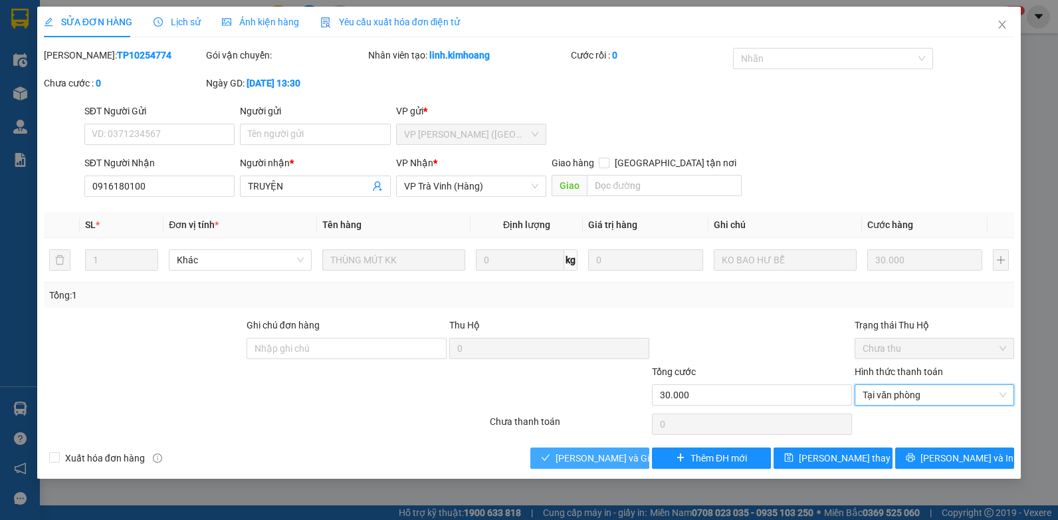
click at [589, 455] on span "[PERSON_NAME] và Giao hàng" at bounding box center [620, 458] width 128 height 15
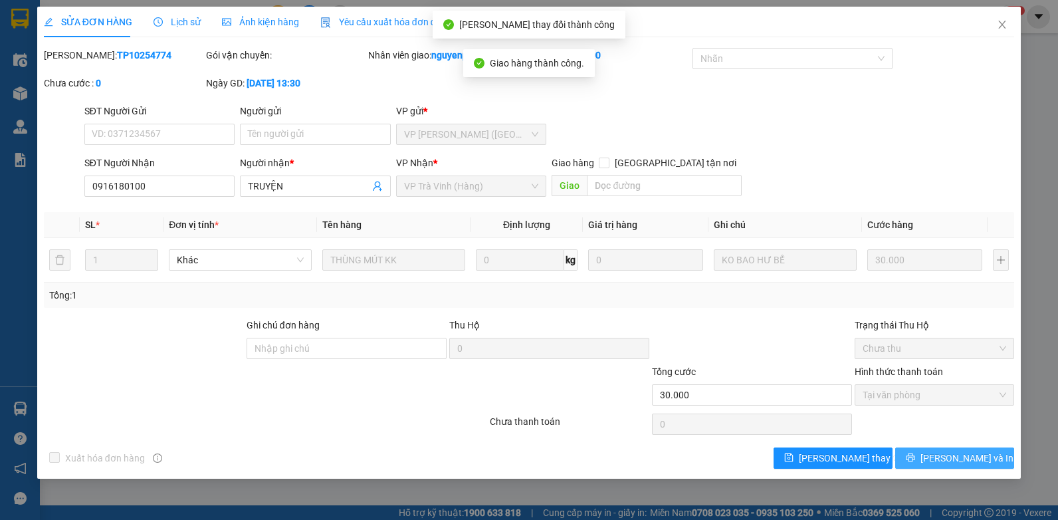
click at [964, 458] on span "[PERSON_NAME] và In" at bounding box center [966, 458] width 93 height 15
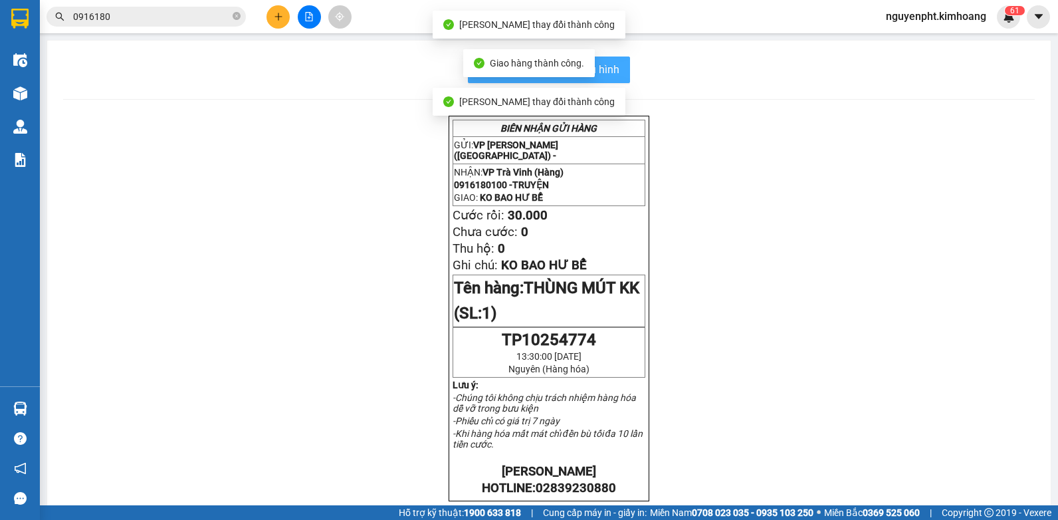
click at [621, 69] on button "In mẫu biên lai tự cấu hình" at bounding box center [549, 69] width 162 height 27
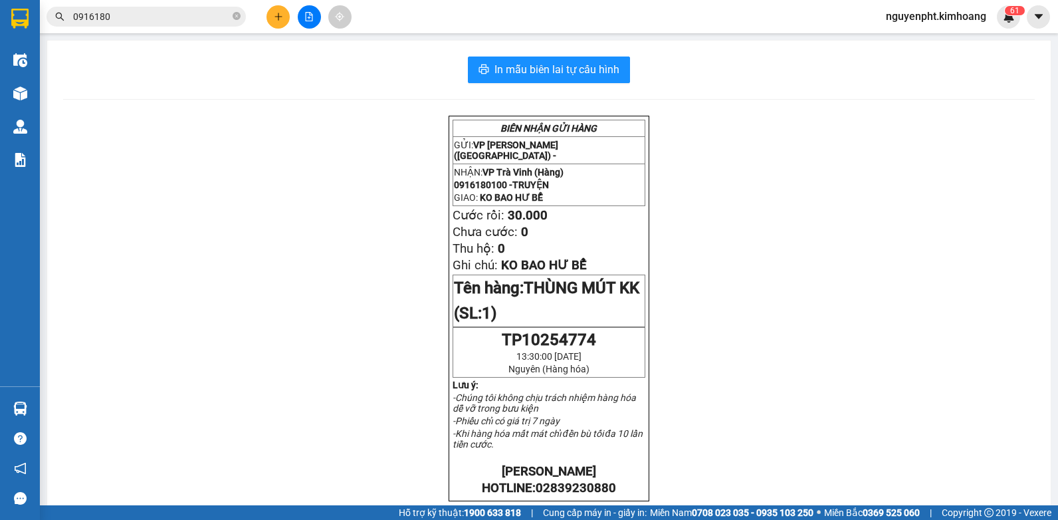
click at [197, 17] on input "0916180" at bounding box center [151, 16] width 157 height 15
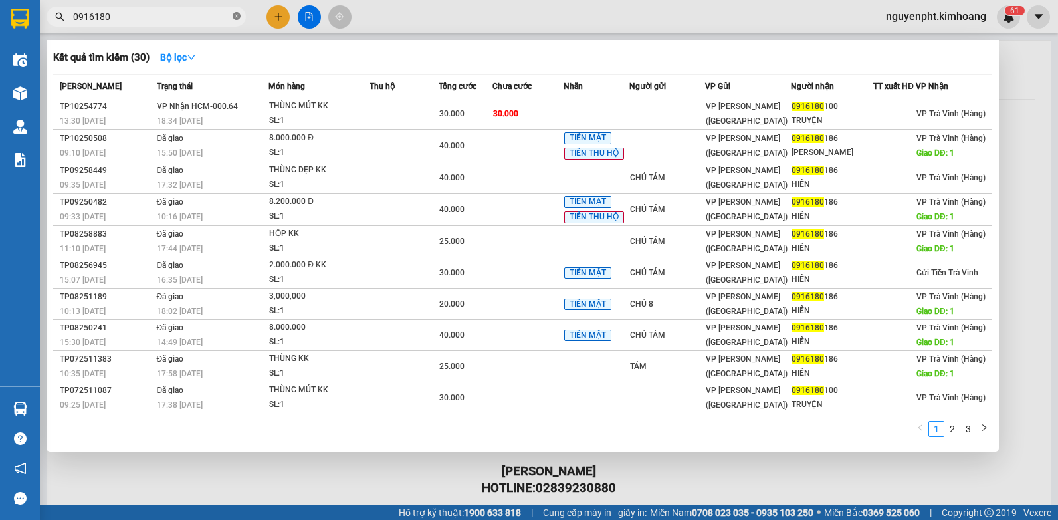
drag, startPoint x: 236, startPoint y: 17, endPoint x: 286, endPoint y: 15, distance: 50.5
click at [237, 17] on icon "close-circle" at bounding box center [237, 16] width 8 height 8
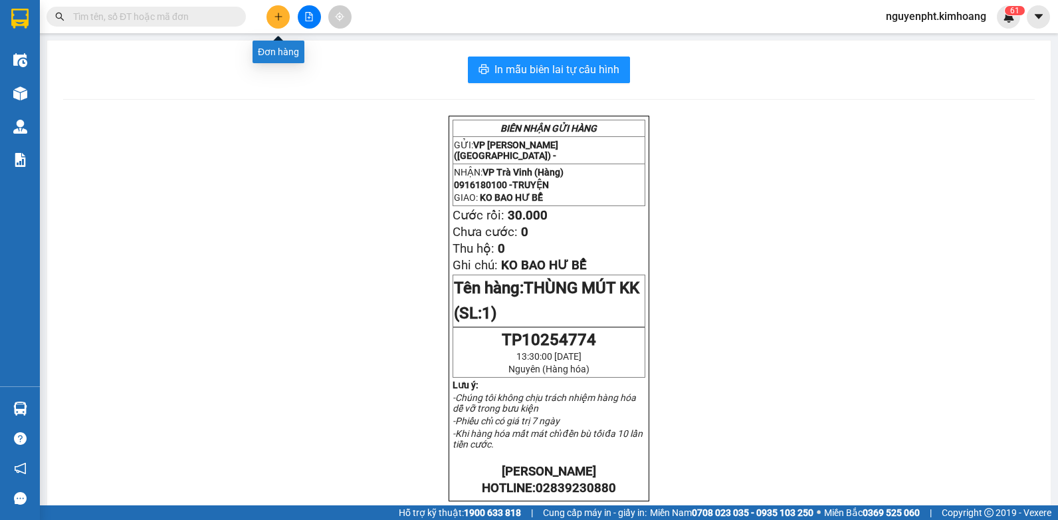
click at [287, 14] on button at bounding box center [277, 16] width 23 height 23
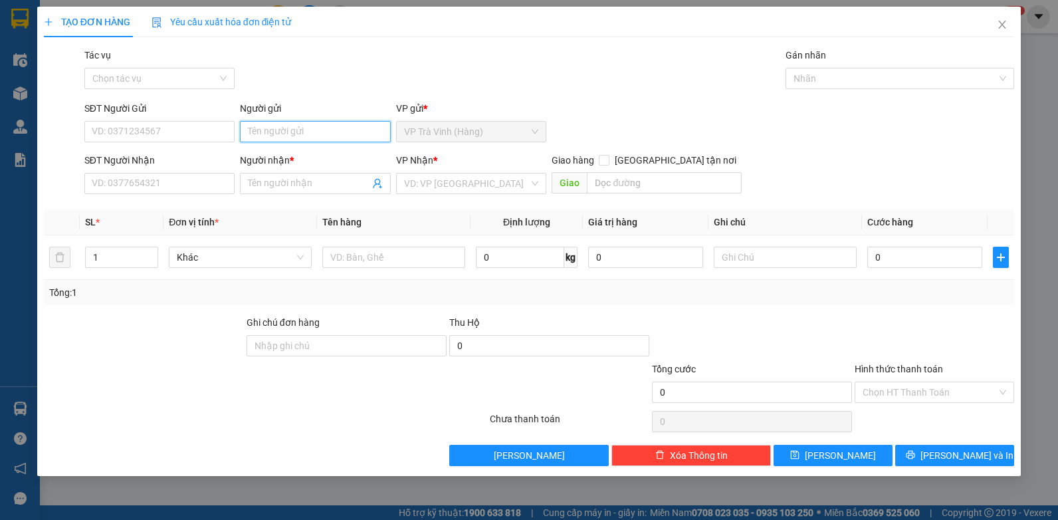
click at [267, 134] on input "Người gửi" at bounding box center [315, 131] width 151 height 21
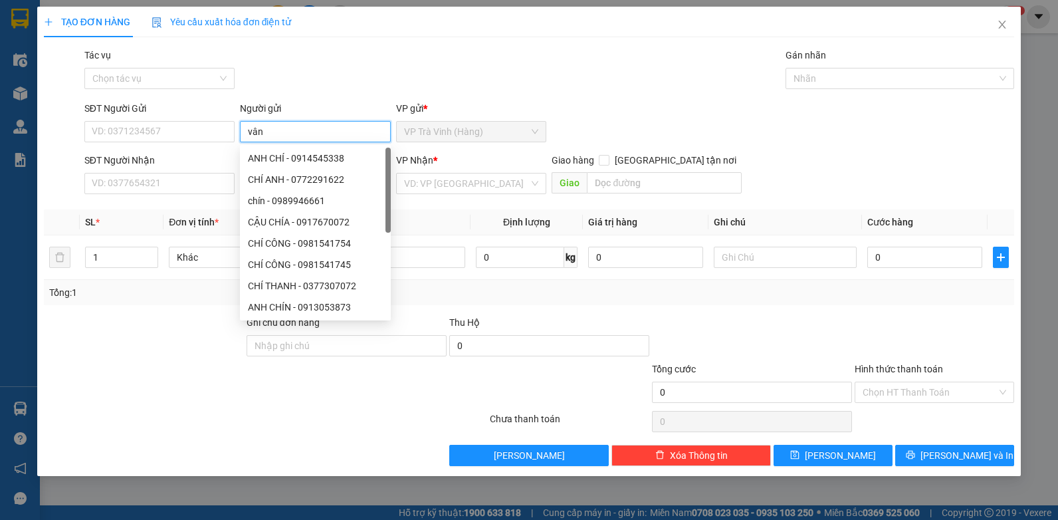
type input "vân"
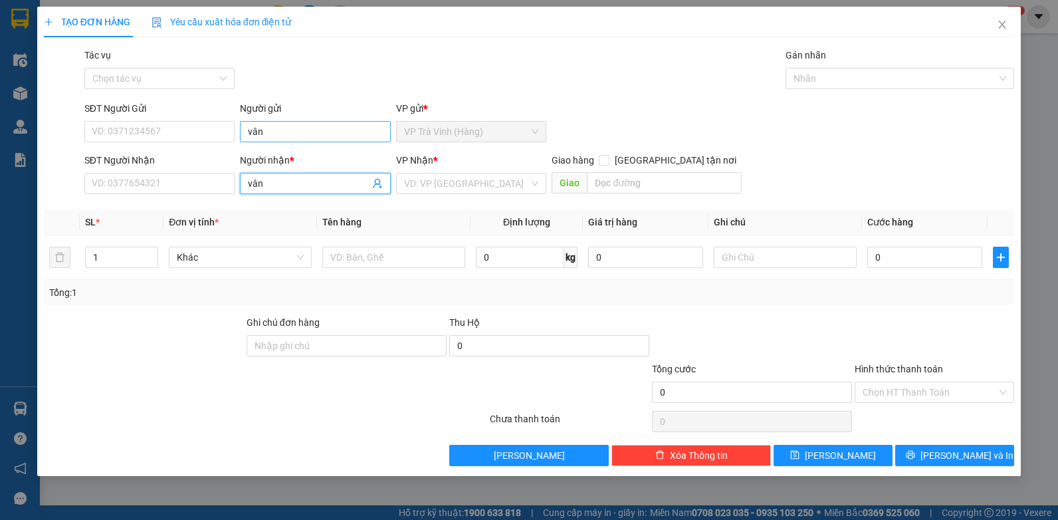
type input "vân"
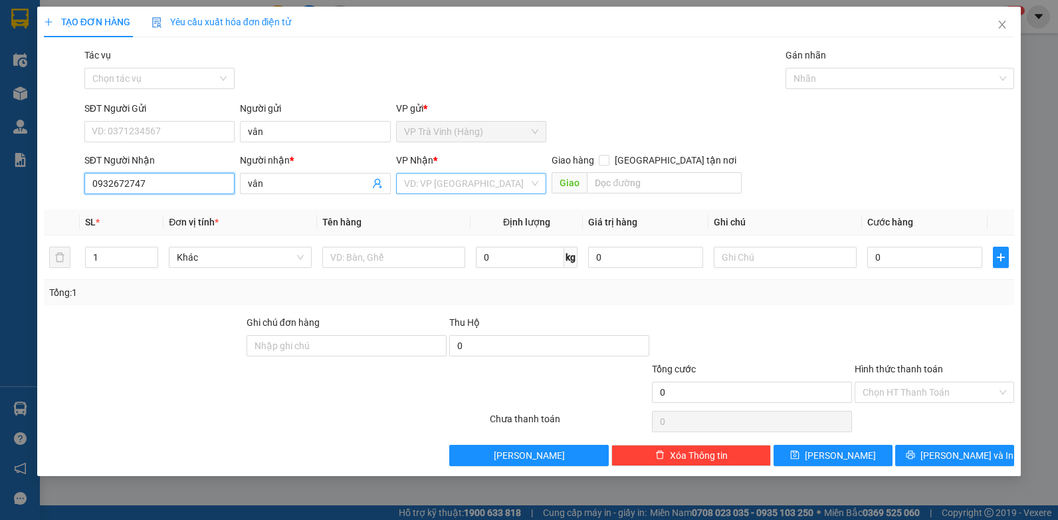
type input "0932672747"
click at [470, 186] on input "search" at bounding box center [467, 183] width 126 height 20
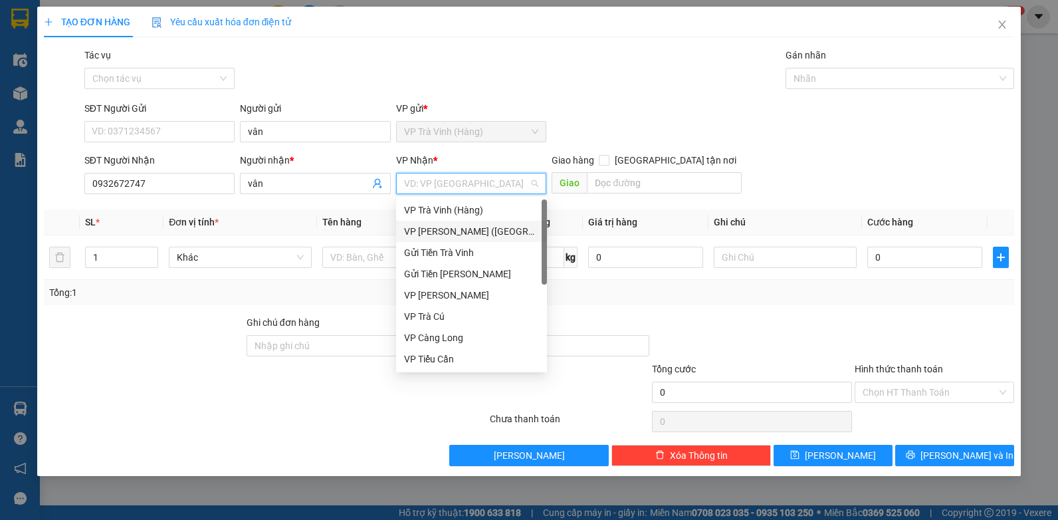
click at [439, 221] on div "VP [PERSON_NAME] ([GEOGRAPHIC_DATA])" at bounding box center [471, 231] width 151 height 21
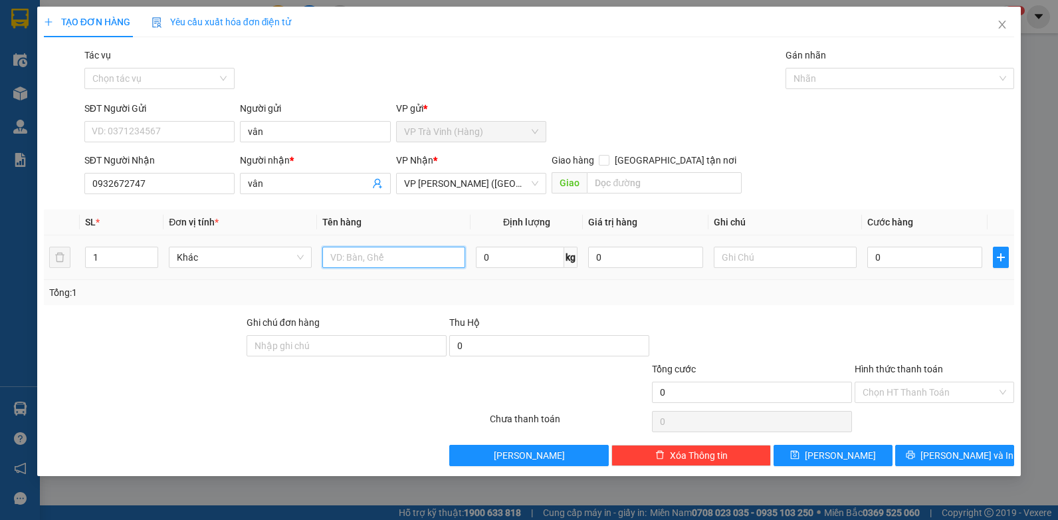
click at [371, 264] on input "text" at bounding box center [393, 257] width 143 height 21
type input "bịt m xanh kk"
type input "3"
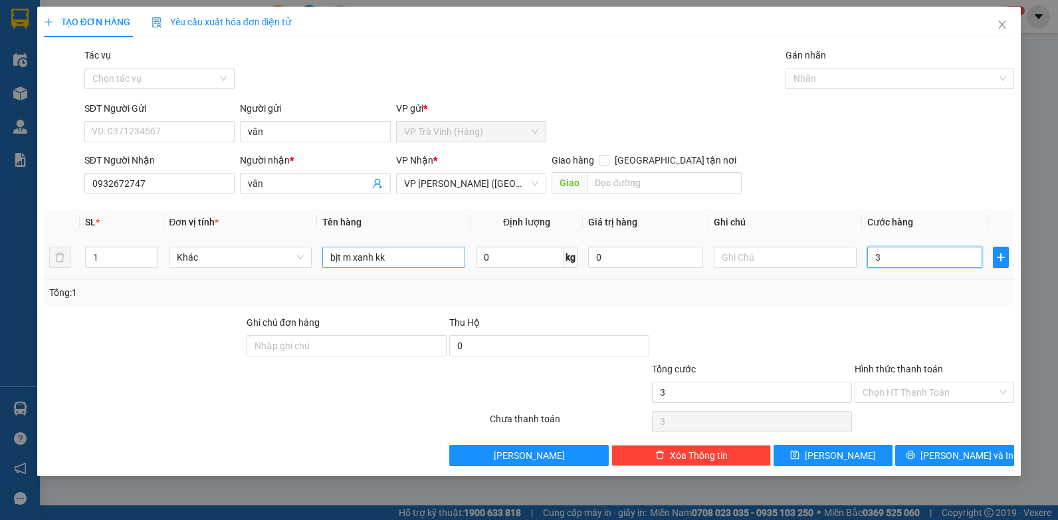
type input "30"
type input "30.000"
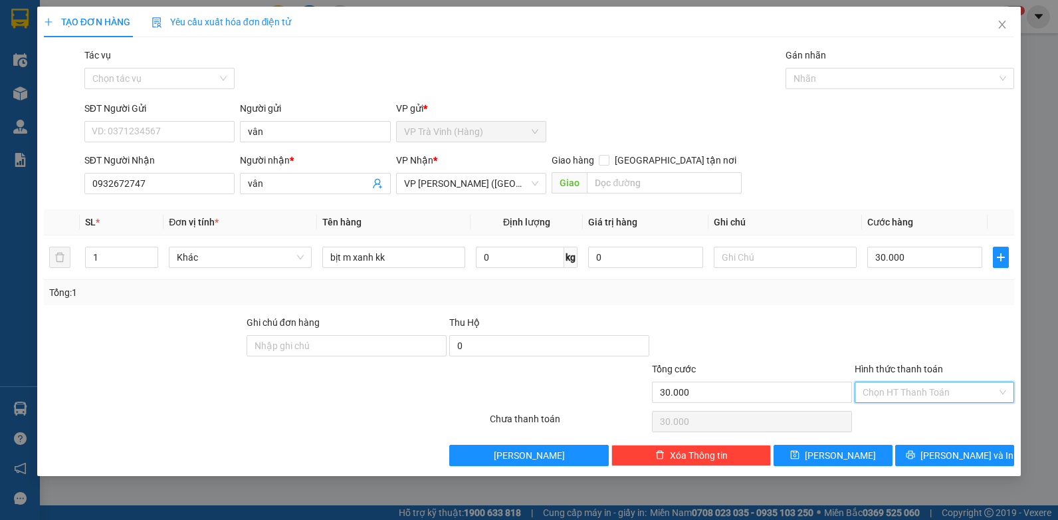
drag, startPoint x: 919, startPoint y: 385, endPoint x: 910, endPoint y: 413, distance: 29.2
click at [918, 386] on input "Hình thức thanh toán" at bounding box center [930, 392] width 134 height 20
drag, startPoint x: 908, startPoint y: 421, endPoint x: 915, endPoint y: 427, distance: 8.9
click at [908, 422] on div "Tại văn phòng" at bounding box center [935, 418] width 144 height 15
type input "0"
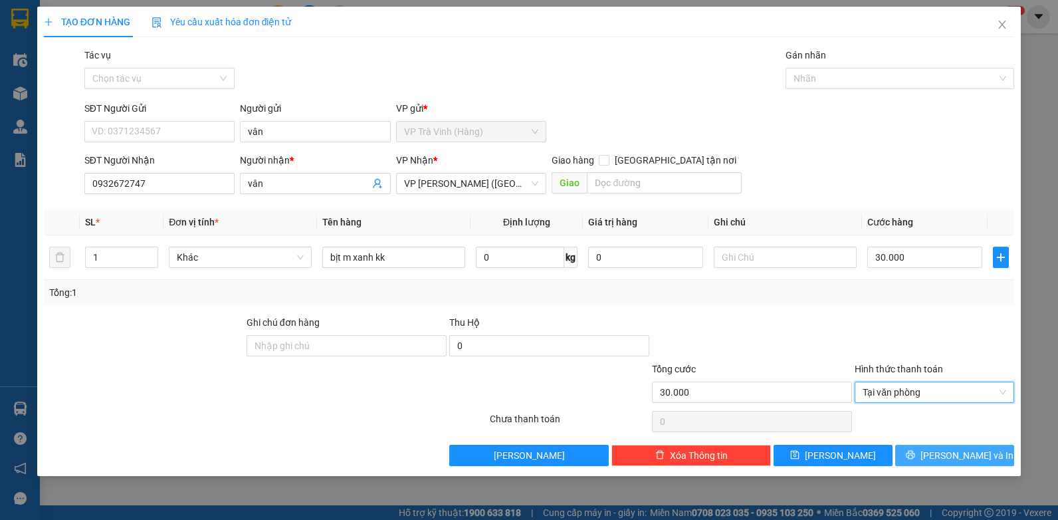
click at [989, 457] on button "[PERSON_NAME] và In" at bounding box center [954, 455] width 119 height 21
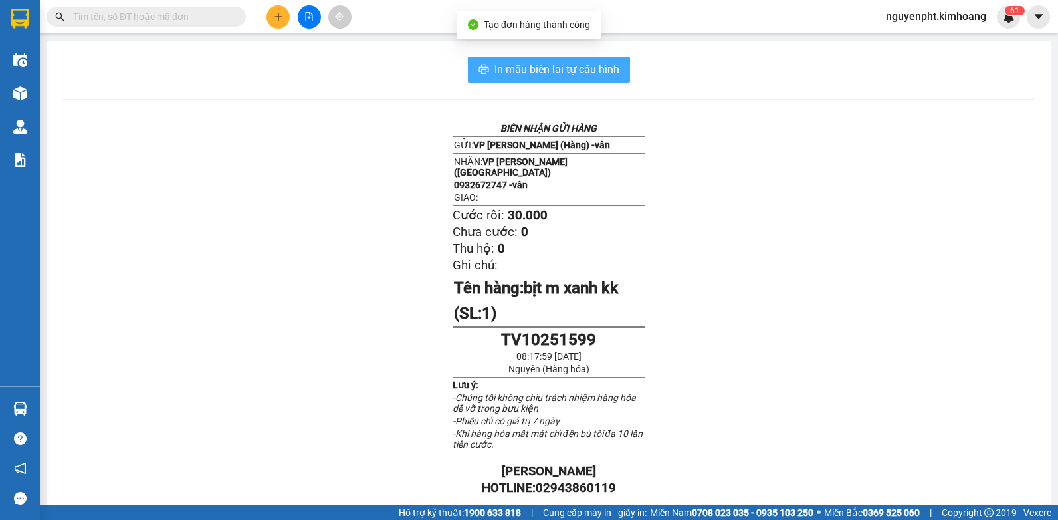
click at [516, 73] on span "In mẫu biên lai tự cấu hình" at bounding box center [556, 69] width 125 height 17
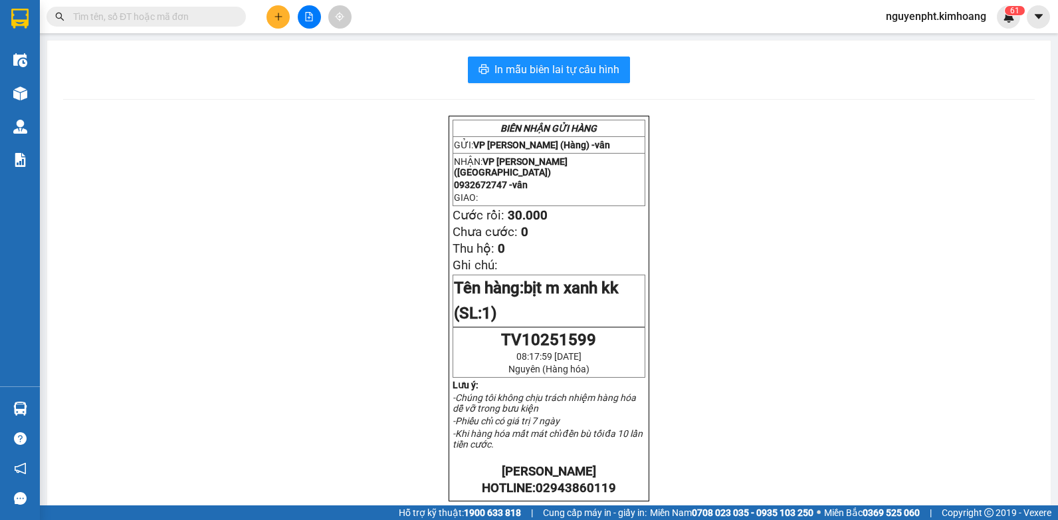
click at [168, 21] on input "text" at bounding box center [151, 16] width 157 height 15
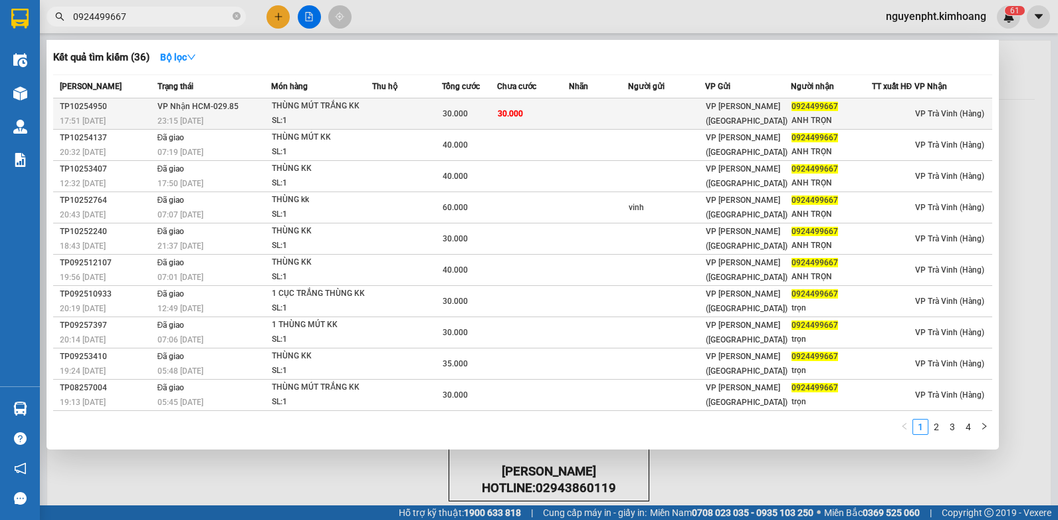
type input "0924499667"
click at [410, 111] on td at bounding box center [407, 113] width 70 height 31
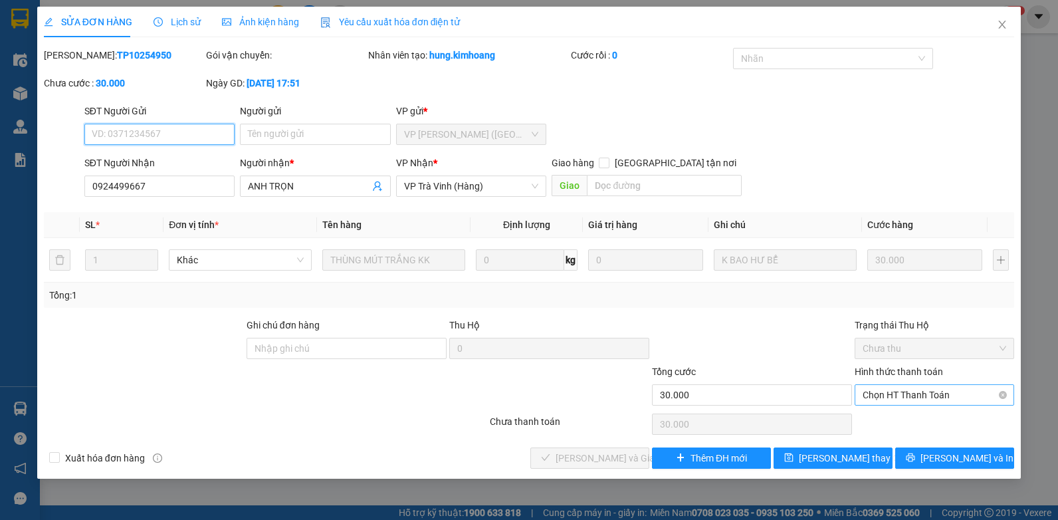
click at [928, 396] on span "Chọn HT Thanh Toán" at bounding box center [935, 395] width 144 height 20
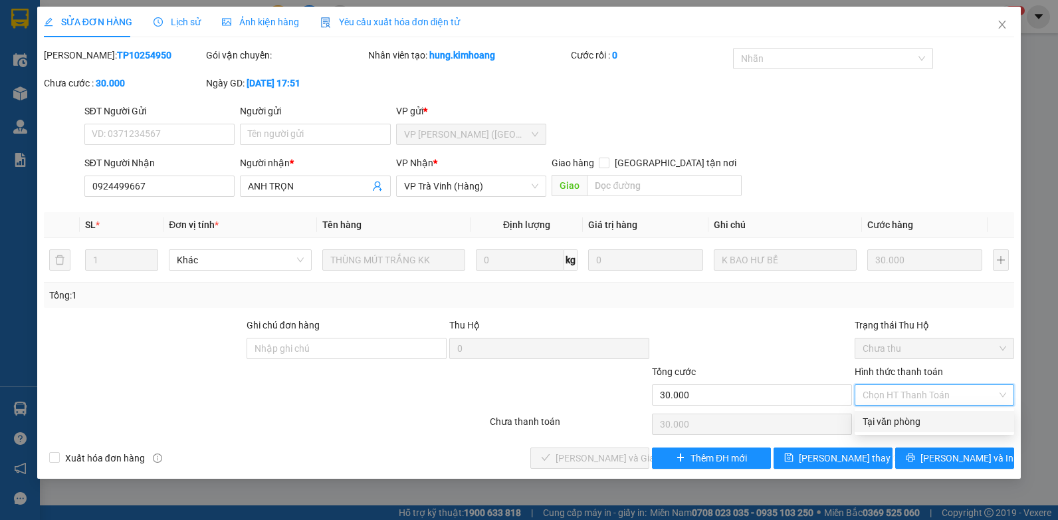
click at [919, 419] on div "Tại văn phòng" at bounding box center [935, 421] width 144 height 15
type input "0"
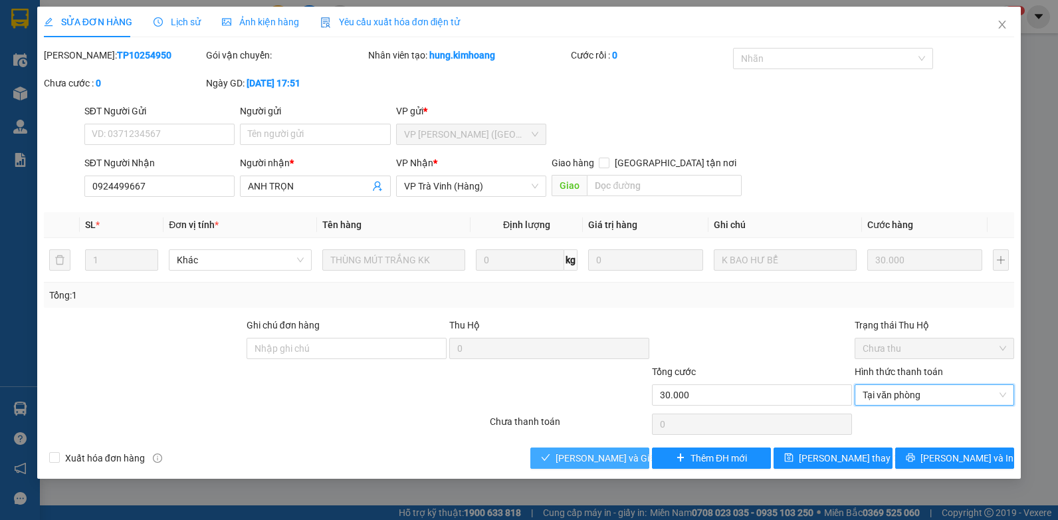
click at [573, 455] on span "[PERSON_NAME] và Giao hàng" at bounding box center [620, 458] width 128 height 15
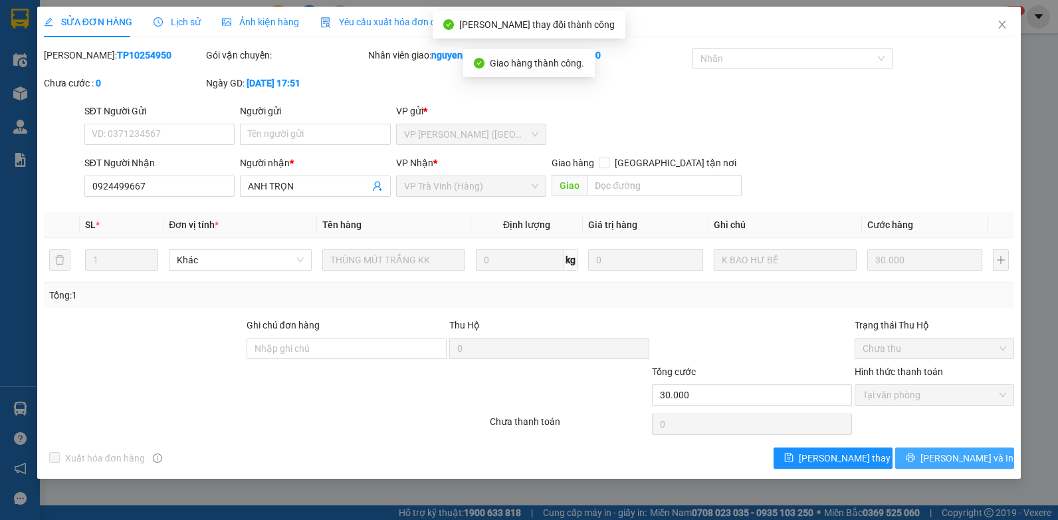
click at [961, 466] on button "[PERSON_NAME] và In" at bounding box center [954, 457] width 119 height 21
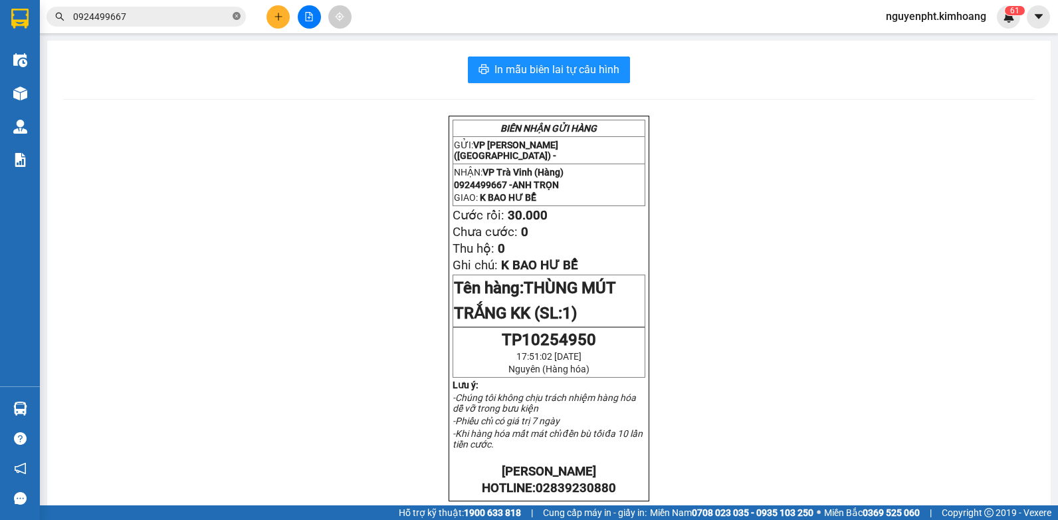
click at [233, 17] on icon "close-circle" at bounding box center [237, 16] width 8 height 8
click at [269, 19] on button at bounding box center [277, 16] width 23 height 23
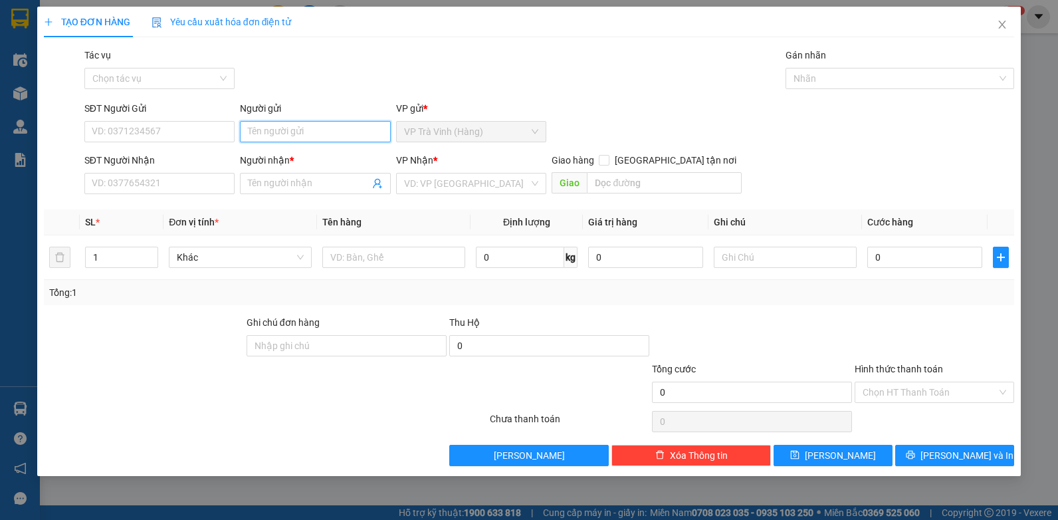
click at [264, 132] on input "Người gửi" at bounding box center [315, 131] width 151 height 21
type input "vũ"
type input "0905011546"
type input "HUỲNH"
type input "30.000"
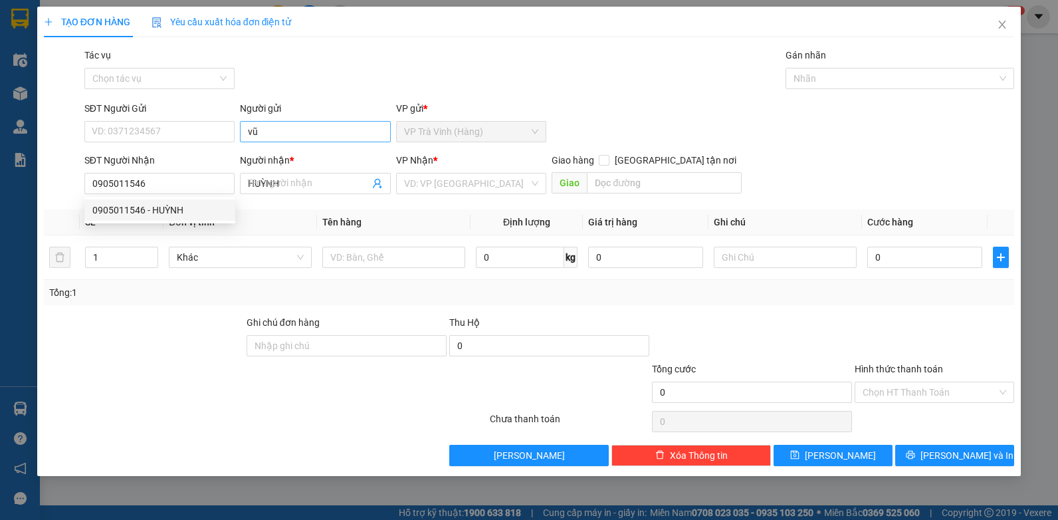
type input "30.000"
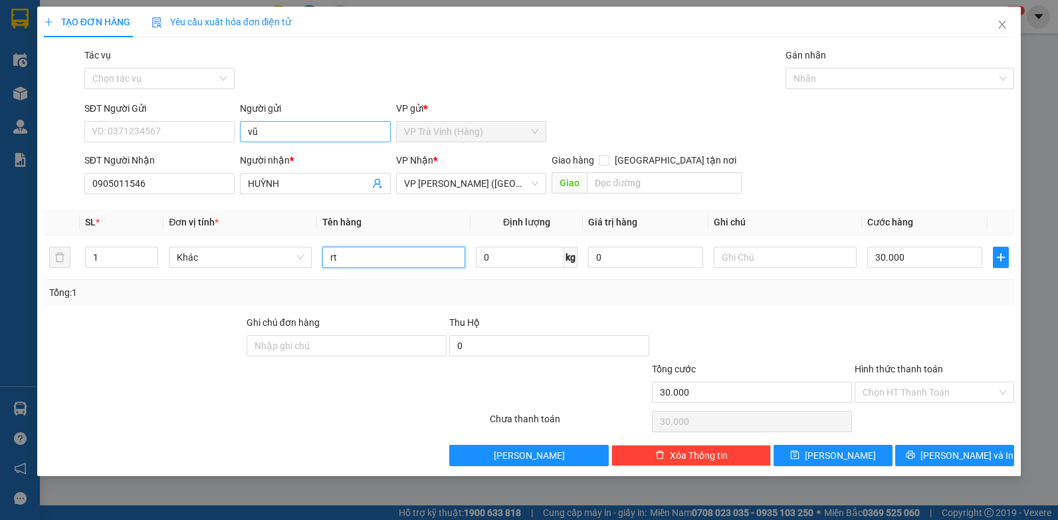
type input "r"
type input "thùng kk"
type input "2"
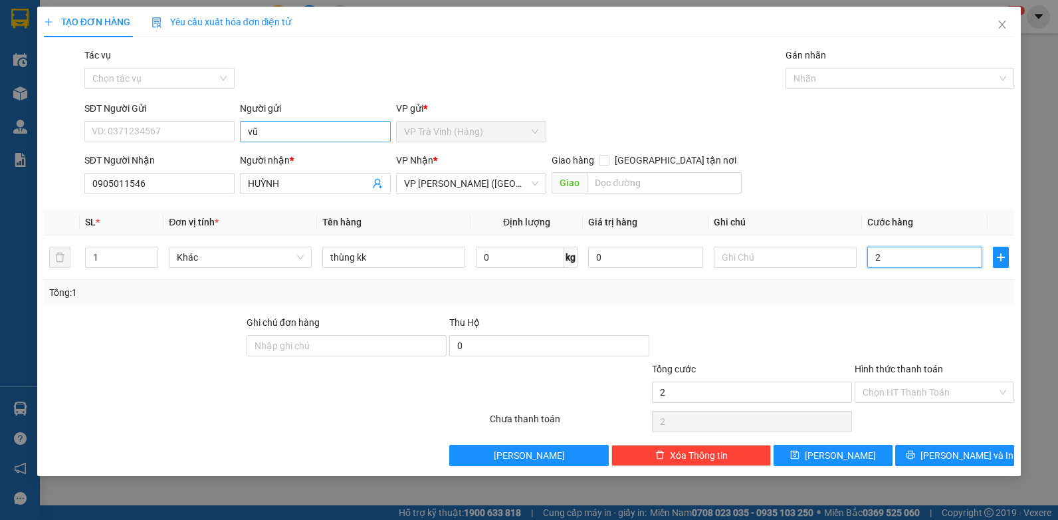
type input "25"
type input "25.000"
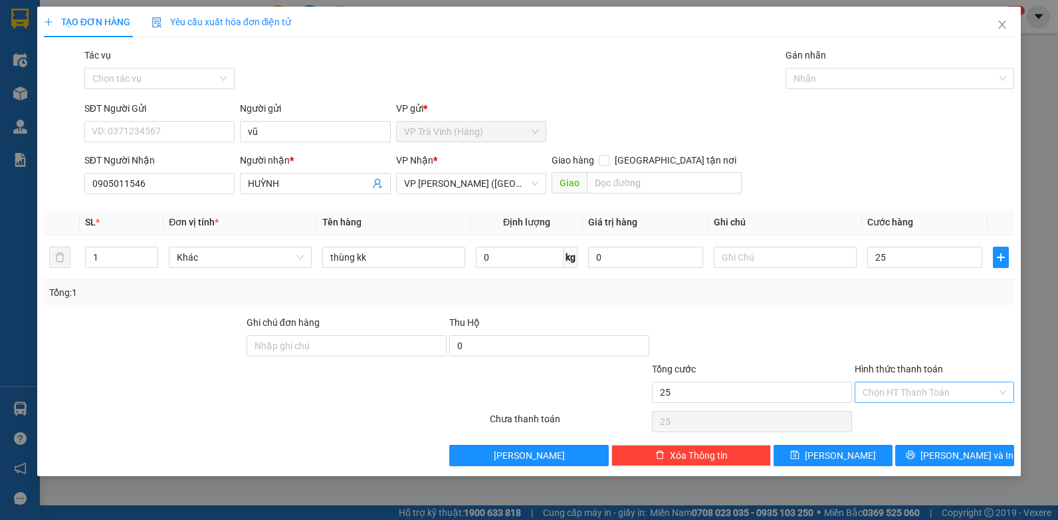
type input "25.000"
click at [910, 393] on input "Hình thức thanh toán" at bounding box center [930, 392] width 134 height 20
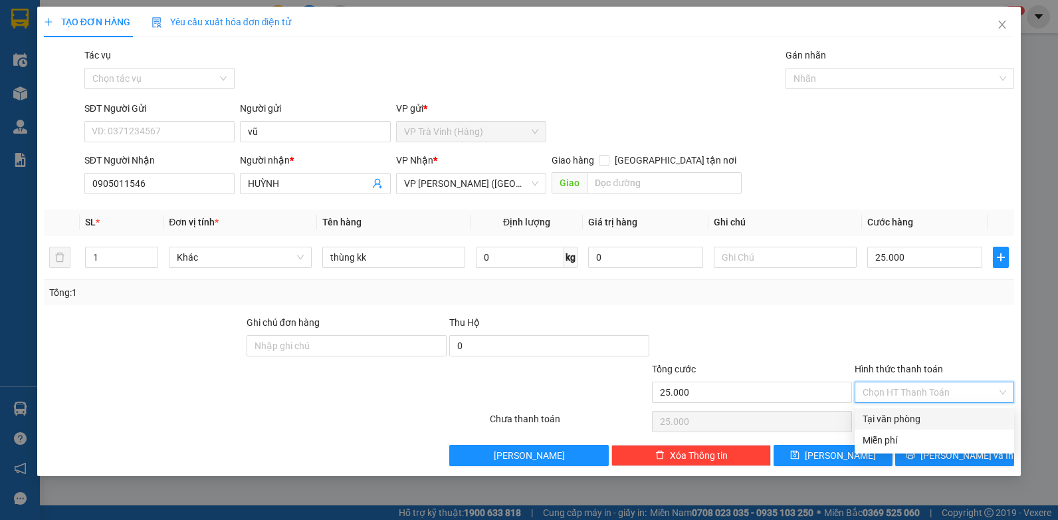
click at [896, 419] on div "Tại văn phòng" at bounding box center [935, 418] width 144 height 15
type input "0"
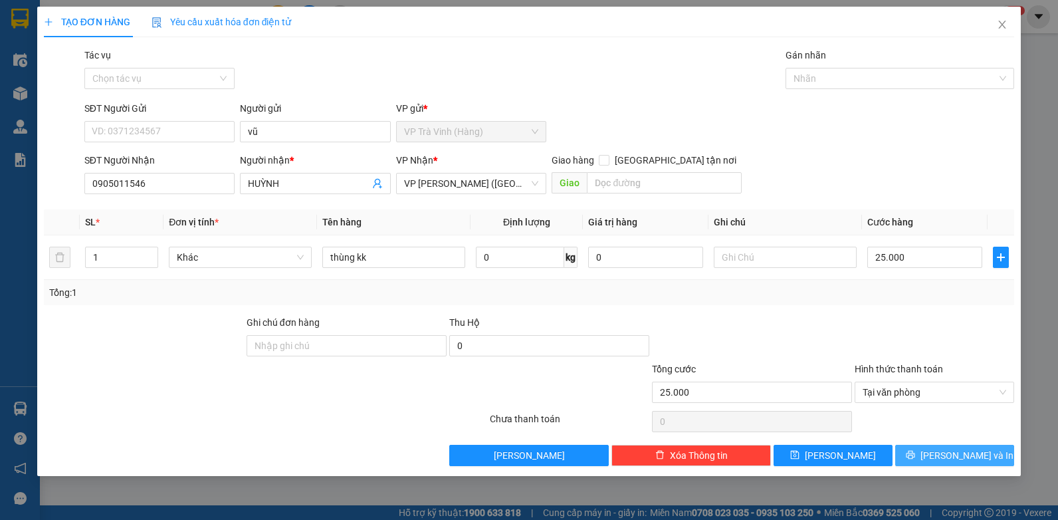
click at [956, 456] on span "[PERSON_NAME] và In" at bounding box center [966, 455] width 93 height 15
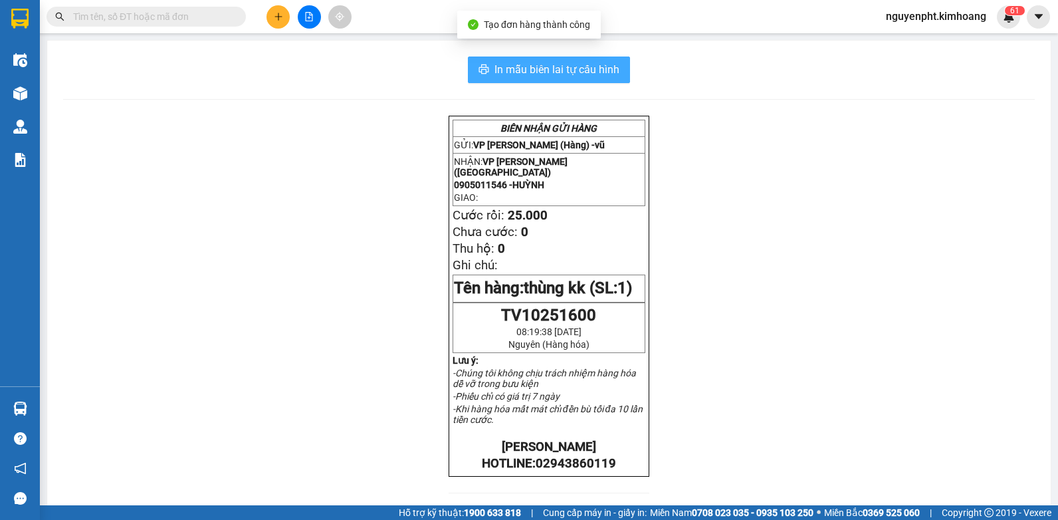
click at [577, 80] on button "In mẫu biên lai tự cấu hình" at bounding box center [549, 69] width 162 height 27
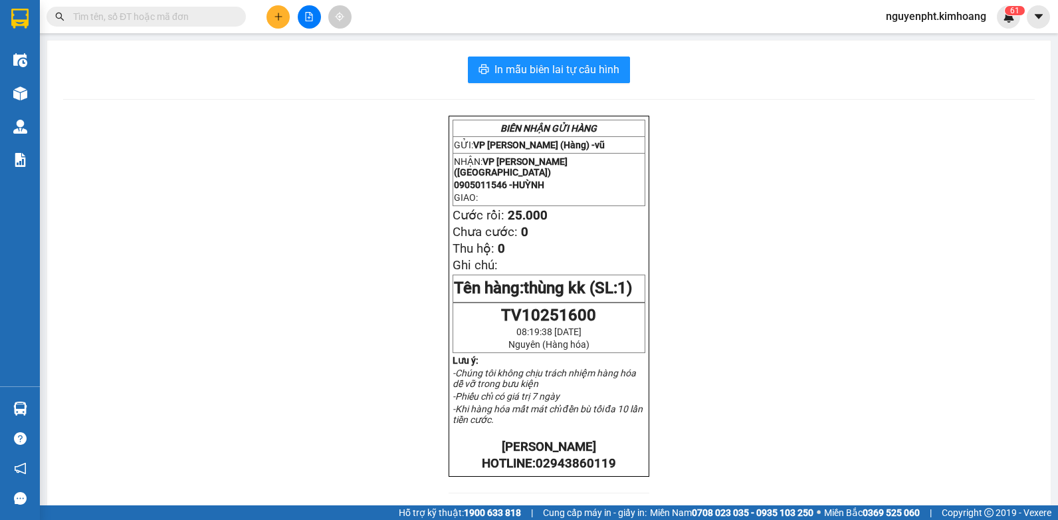
drag, startPoint x: 74, startPoint y: 9, endPoint x: 78, endPoint y: 19, distance: 10.1
click at [74, 11] on input "text" at bounding box center [151, 16] width 157 height 15
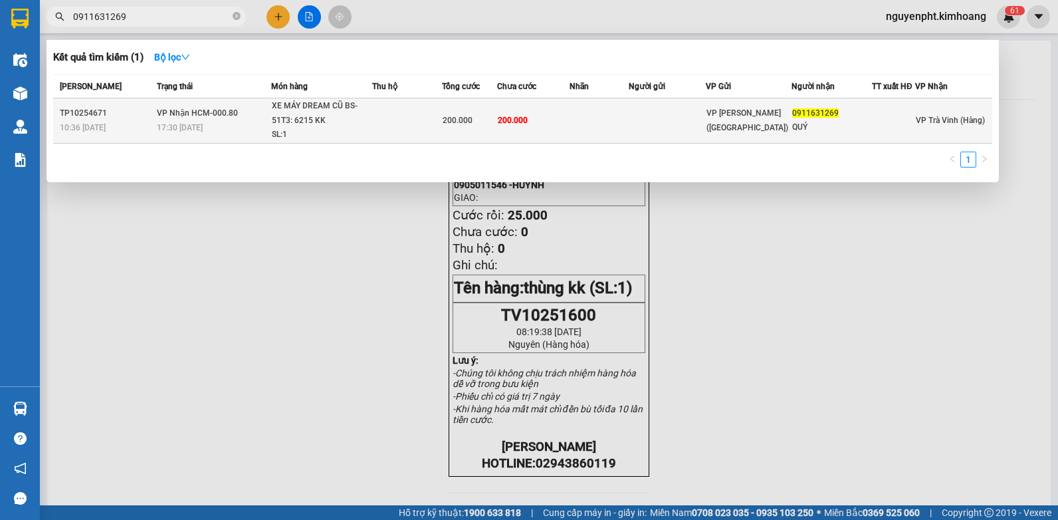
type input "0911631269"
click at [663, 128] on td at bounding box center [667, 120] width 76 height 45
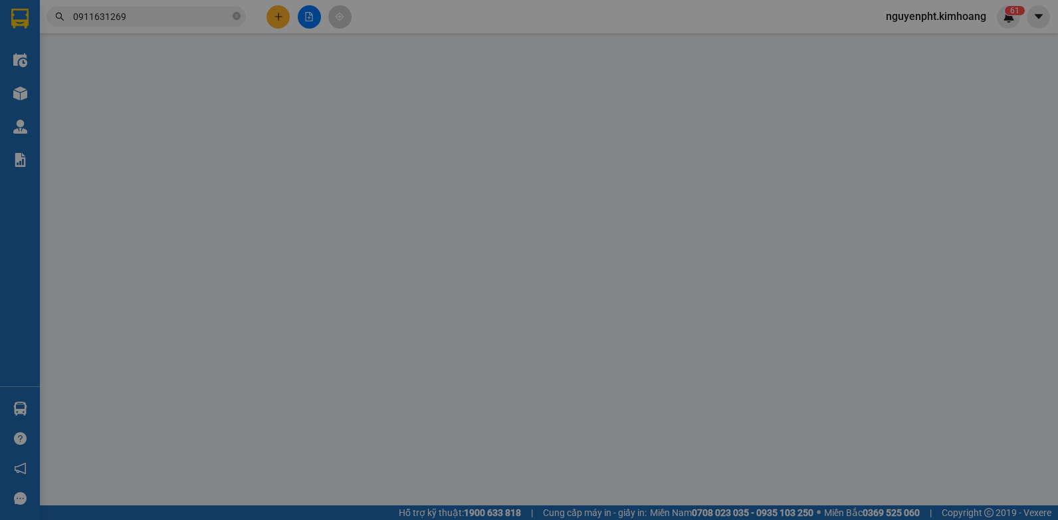
type input "0911631269"
type input "QUÝ"
type input "200.000"
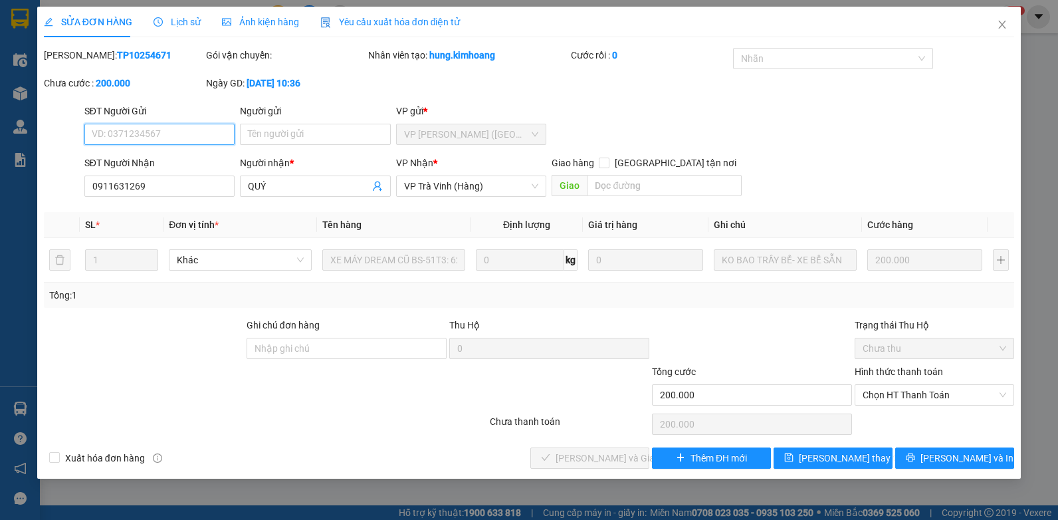
drag, startPoint x: 899, startPoint y: 388, endPoint x: 888, endPoint y: 405, distance: 20.6
click at [899, 389] on span "Chọn HT Thanh Toán" at bounding box center [935, 395] width 144 height 20
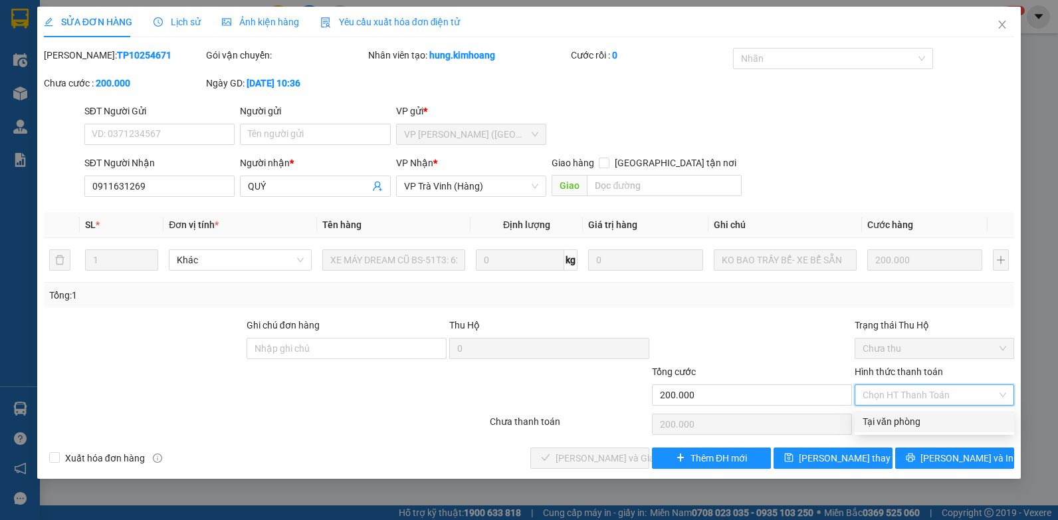
drag, startPoint x: 885, startPoint y: 411, endPoint x: 841, endPoint y: 445, distance: 55.0
click at [884, 412] on div "Tại văn phòng" at bounding box center [934, 421] width 159 height 21
type input "0"
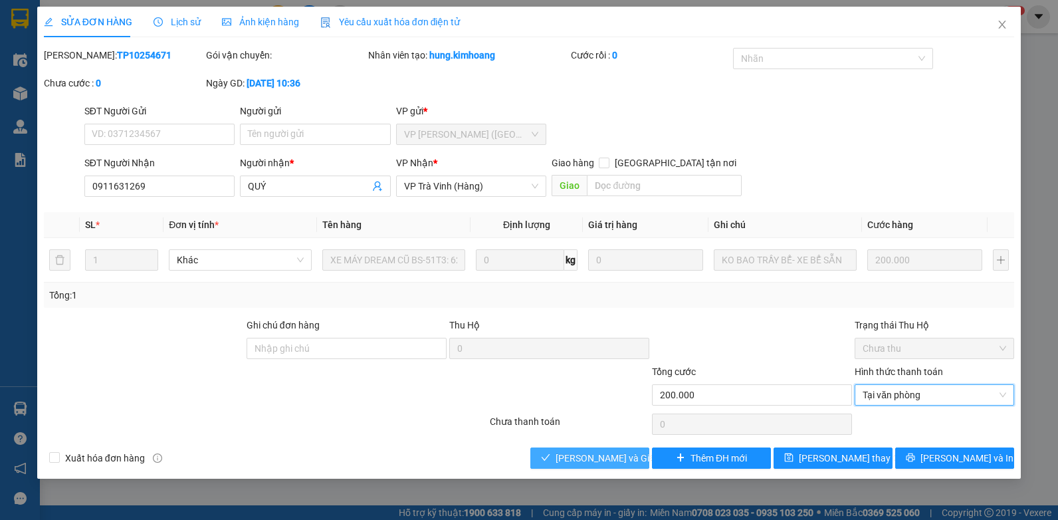
click at [604, 466] on button "[PERSON_NAME] và Giao hàng" at bounding box center [589, 457] width 119 height 21
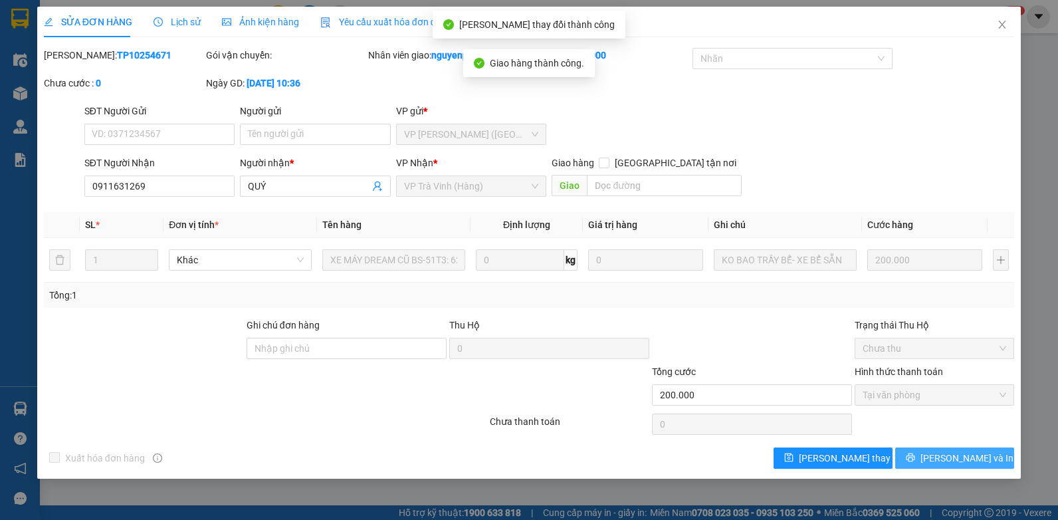
click at [964, 455] on span "[PERSON_NAME] và In" at bounding box center [966, 458] width 93 height 15
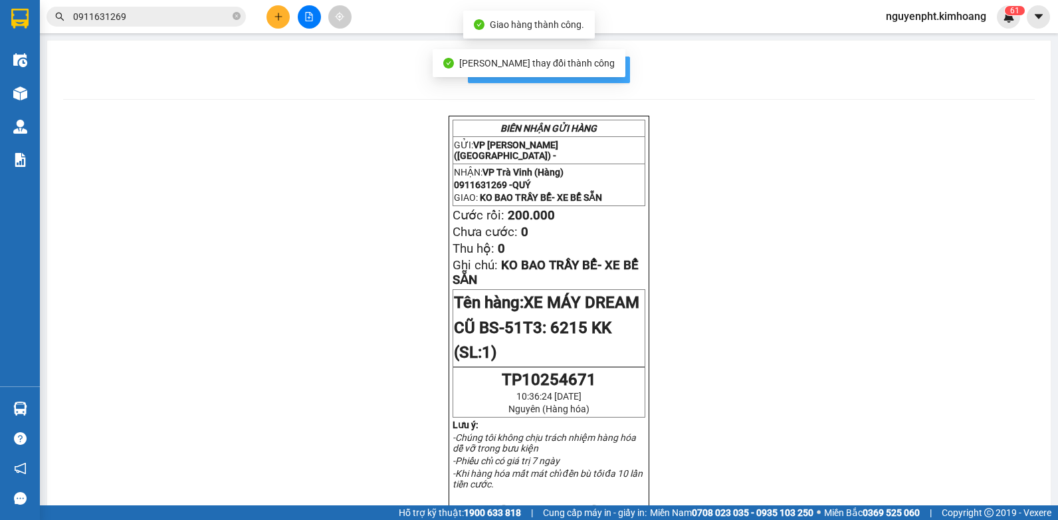
click at [619, 72] on button "In mẫu biên lai tự cấu hình" at bounding box center [549, 69] width 162 height 27
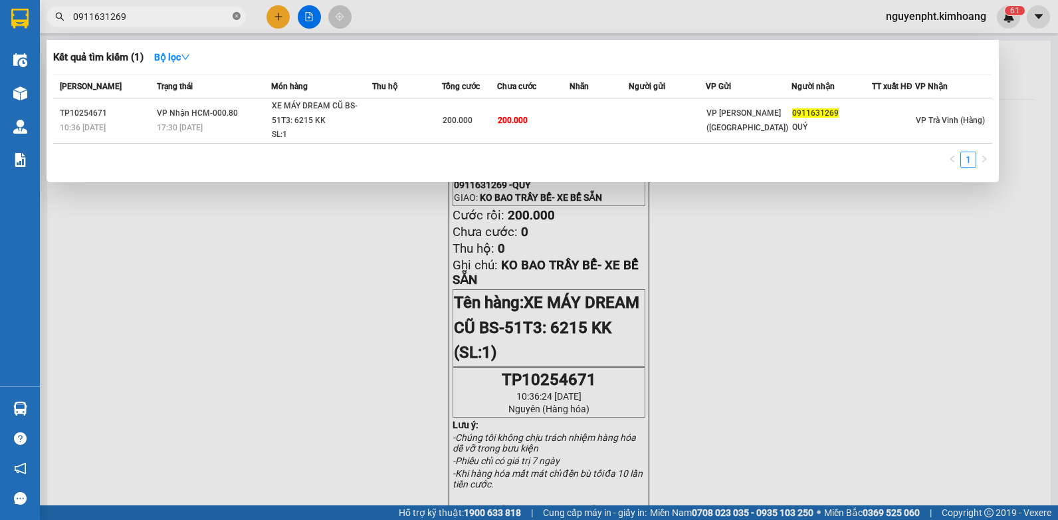
click at [238, 17] on icon "close-circle" at bounding box center [237, 16] width 8 height 8
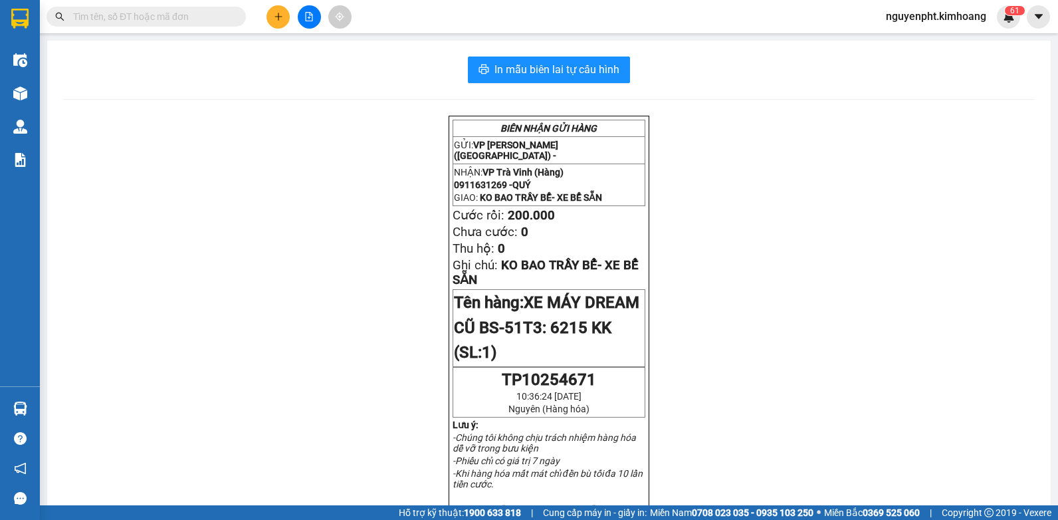
click at [195, 20] on input "text" at bounding box center [151, 16] width 157 height 15
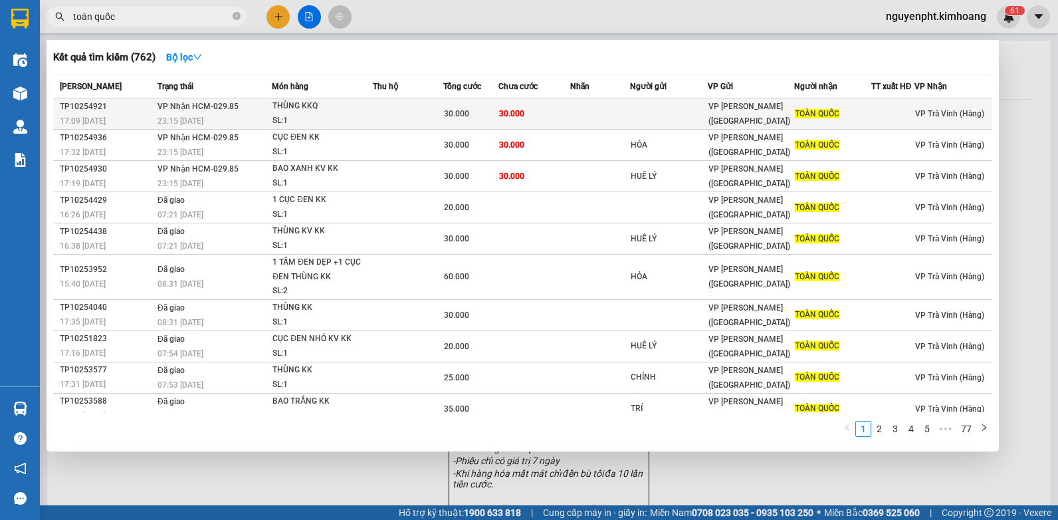
type input "toàn quốc"
click at [439, 115] on td at bounding box center [408, 113] width 70 height 31
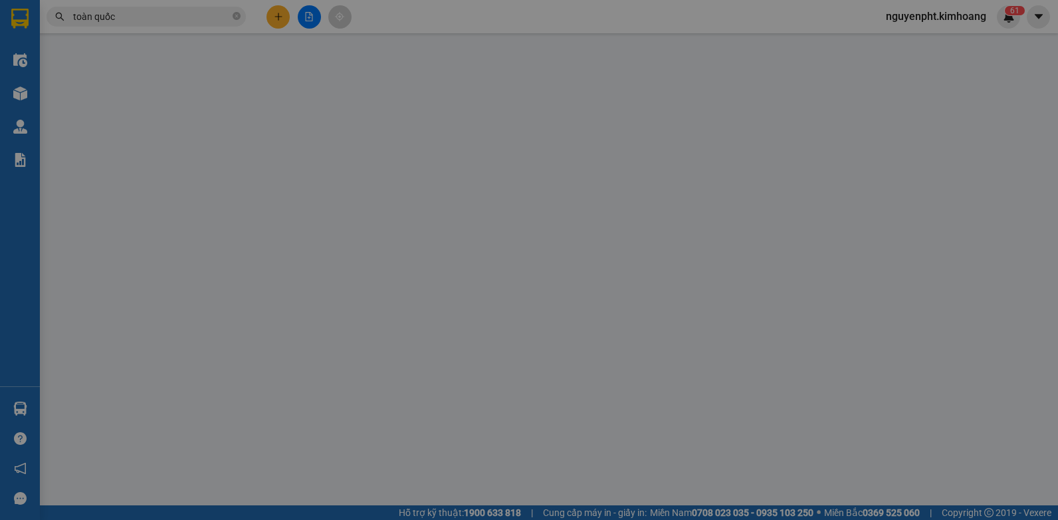
type input "TOÀN QUỐC"
type input "30.000"
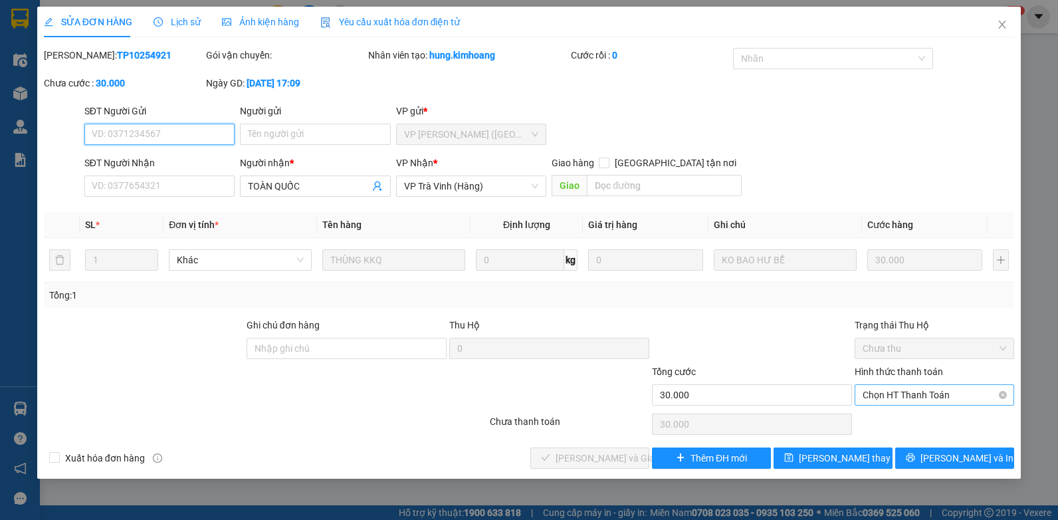
drag, startPoint x: 914, startPoint y: 385, endPoint x: 914, endPoint y: 394, distance: 9.3
click at [914, 387] on span "Chọn HT Thanh Toán" at bounding box center [935, 395] width 144 height 20
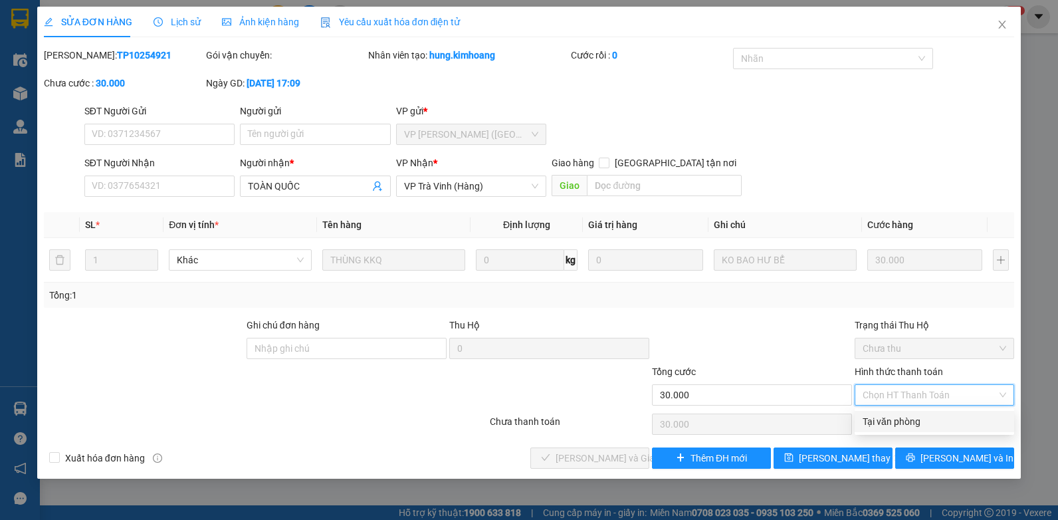
click at [907, 421] on div "Tại văn phòng" at bounding box center [935, 421] width 144 height 15
type input "0"
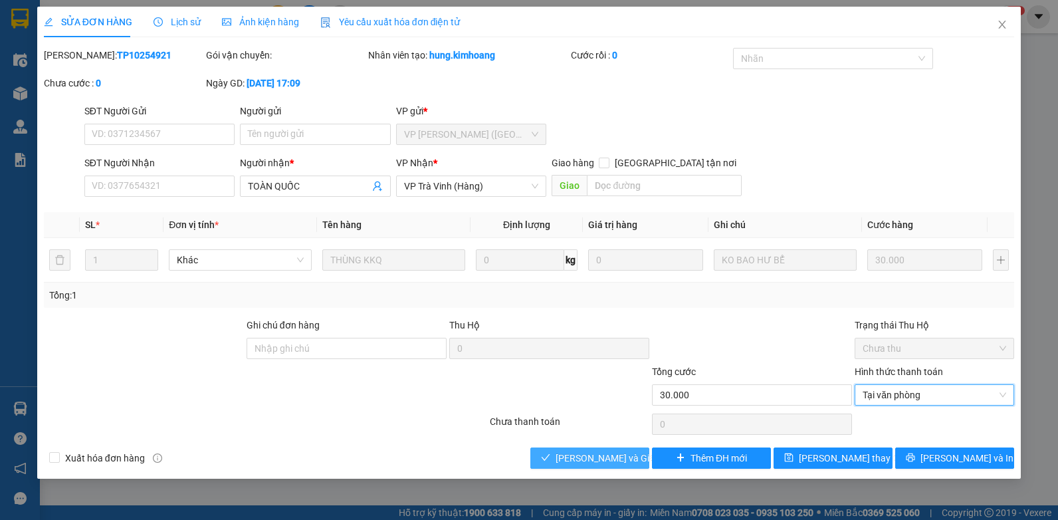
click at [597, 467] on button "[PERSON_NAME] và Giao hàng" at bounding box center [589, 457] width 119 height 21
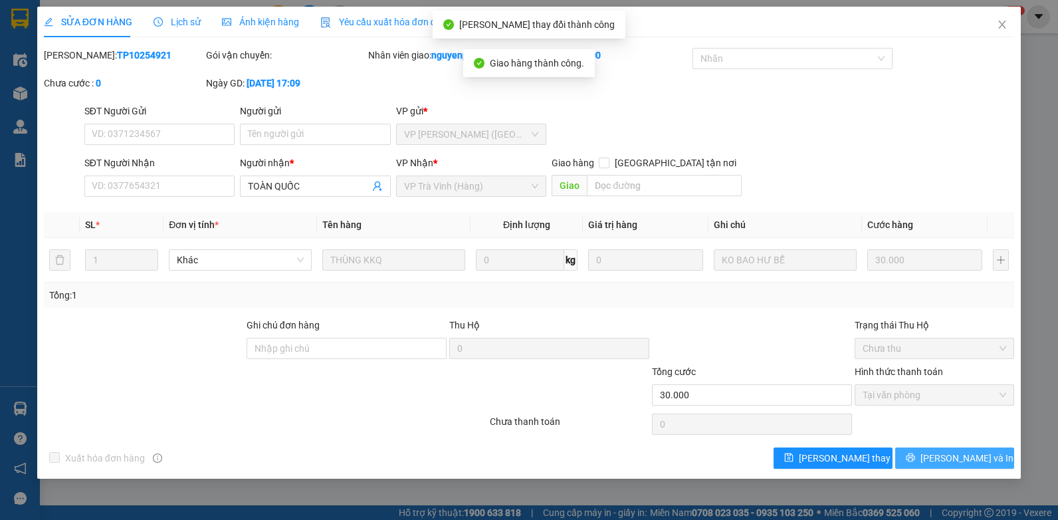
click at [952, 455] on span "[PERSON_NAME] và In" at bounding box center [966, 458] width 93 height 15
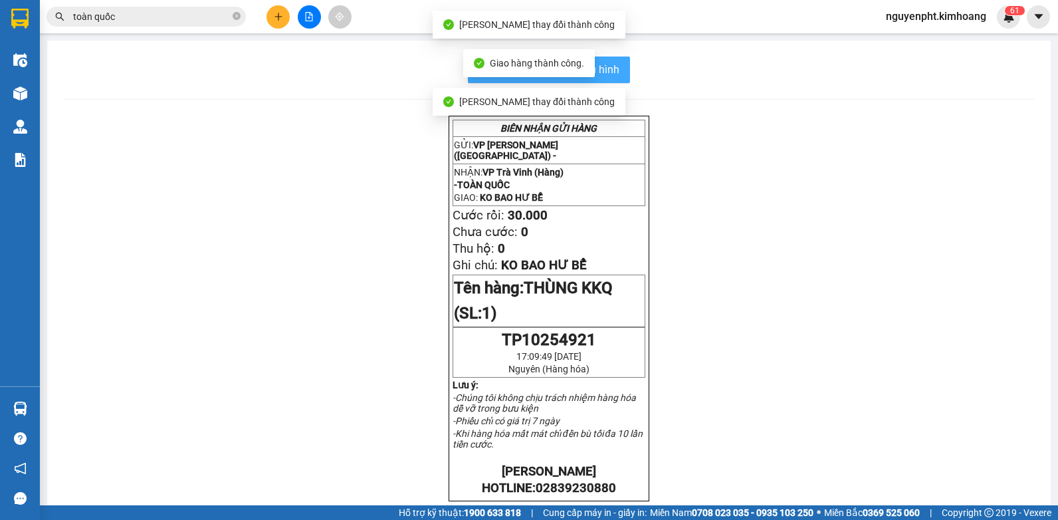
click at [619, 70] on button "In mẫu biên lai tự cấu hình" at bounding box center [549, 69] width 162 height 27
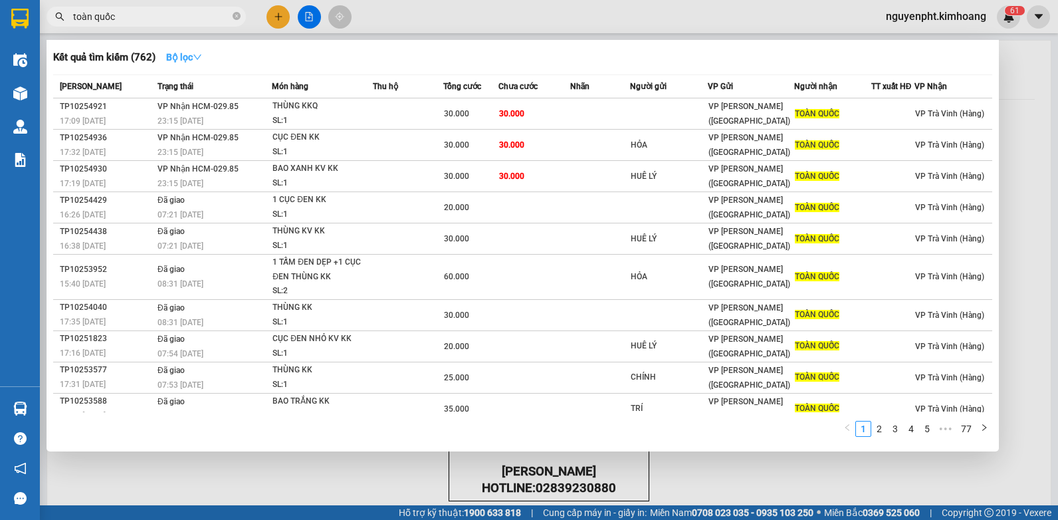
drag, startPoint x: 170, startPoint y: 16, endPoint x: 178, endPoint y: 57, distance: 42.0
click at [171, 17] on input "toàn quốc" at bounding box center [151, 16] width 157 height 15
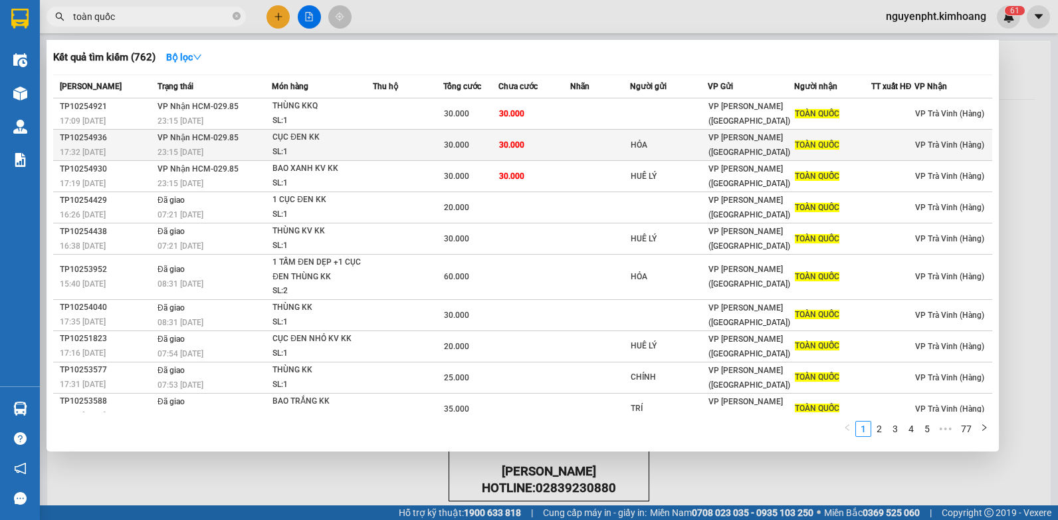
click at [357, 153] on div "SL: 1" at bounding box center [322, 152] width 100 height 15
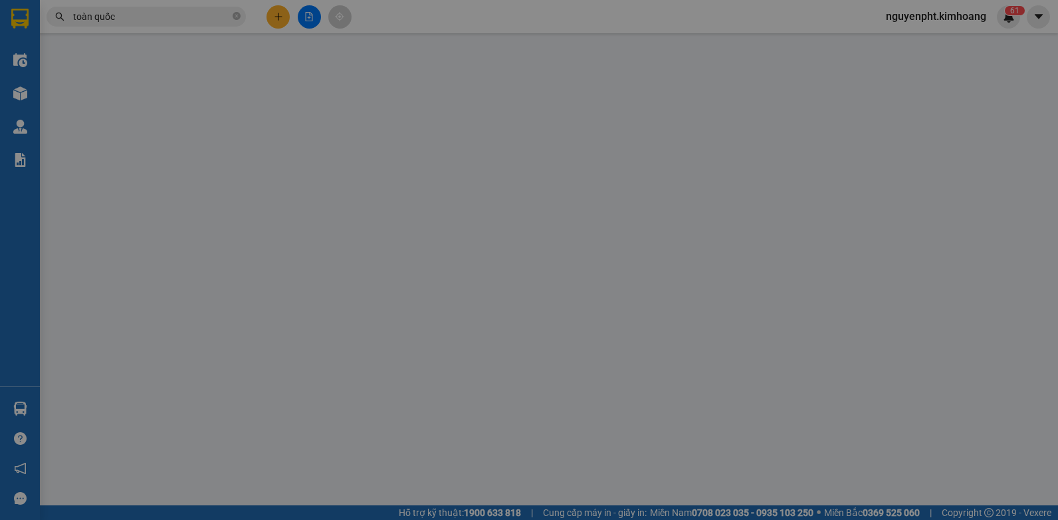
type input "HỎA"
type input "TOÀN QUỐC"
type input "30.000"
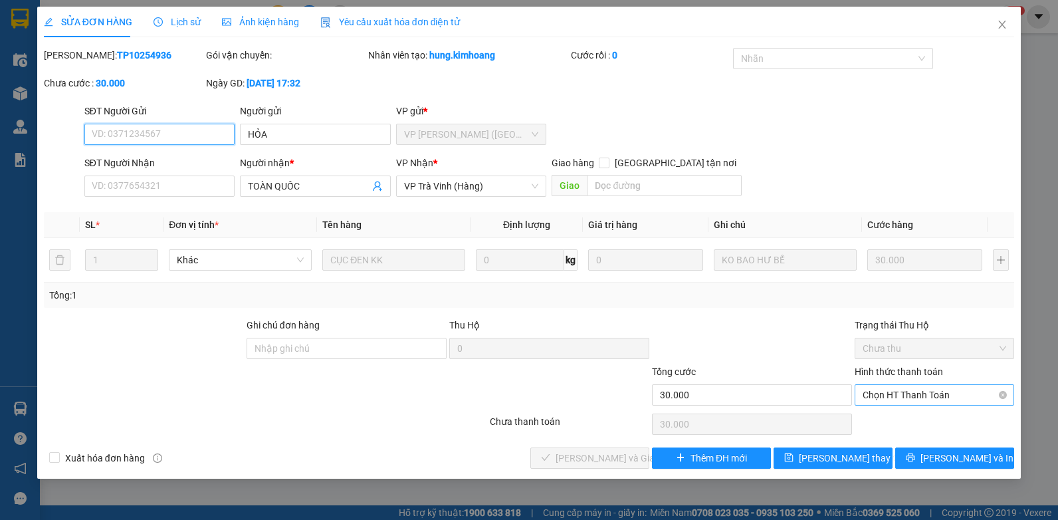
click at [927, 395] on span "Chọn HT Thanh Toán" at bounding box center [935, 395] width 144 height 20
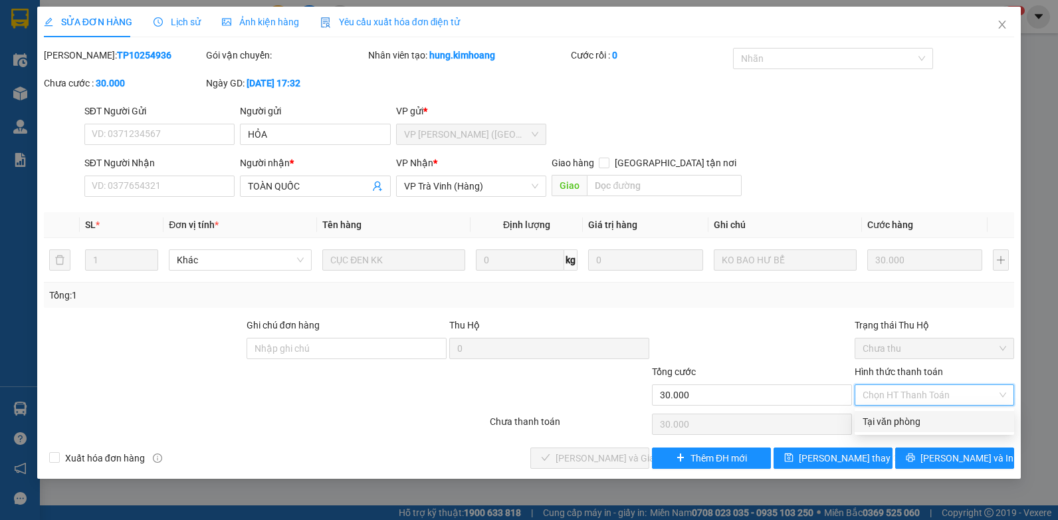
click at [920, 423] on div "Tại văn phòng" at bounding box center [935, 421] width 144 height 15
type input "0"
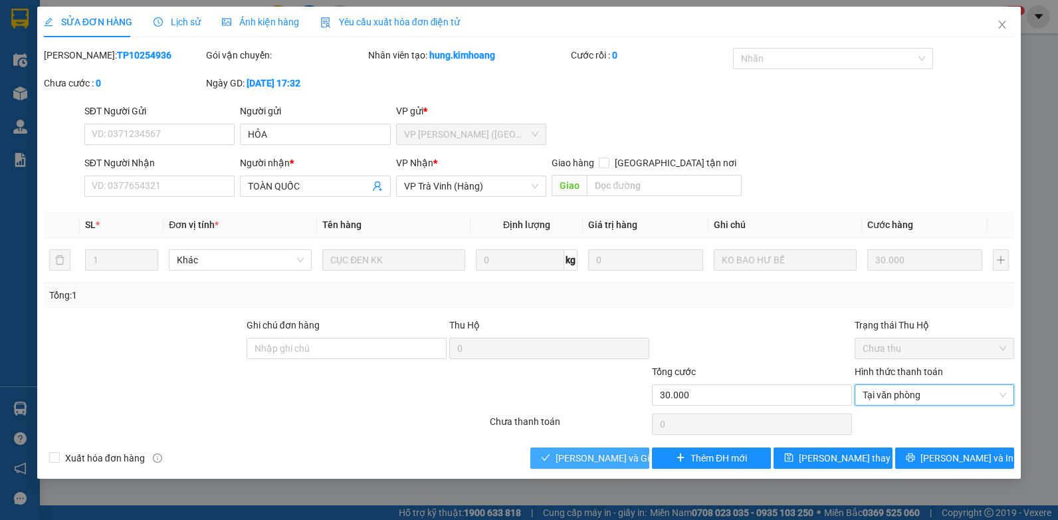
drag, startPoint x: 593, startPoint y: 461, endPoint x: 580, endPoint y: 448, distance: 18.8
click at [592, 461] on span "[PERSON_NAME] và Giao hàng" at bounding box center [620, 458] width 128 height 15
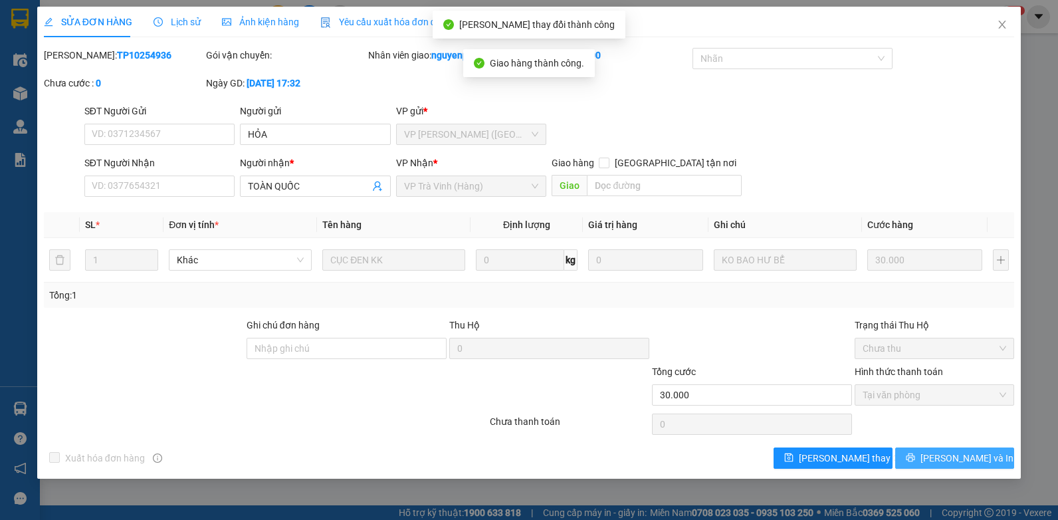
click at [952, 464] on span "[PERSON_NAME] và In" at bounding box center [966, 458] width 93 height 15
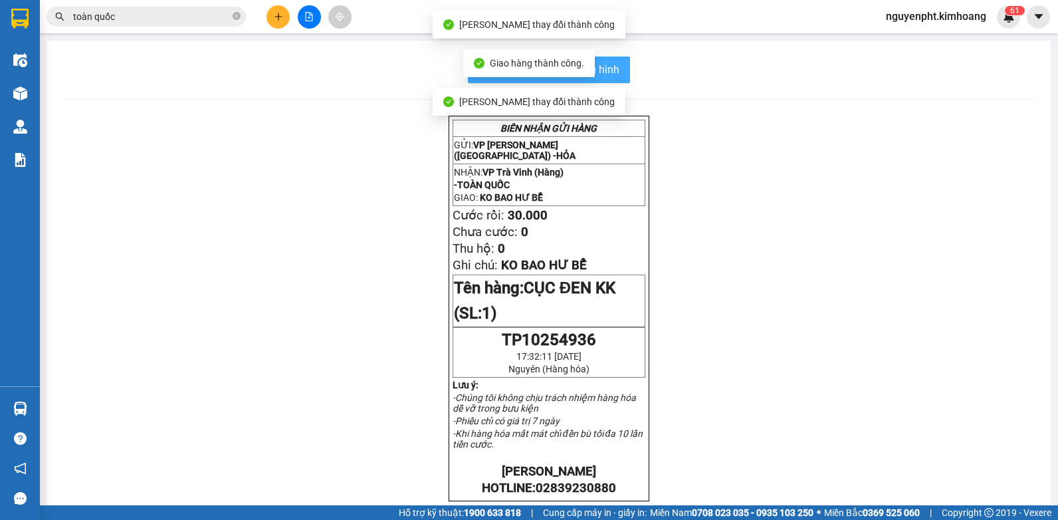
drag, startPoint x: 615, startPoint y: 78, endPoint x: 606, endPoint y: 78, distance: 9.3
click at [614, 78] on button "In mẫu biên lai tự cấu hình" at bounding box center [549, 69] width 162 height 27
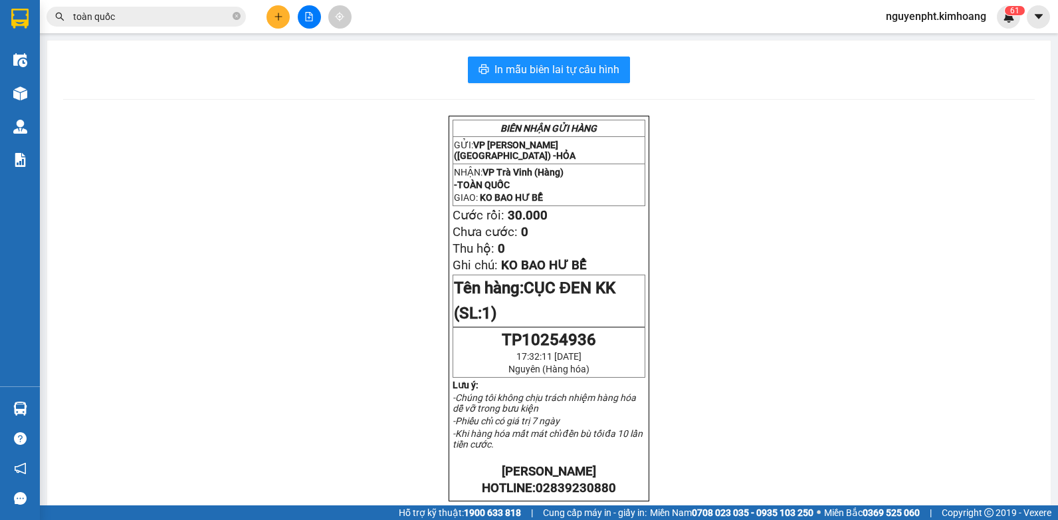
click at [161, 22] on input "toàn quốc" at bounding box center [151, 16] width 157 height 15
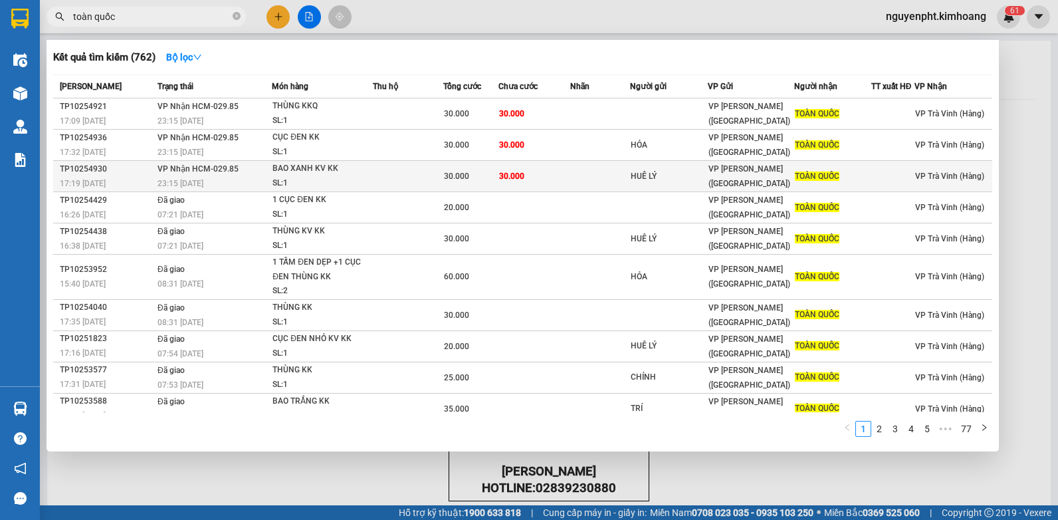
click at [391, 173] on td at bounding box center [408, 176] width 70 height 31
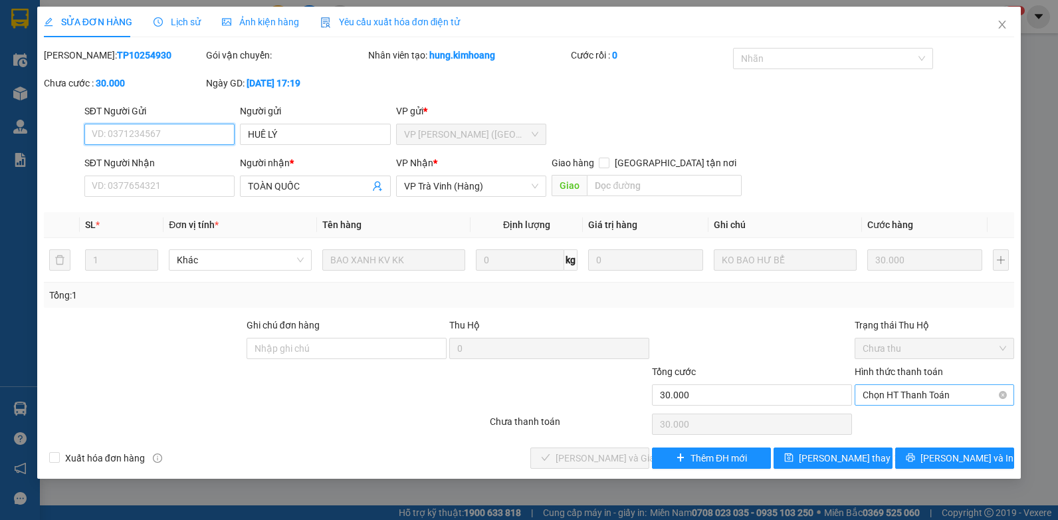
click at [914, 392] on span "Chọn HT Thanh Toán" at bounding box center [935, 395] width 144 height 20
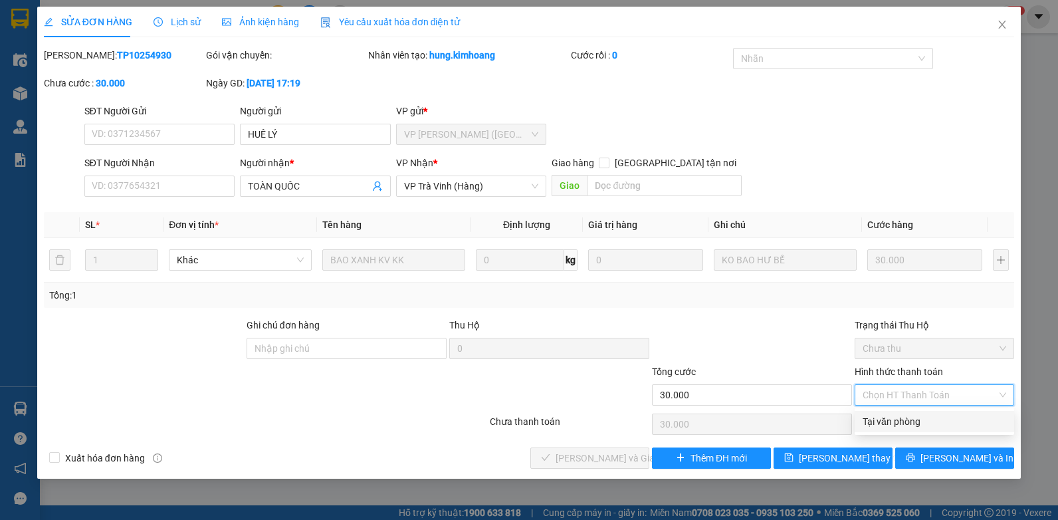
click at [908, 423] on div "Tại văn phòng" at bounding box center [935, 421] width 144 height 15
type input "0"
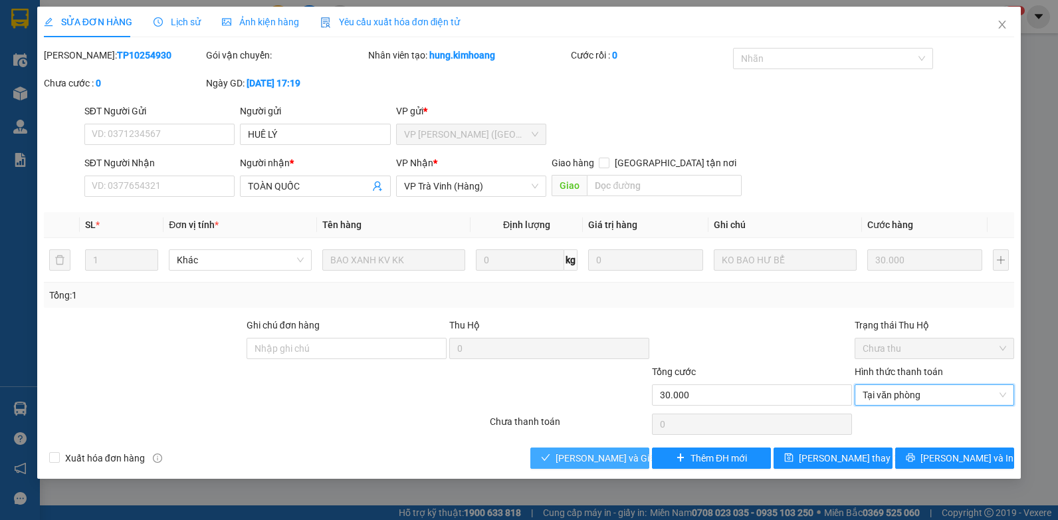
click at [585, 461] on span "[PERSON_NAME] và Giao hàng" at bounding box center [620, 458] width 128 height 15
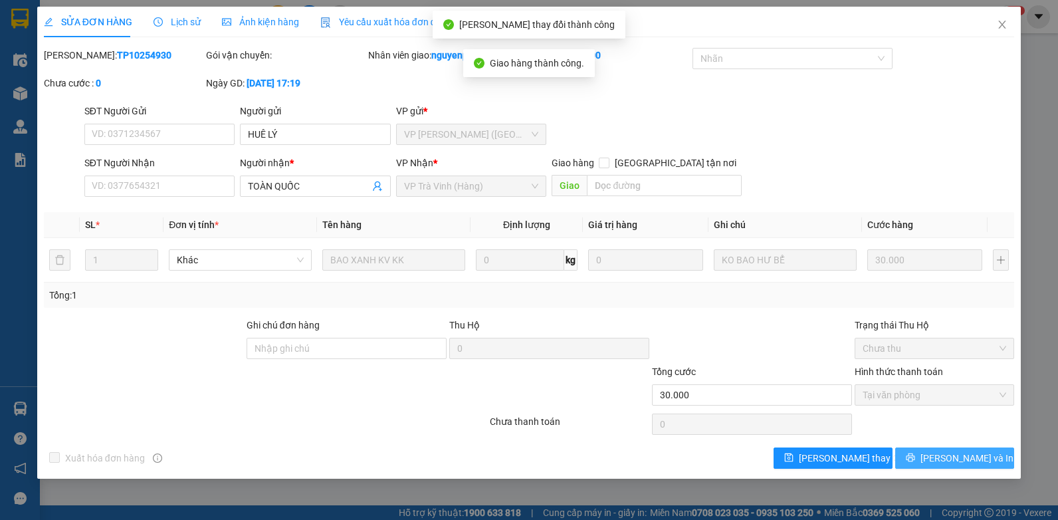
click at [974, 453] on span "[PERSON_NAME] và In" at bounding box center [966, 458] width 93 height 15
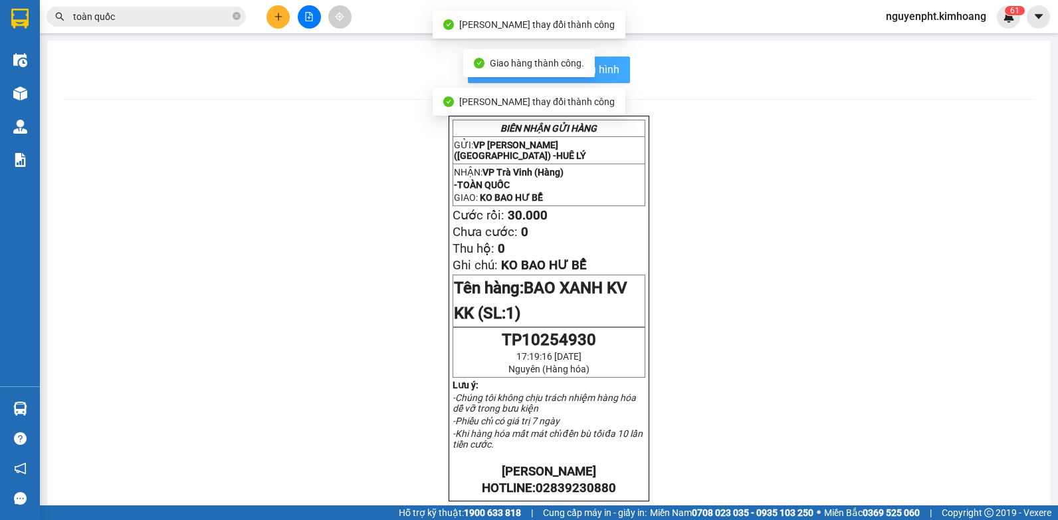
click at [615, 70] on button "In mẫu biên lai tự cấu hình" at bounding box center [549, 69] width 162 height 27
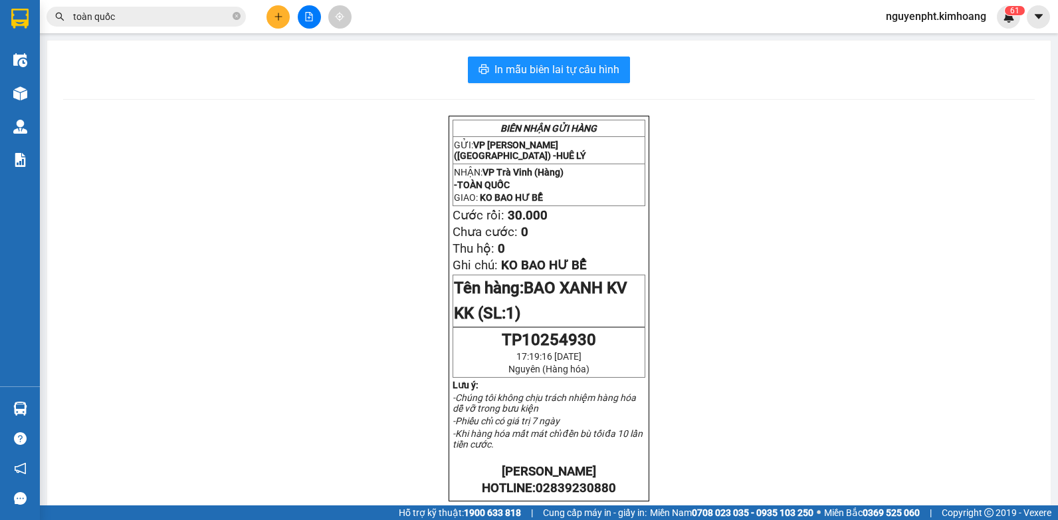
click at [172, 16] on input "toàn quốc" at bounding box center [151, 16] width 157 height 15
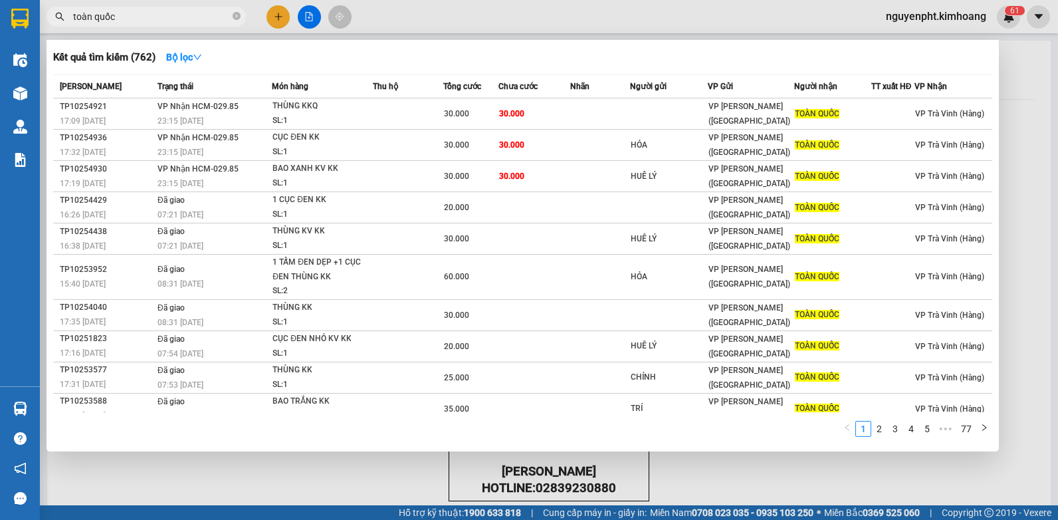
click at [238, 19] on icon "close-circle" at bounding box center [237, 16] width 8 height 8
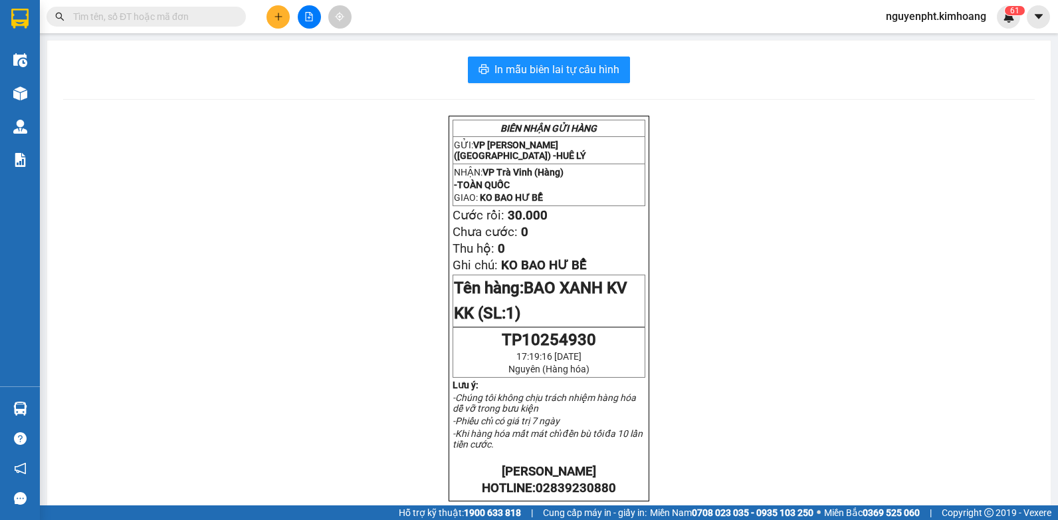
click at [280, 18] on icon "plus" at bounding box center [278, 16] width 9 height 9
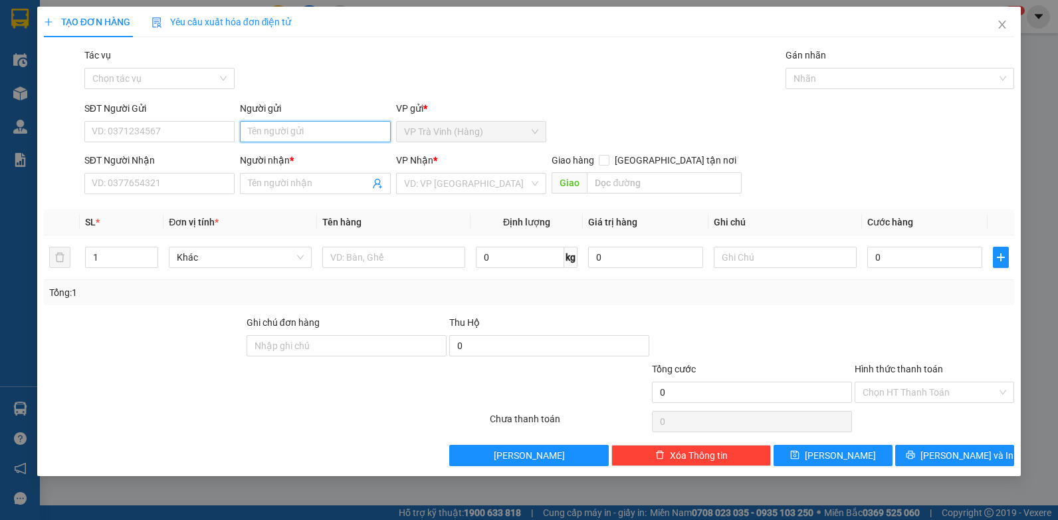
click at [304, 142] on input "Người gửi" at bounding box center [315, 131] width 151 height 21
type input "cty lttv"
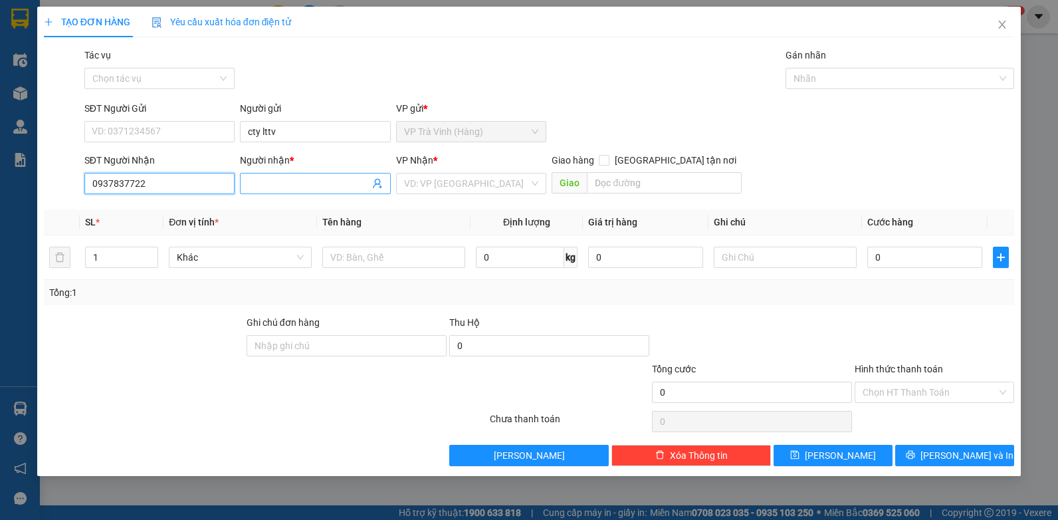
type input "0937837722"
click at [299, 182] on input "Người nhận *" at bounding box center [309, 183] width 122 height 15
type input "[PERSON_NAME]"
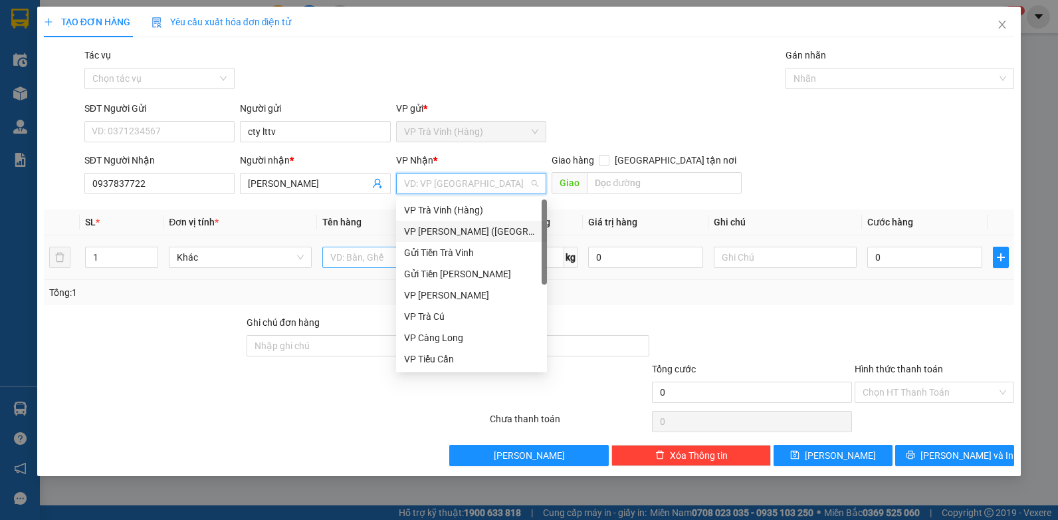
drag, startPoint x: 447, startPoint y: 232, endPoint x: 391, endPoint y: 253, distance: 59.7
click at [445, 233] on div "VP [PERSON_NAME] ([GEOGRAPHIC_DATA])" at bounding box center [471, 231] width 135 height 15
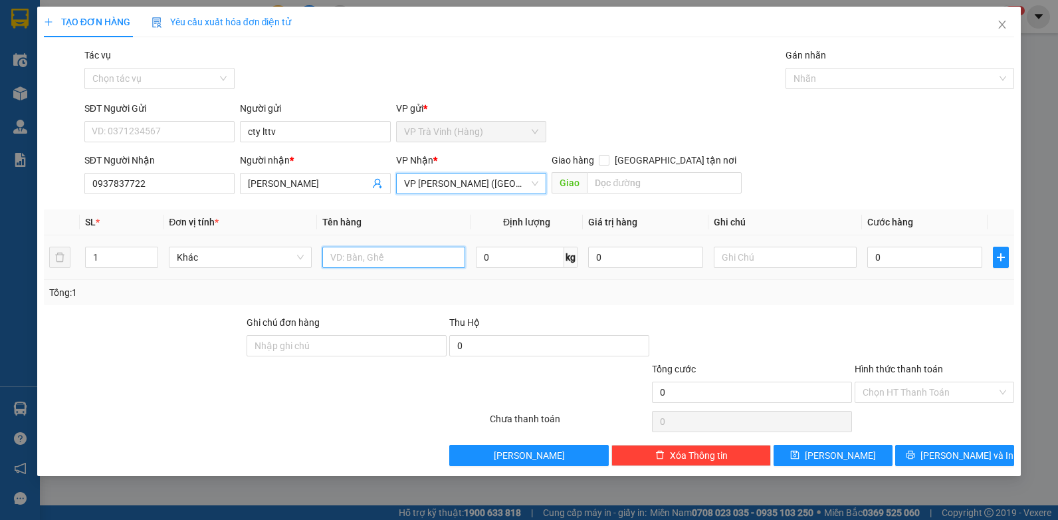
click at [375, 256] on input "text" at bounding box center [393, 257] width 143 height 21
type input "thùng kk"
type input "3"
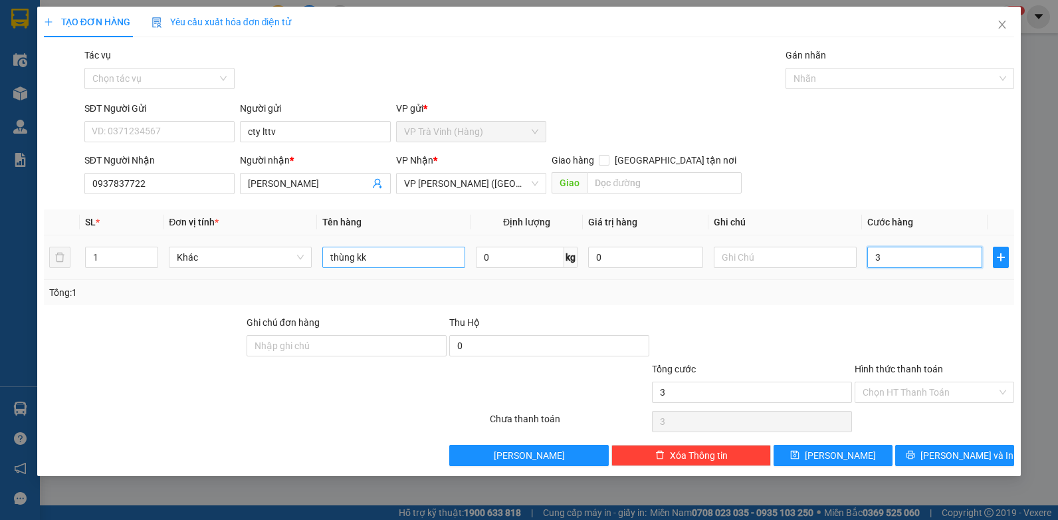
type input "30"
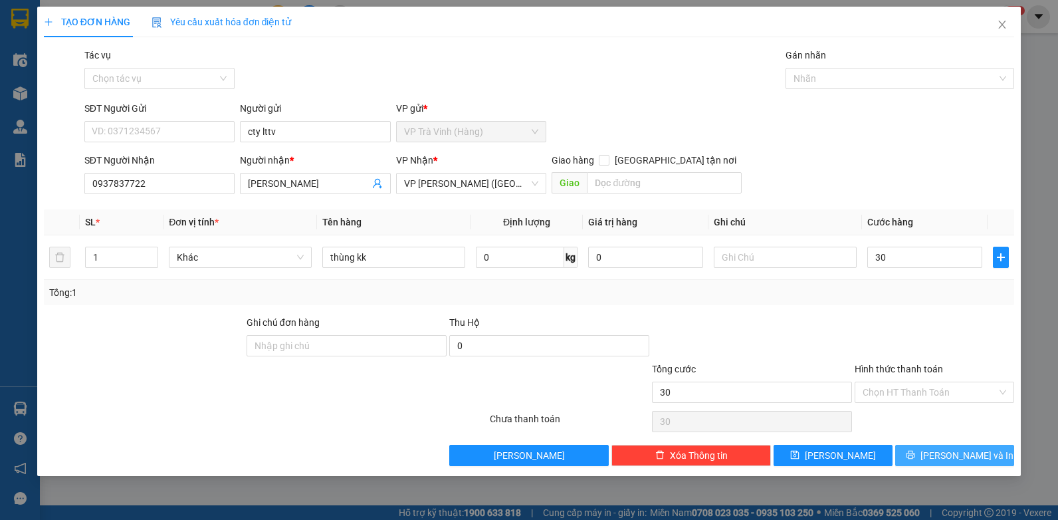
type input "30.000"
click at [971, 457] on span "[PERSON_NAME] và In" at bounding box center [966, 455] width 93 height 15
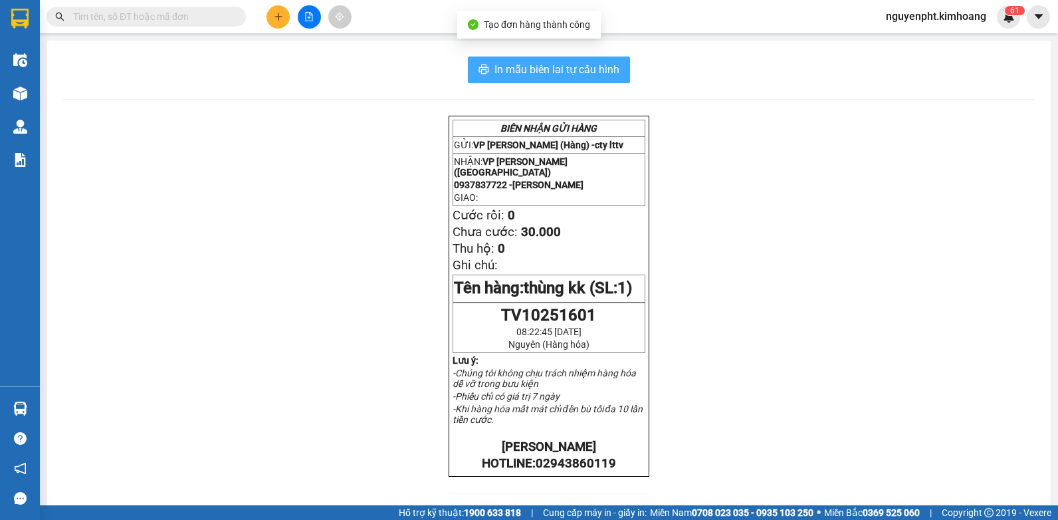
click at [545, 66] on span "In mẫu biên lai tự cấu hình" at bounding box center [556, 69] width 125 height 17
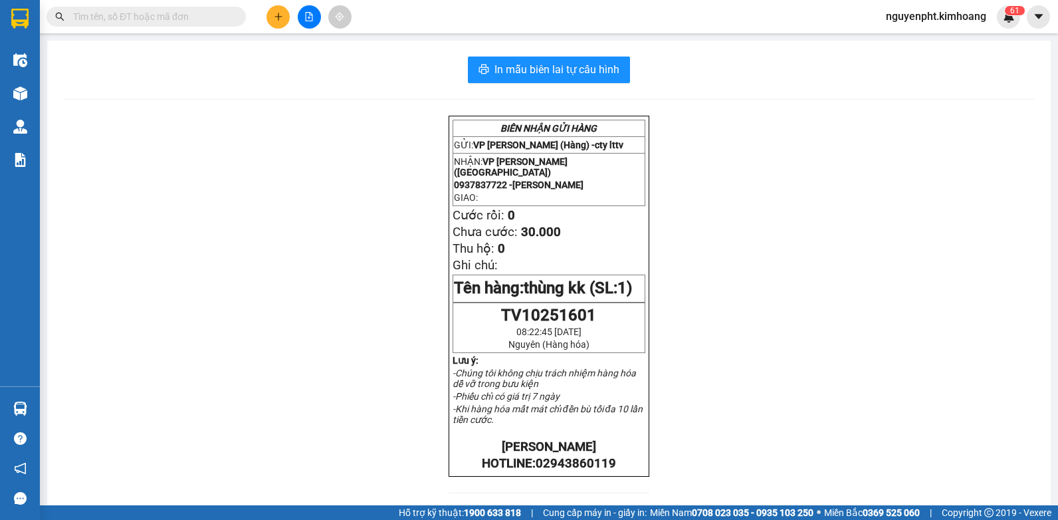
click at [278, 17] on icon "plus" at bounding box center [278, 16] width 9 height 9
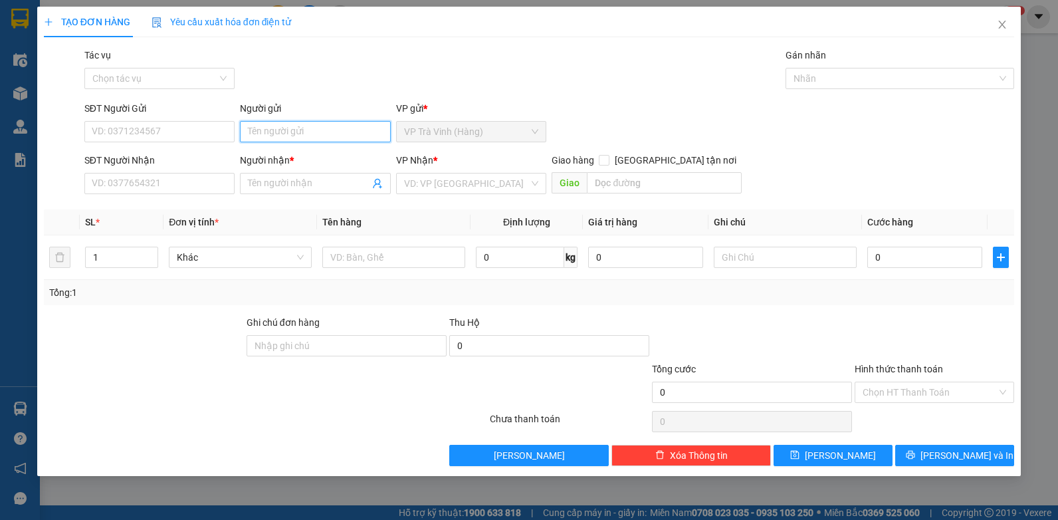
drag, startPoint x: 293, startPoint y: 129, endPoint x: 294, endPoint y: 117, distance: 12.0
click at [292, 128] on input "Người gửi" at bounding box center [315, 131] width 151 height 21
type input "[PERSON_NAME]"
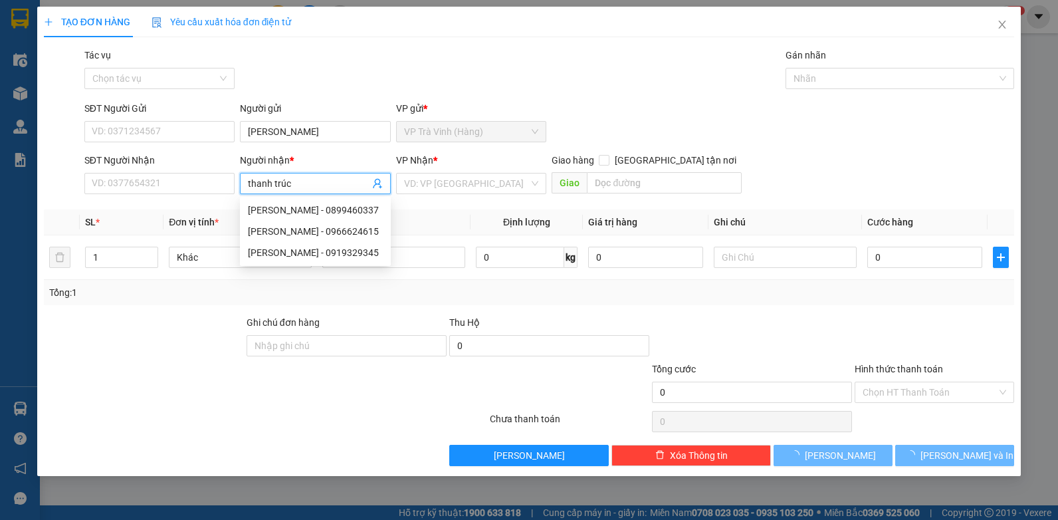
type input "thanh trúc"
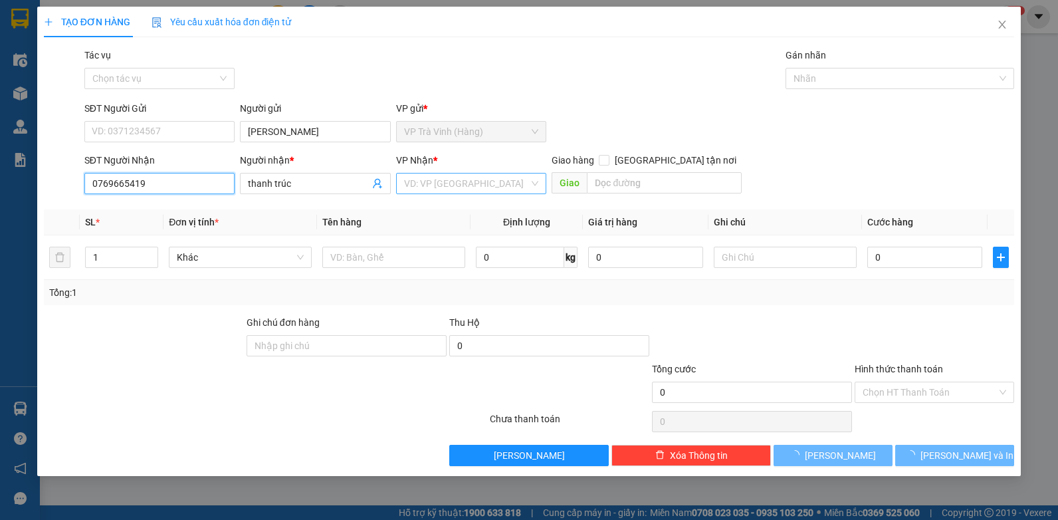
type input "0769665419"
click at [457, 182] on input "search" at bounding box center [467, 183] width 126 height 20
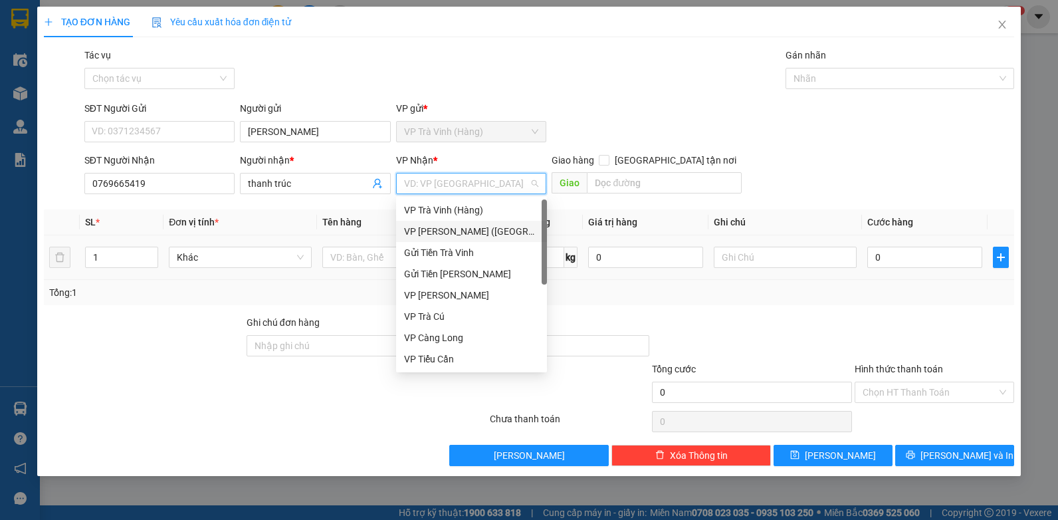
drag, startPoint x: 431, startPoint y: 231, endPoint x: 400, endPoint y: 240, distance: 32.4
click at [433, 231] on div "VP [PERSON_NAME] ([GEOGRAPHIC_DATA])" at bounding box center [471, 231] width 135 height 15
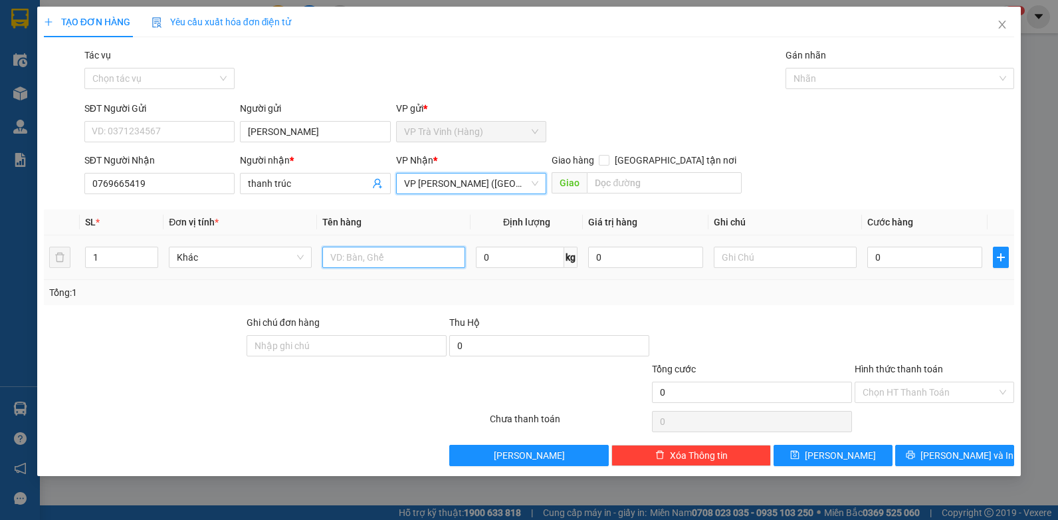
click at [365, 253] on input "text" at bounding box center [393, 257] width 143 height 21
type input "cục đen"
click at [608, 163] on input "[GEOGRAPHIC_DATA] tận nơi" at bounding box center [603, 159] width 9 height 9
checkbox input "true"
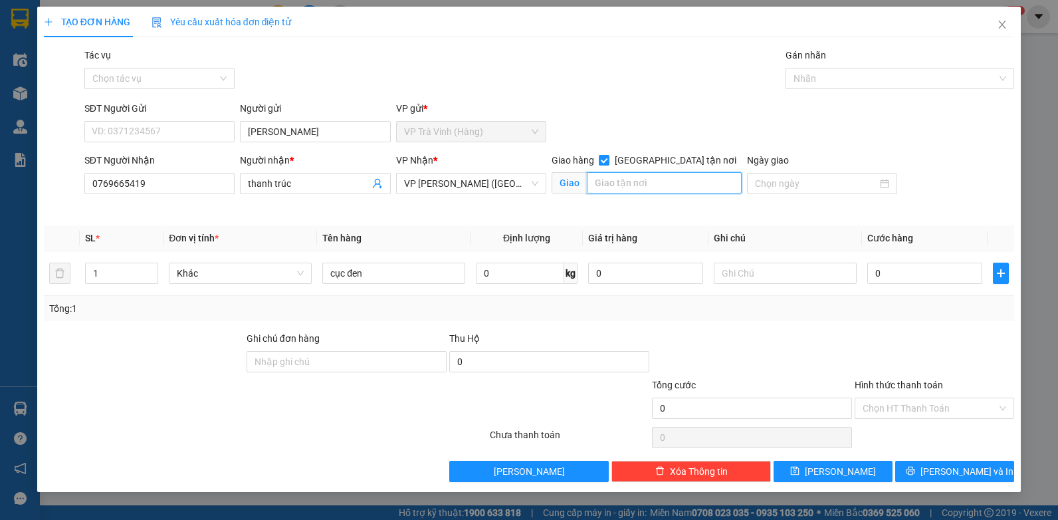
click at [653, 186] on input "text" at bounding box center [664, 182] width 154 height 21
type input "59/1d [PERSON_NAME] p14 gò vấp"
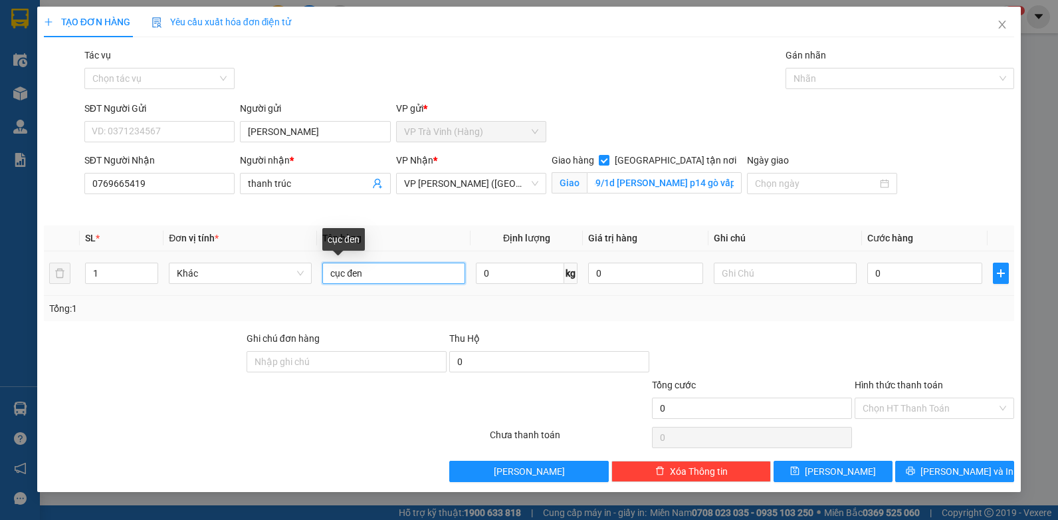
click at [424, 276] on input "cục đen" at bounding box center [393, 272] width 143 height 21
type input "cục đen kk"
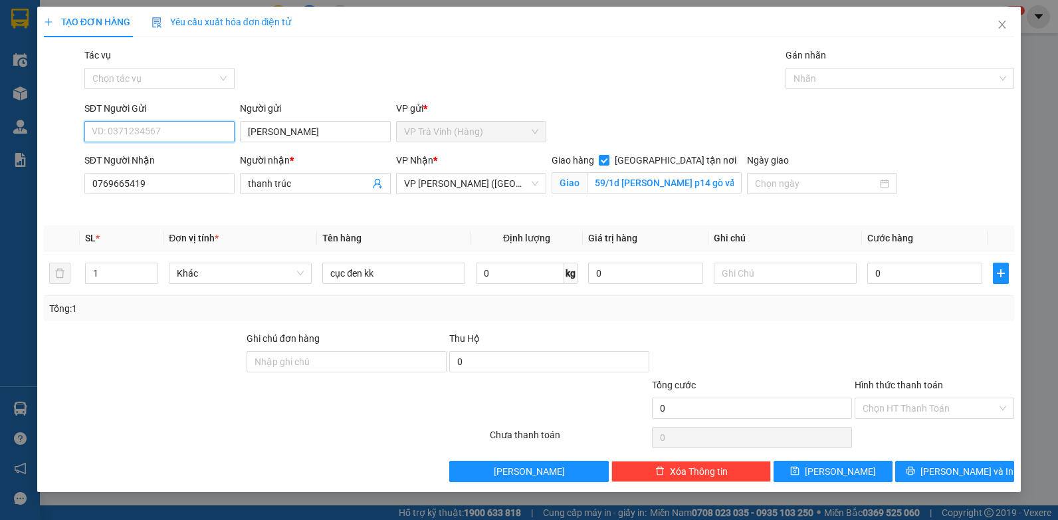
click at [189, 128] on input "SĐT Người Gửi" at bounding box center [159, 131] width 151 height 21
type input "0799644181"
click at [956, 280] on input "0" at bounding box center [924, 272] width 115 height 21
type input "1"
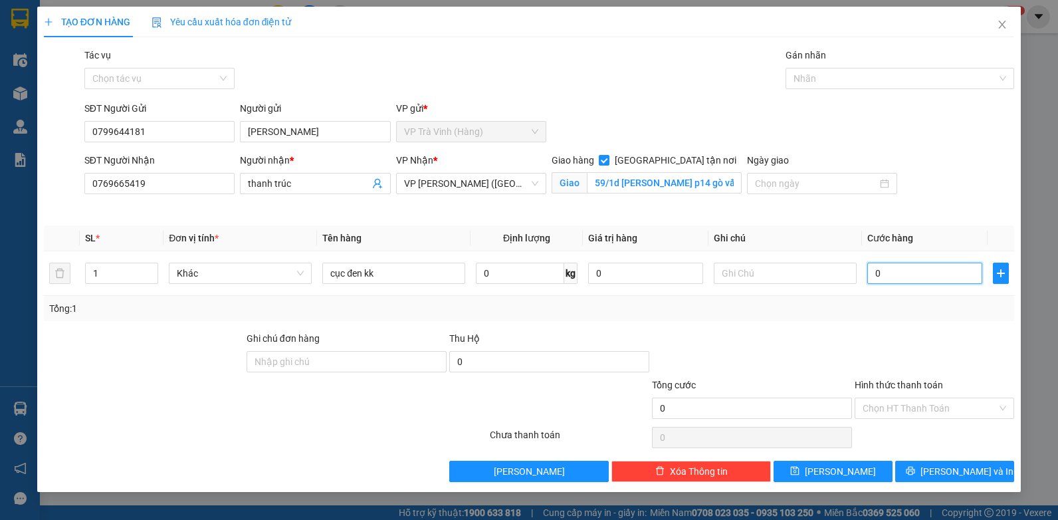
type input "1"
type input "11"
type input "110"
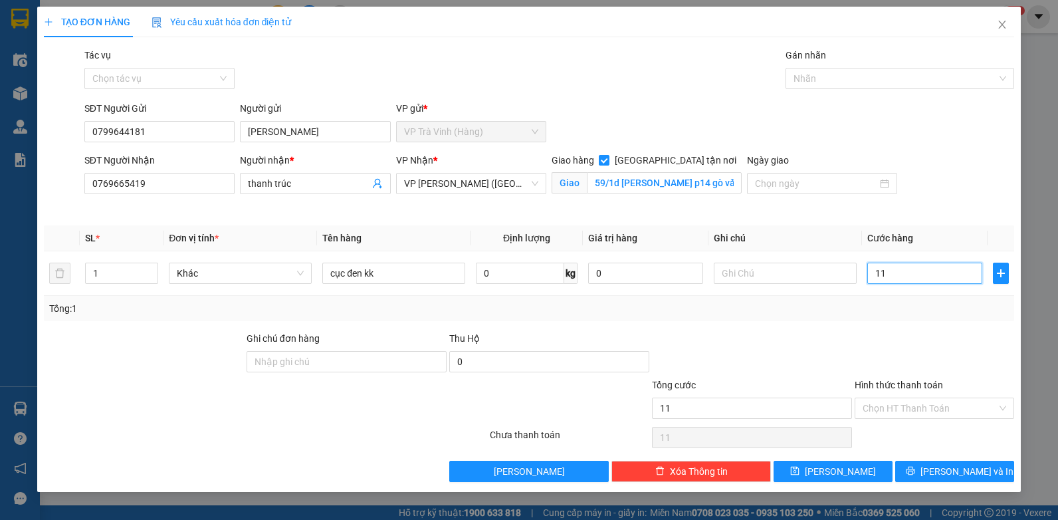
type input "110"
type input "110.000"
click at [920, 410] on input "Hình thức thanh toán" at bounding box center [930, 408] width 134 height 20
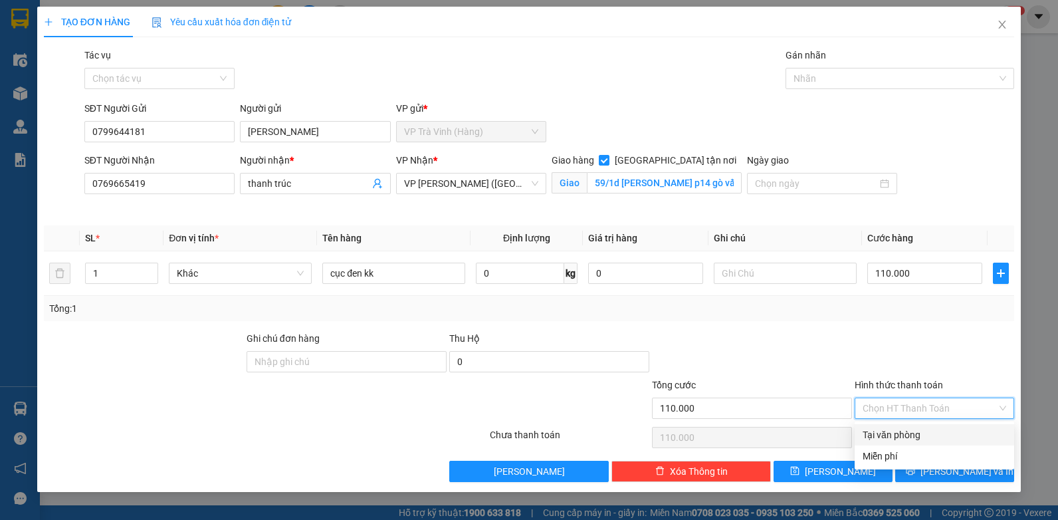
click at [915, 437] on div "Tại văn phòng" at bounding box center [935, 434] width 144 height 15
type input "0"
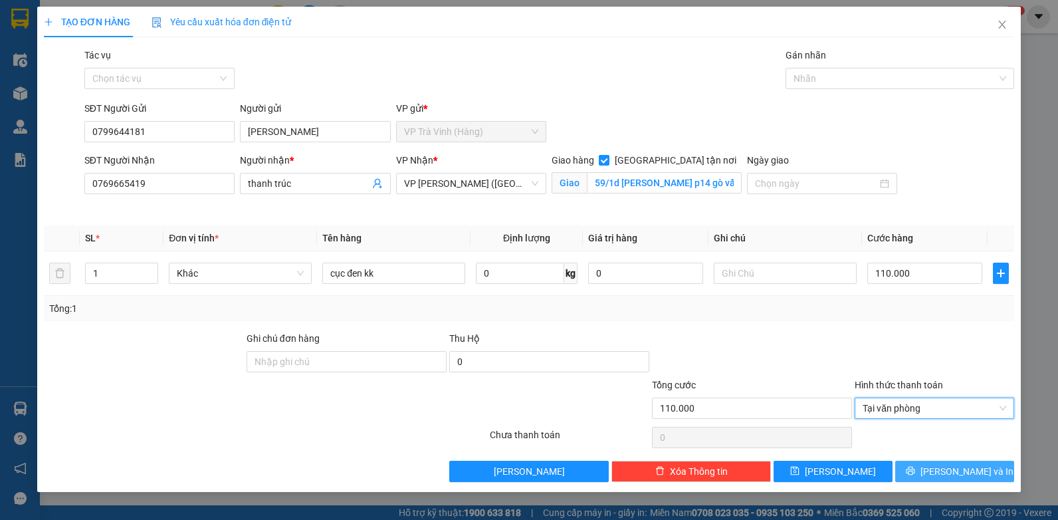
click at [967, 475] on span "[PERSON_NAME] và In" at bounding box center [966, 471] width 93 height 15
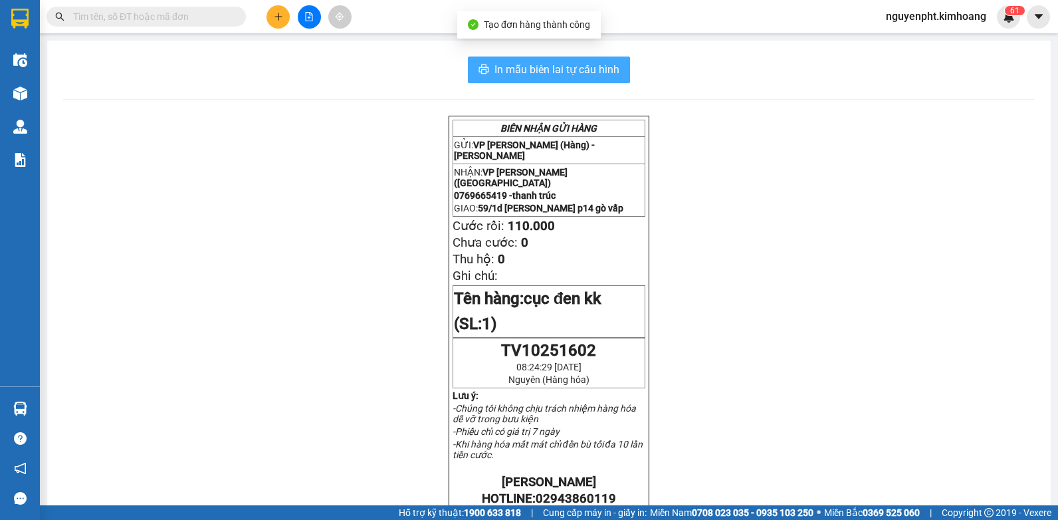
click at [569, 77] on span "In mẫu biên lai tự cấu hình" at bounding box center [556, 69] width 125 height 17
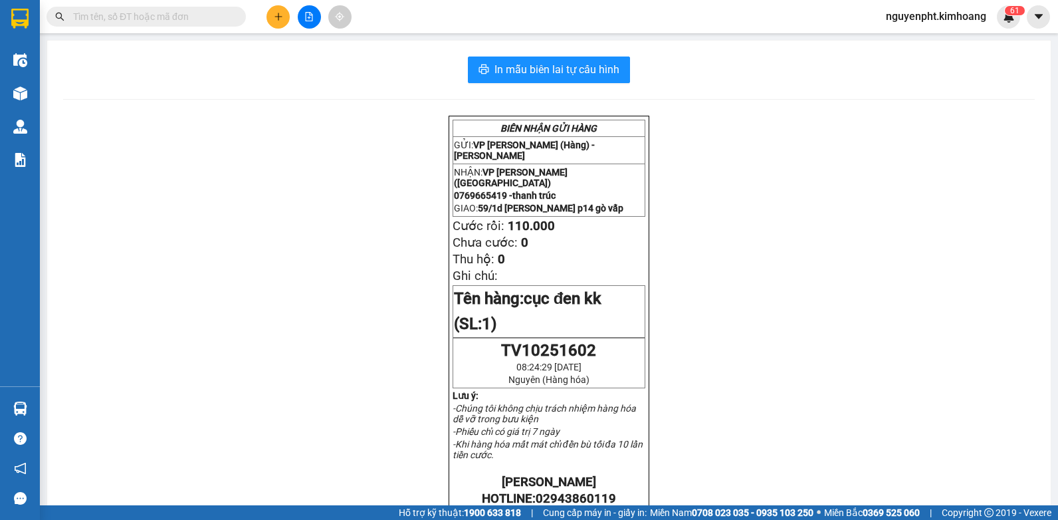
click at [171, 23] on input "text" at bounding box center [151, 16] width 157 height 15
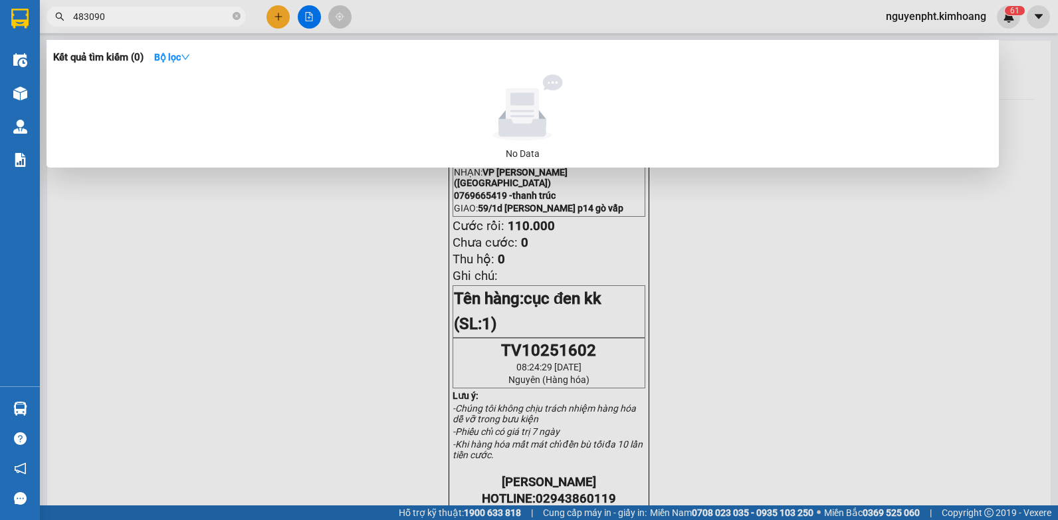
drag, startPoint x: 142, startPoint y: 18, endPoint x: 0, endPoint y: 92, distance: 159.9
click at [0, 96] on html "Kết quả tìm kiếm ( 0 ) Bộ lọc No Data 483090 nguyenpht.kimhoang 6 1 Điều hành x…" at bounding box center [529, 260] width 1058 height 520
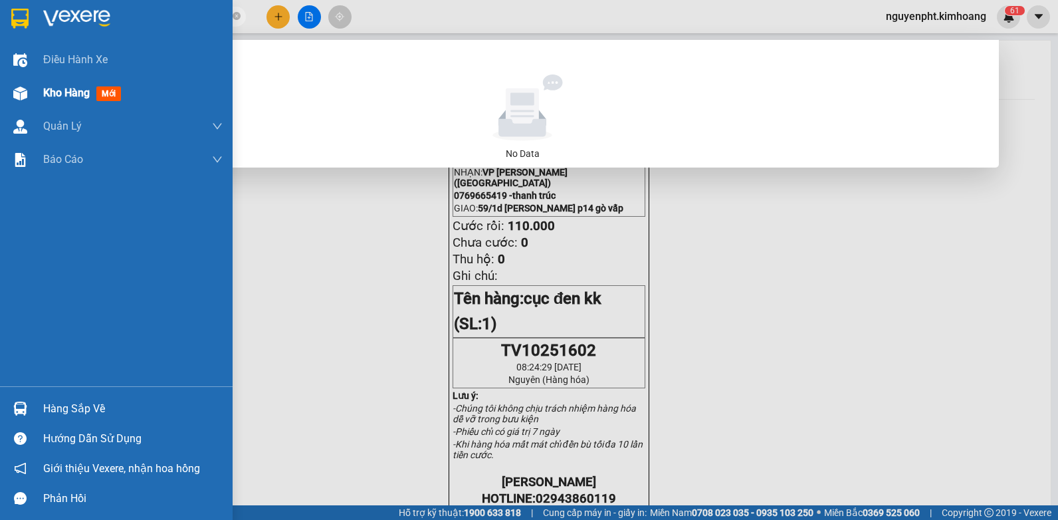
type input "3090"
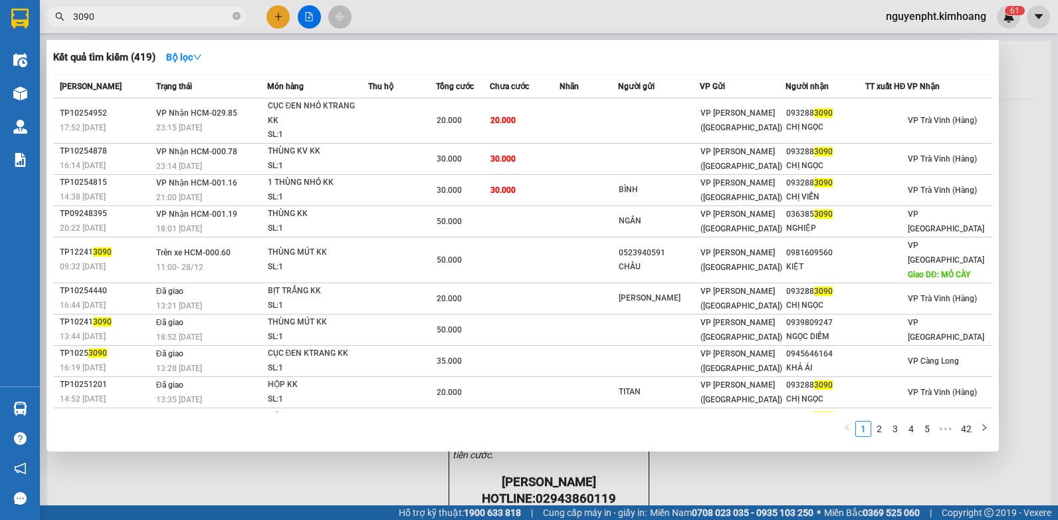
click at [232, 17] on span "3090" at bounding box center [146, 17] width 199 height 20
click at [185, 21] on input "3090" at bounding box center [151, 16] width 157 height 15
click at [237, 14] on icon "close-circle" at bounding box center [237, 16] width 8 height 8
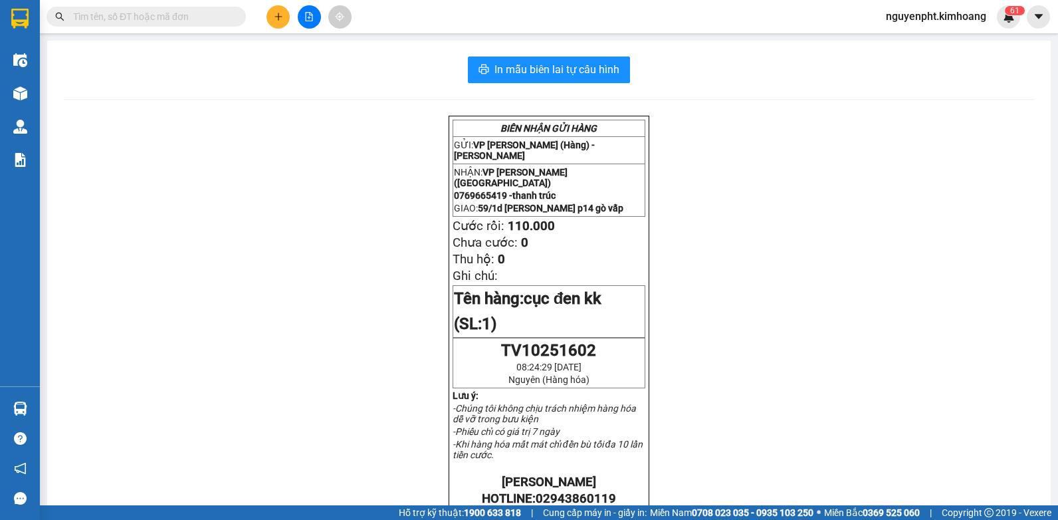
click at [201, 14] on input "text" at bounding box center [151, 16] width 157 height 15
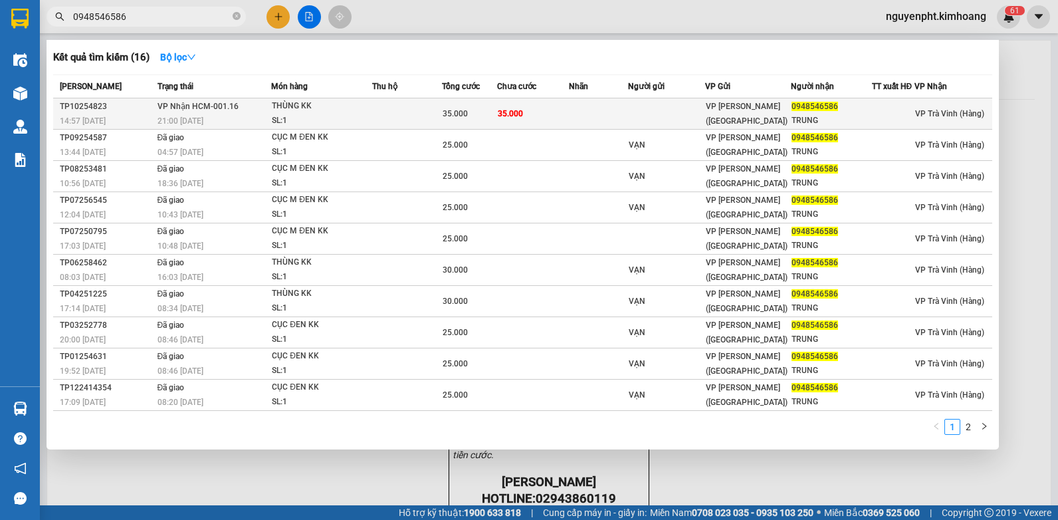
type input "0948546586"
click at [427, 114] on td at bounding box center [407, 113] width 70 height 31
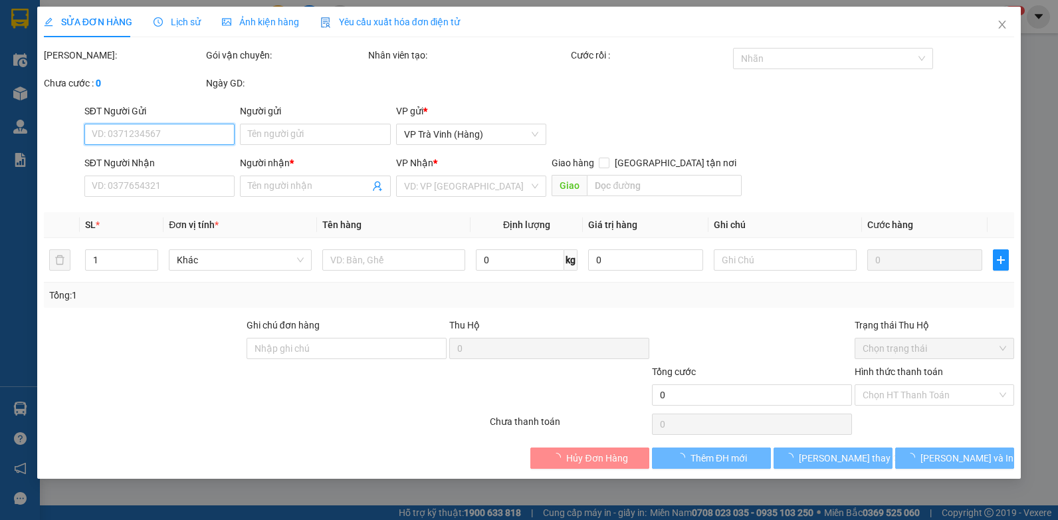
type input "0948546586"
type input "TRUNG"
type input "35.000"
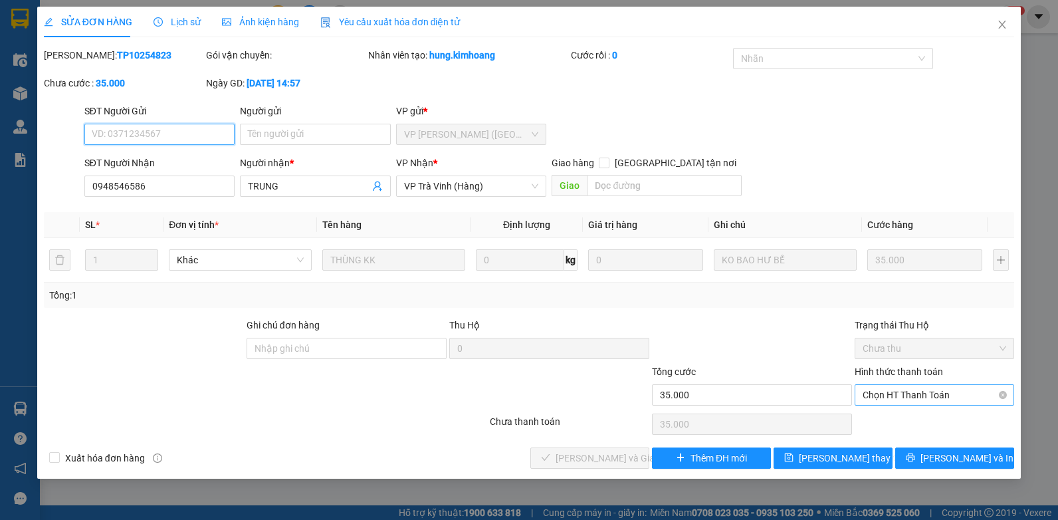
click at [938, 396] on span "Chọn HT Thanh Toán" at bounding box center [935, 395] width 144 height 20
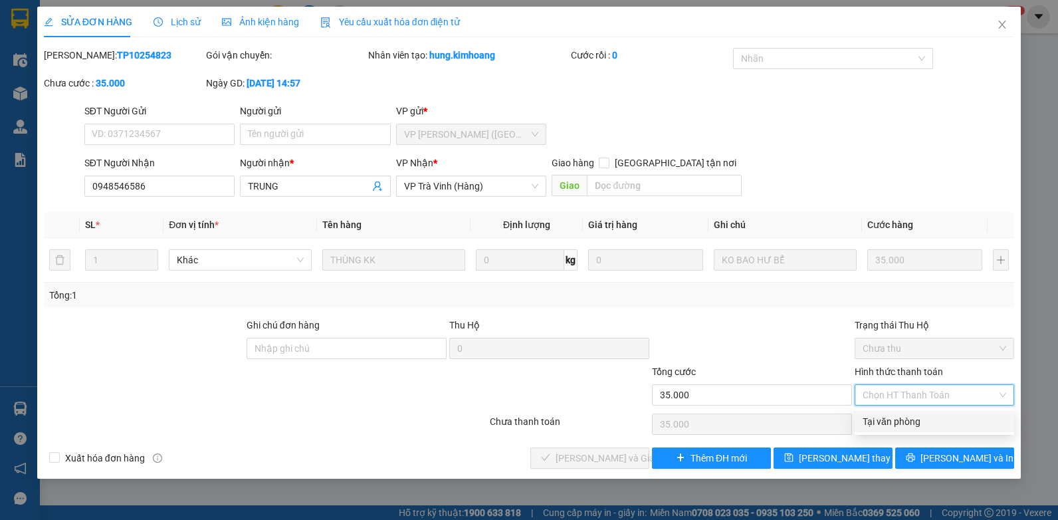
drag, startPoint x: 934, startPoint y: 423, endPoint x: 795, endPoint y: 437, distance: 140.2
click at [933, 423] on div "Tại văn phòng" at bounding box center [935, 421] width 144 height 15
type input "0"
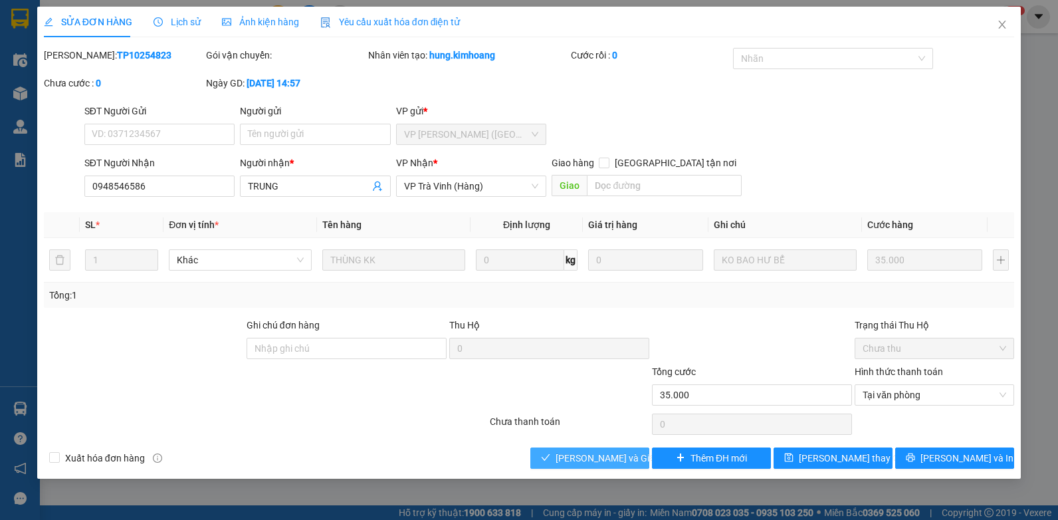
drag, startPoint x: 599, startPoint y: 457, endPoint x: 588, endPoint y: 449, distance: 13.8
click at [598, 457] on span "[PERSON_NAME] và Giao hàng" at bounding box center [620, 458] width 128 height 15
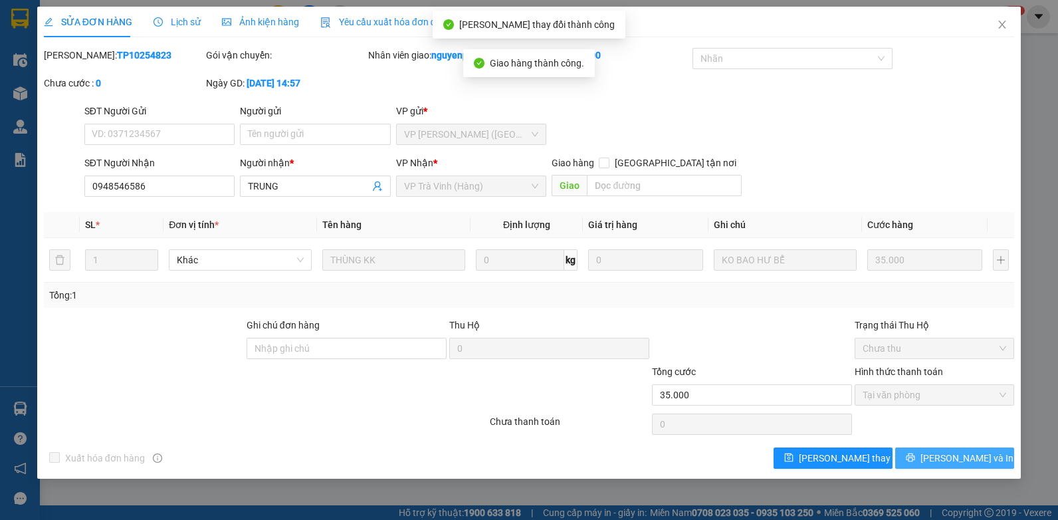
click at [923, 450] on button "[PERSON_NAME] và In" at bounding box center [954, 457] width 119 height 21
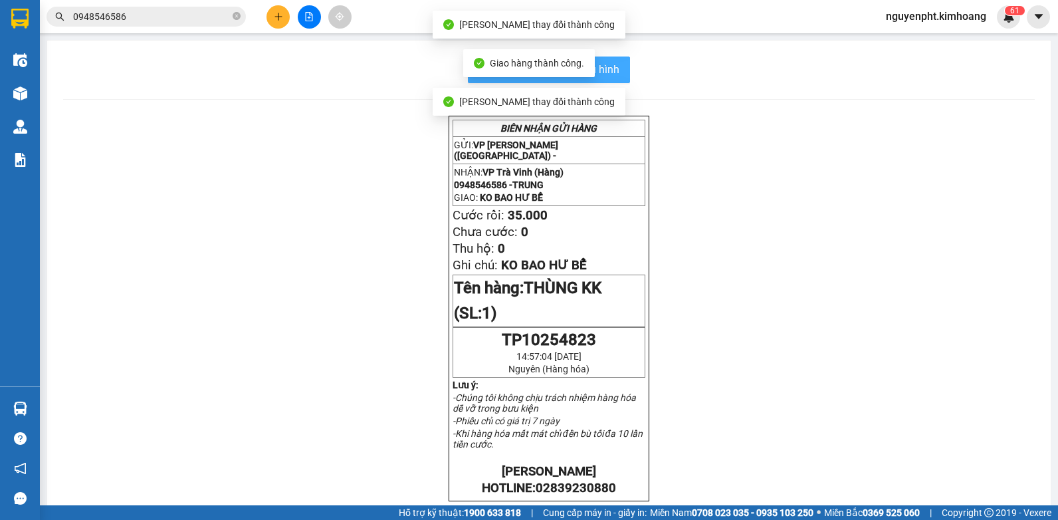
click at [617, 62] on button "In mẫu biên lai tự cấu hình" at bounding box center [549, 69] width 162 height 27
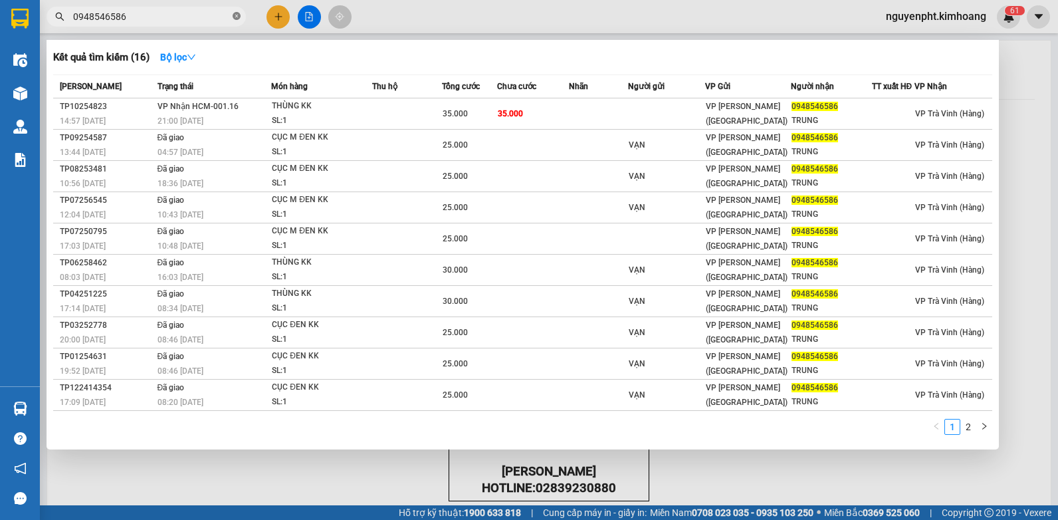
click at [237, 19] on icon "close-circle" at bounding box center [237, 16] width 8 height 8
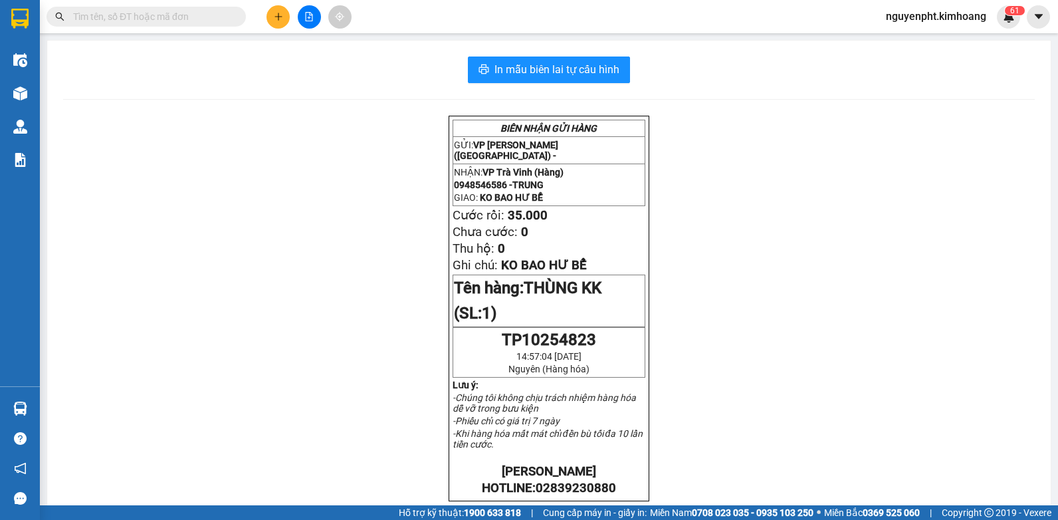
click at [207, 16] on input "text" at bounding box center [151, 16] width 157 height 15
click at [274, 19] on icon "plus" at bounding box center [278, 16] width 9 height 9
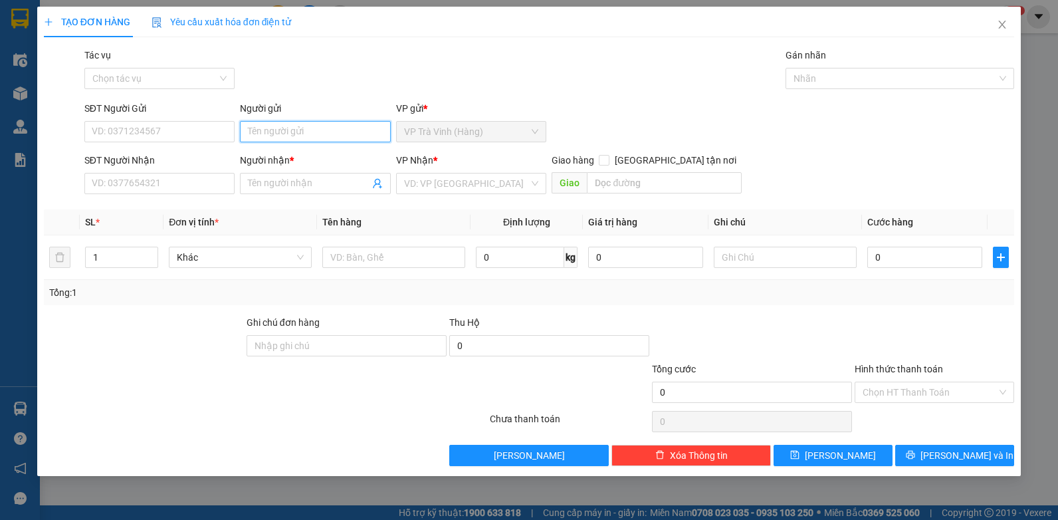
click at [281, 131] on input "Người gửi" at bounding box center [315, 131] width 151 height 21
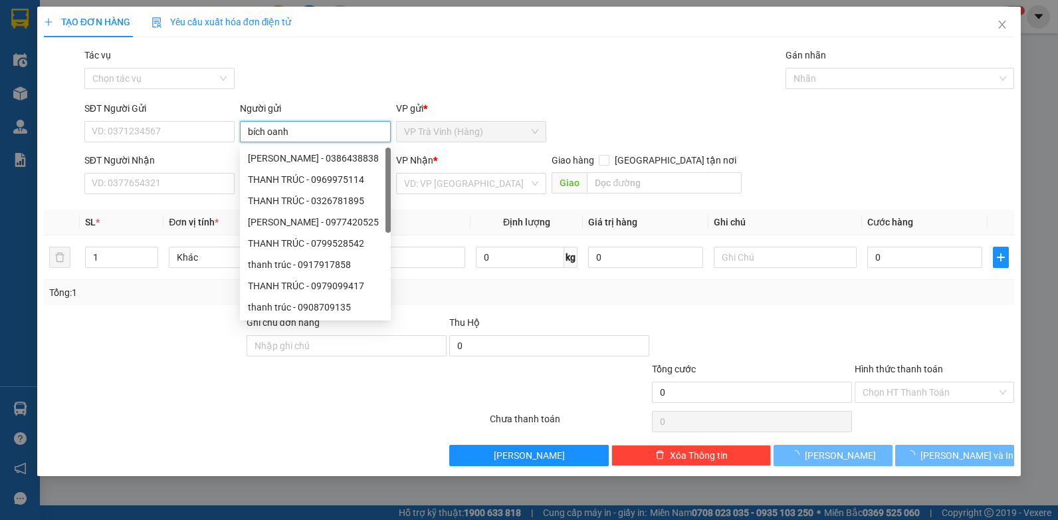
type input "bích oanh"
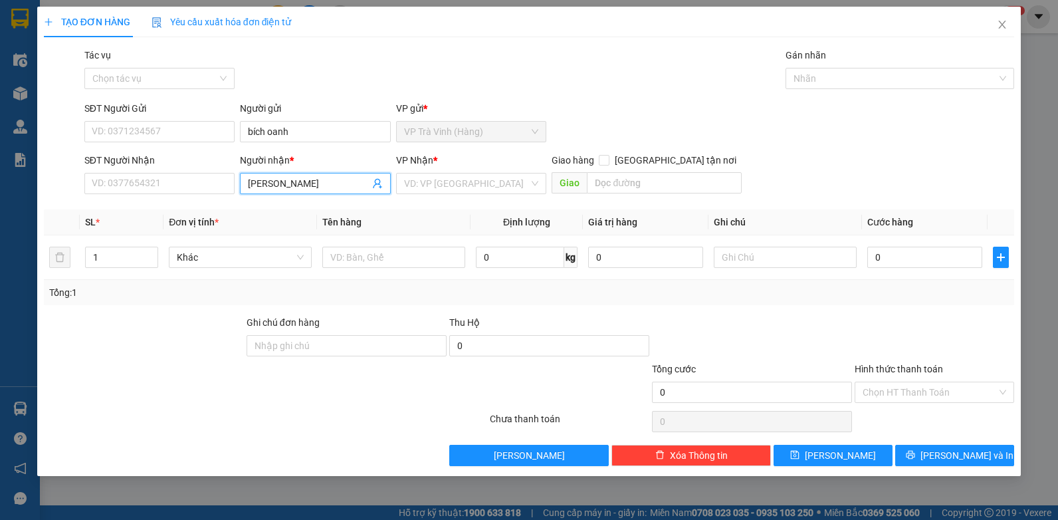
type input "[PERSON_NAME]"
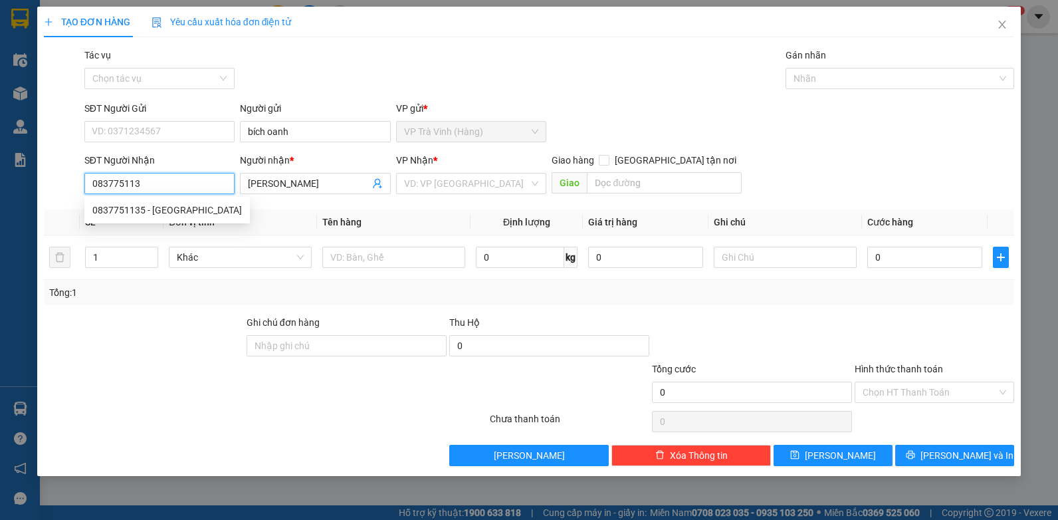
type input "0837751135"
drag, startPoint x: 187, startPoint y: 211, endPoint x: 188, endPoint y: 203, distance: 8.1
click at [187, 211] on div "0837751135 - [GEOGRAPHIC_DATA]" at bounding box center [167, 210] width 150 height 15
type input "30.000"
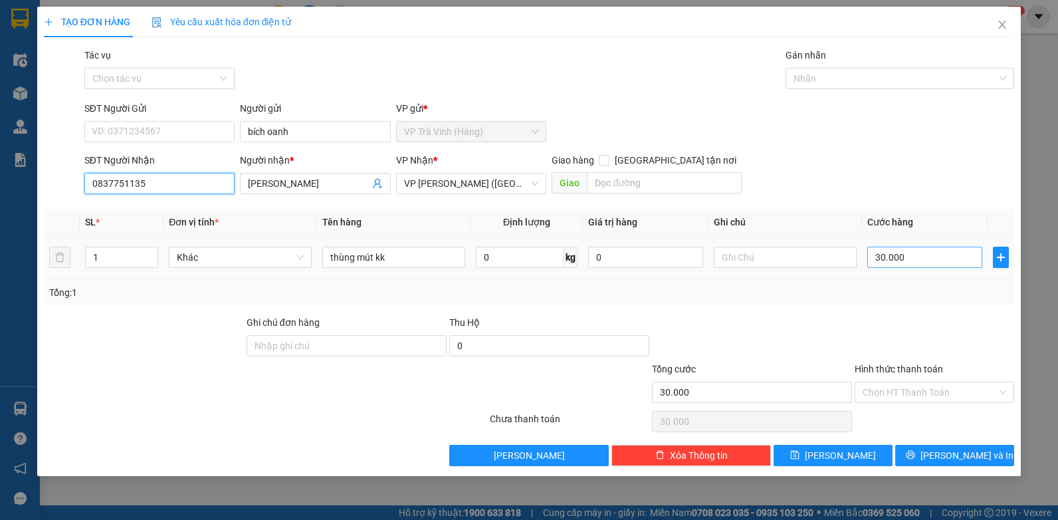
type input "0837751135"
type input "3"
type input "35"
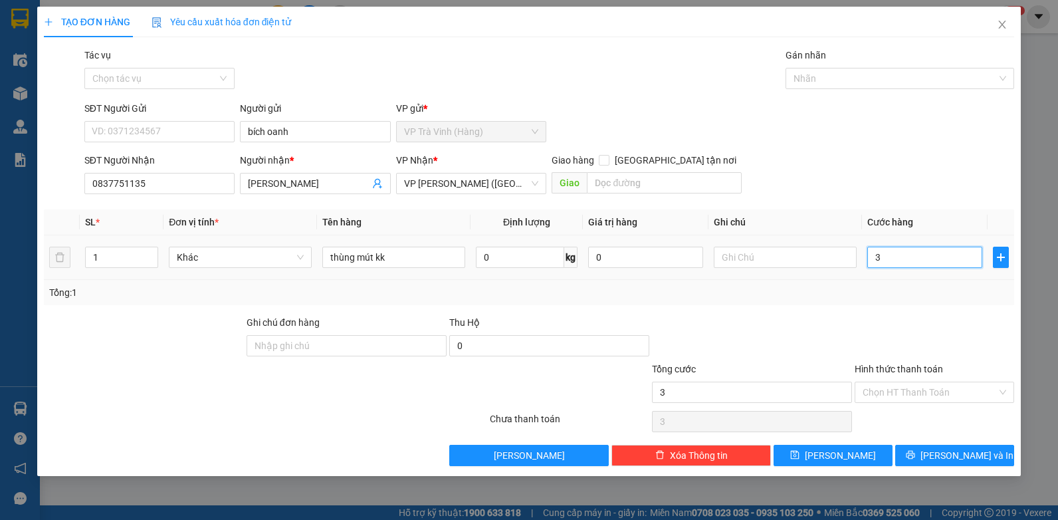
type input "35"
type input "35.000"
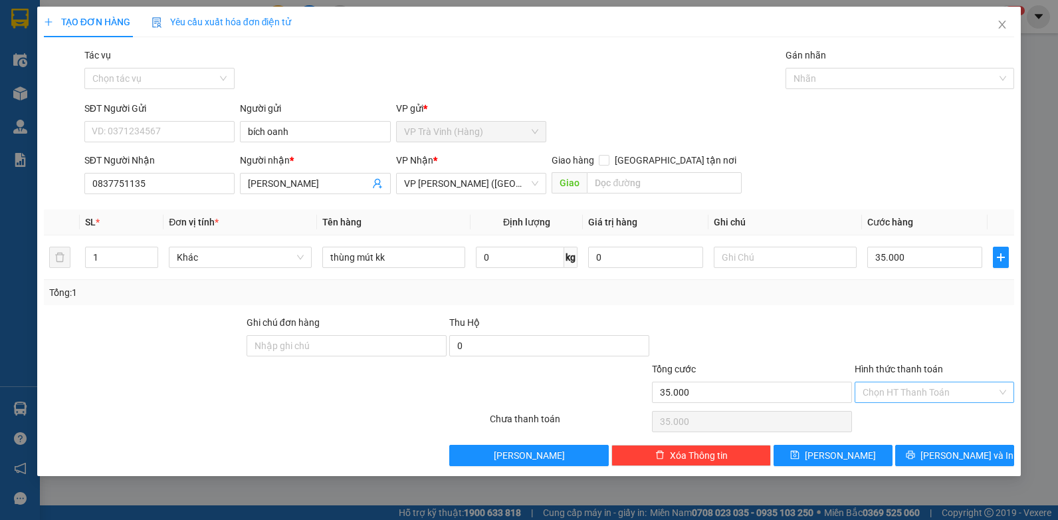
click at [901, 386] on input "Hình thức thanh toán" at bounding box center [930, 392] width 134 height 20
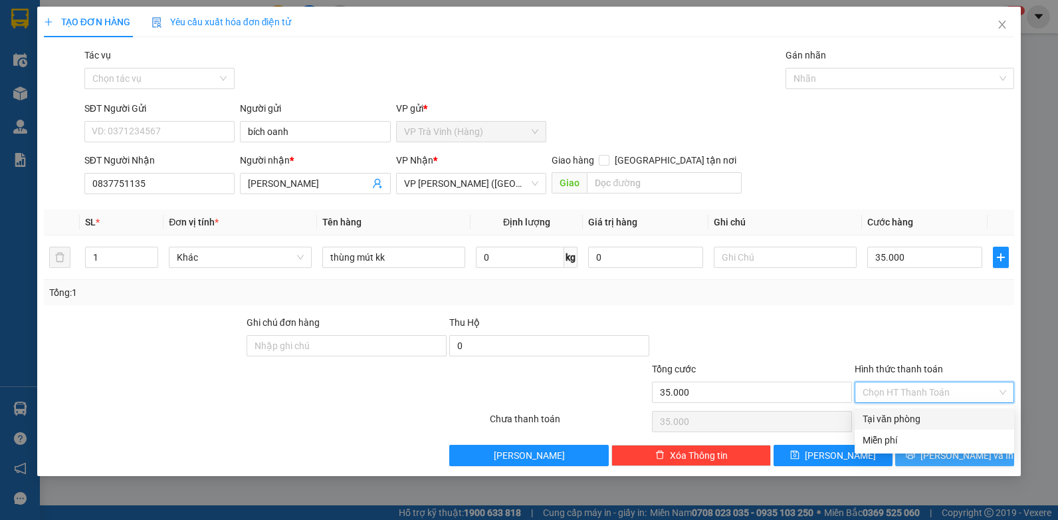
drag, startPoint x: 897, startPoint y: 414, endPoint x: 944, endPoint y: 455, distance: 62.6
click at [897, 415] on div "Tại văn phòng" at bounding box center [935, 418] width 144 height 15
type input "0"
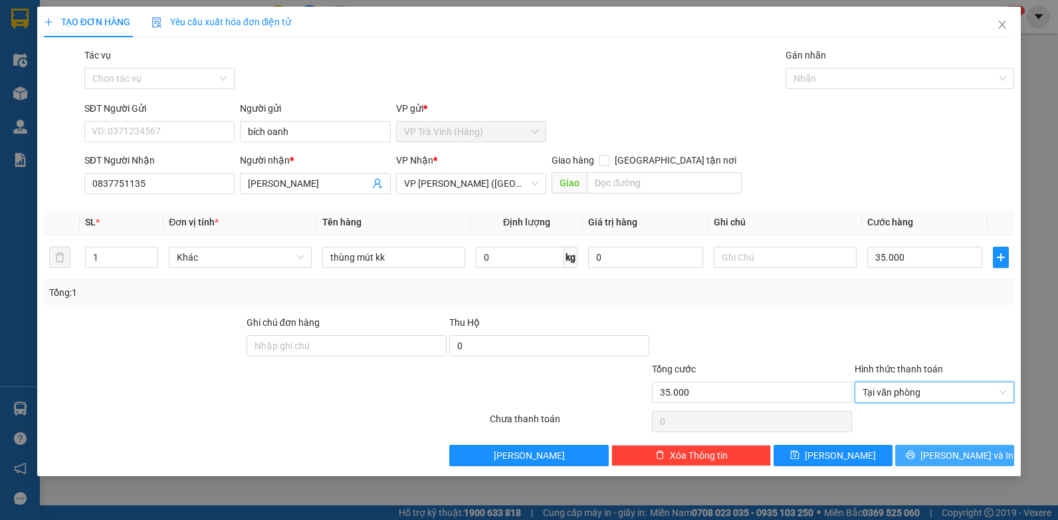
click at [996, 456] on button "[PERSON_NAME] và In" at bounding box center [954, 455] width 119 height 21
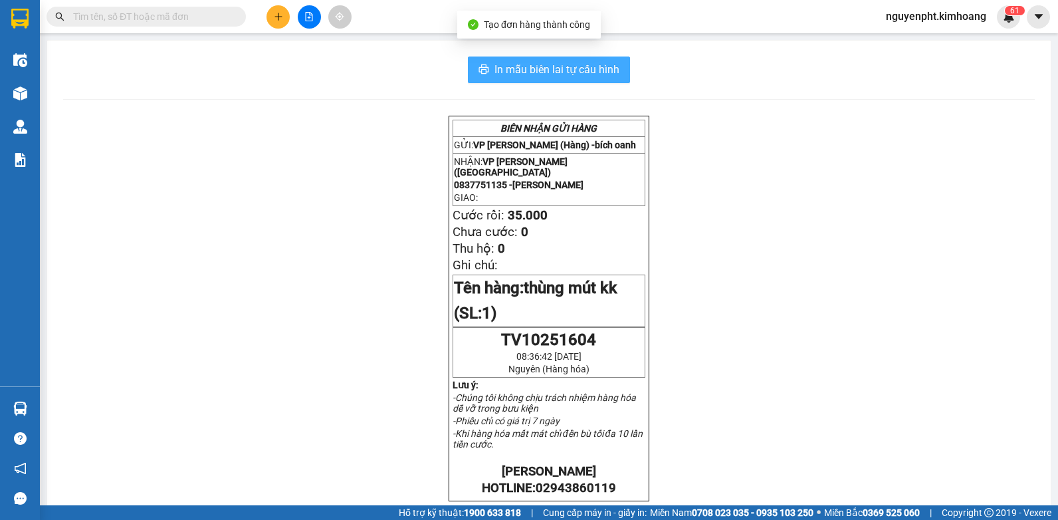
click at [486, 66] on button "In mẫu biên lai tự cấu hình" at bounding box center [549, 69] width 162 height 27
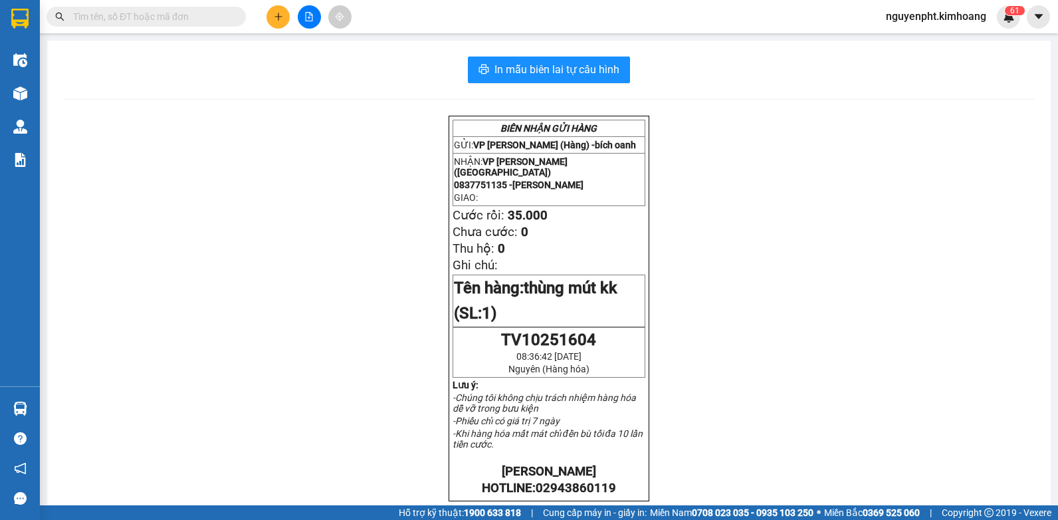
click at [152, 20] on input "text" at bounding box center [151, 16] width 157 height 15
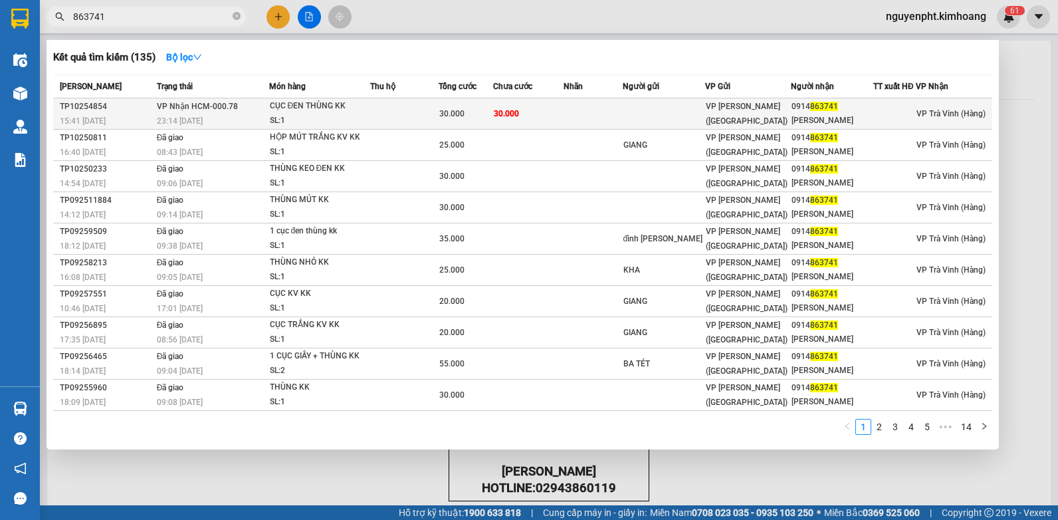
type input "863741"
click at [431, 108] on td at bounding box center [404, 113] width 69 height 31
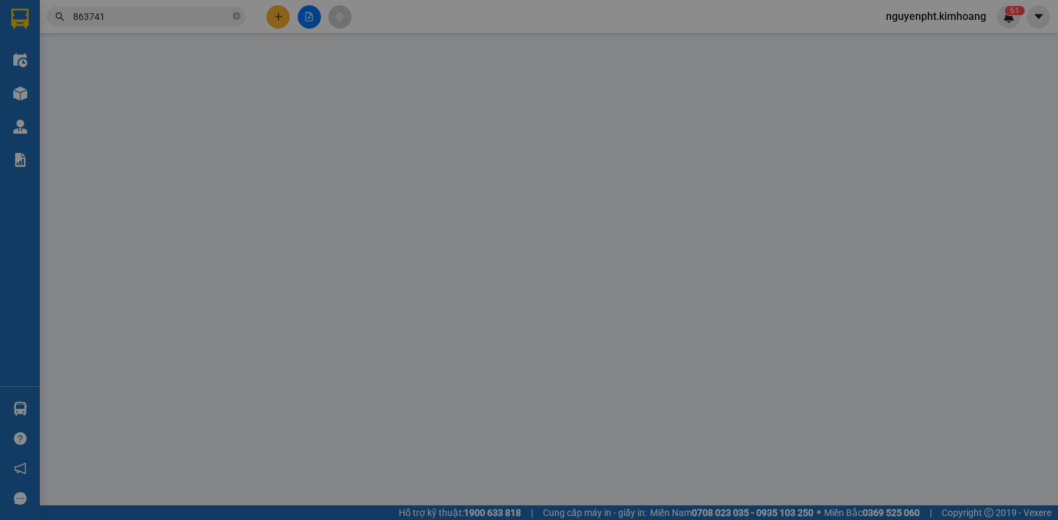
type input "0914863741"
type input "[PERSON_NAME]"
type input "30.000"
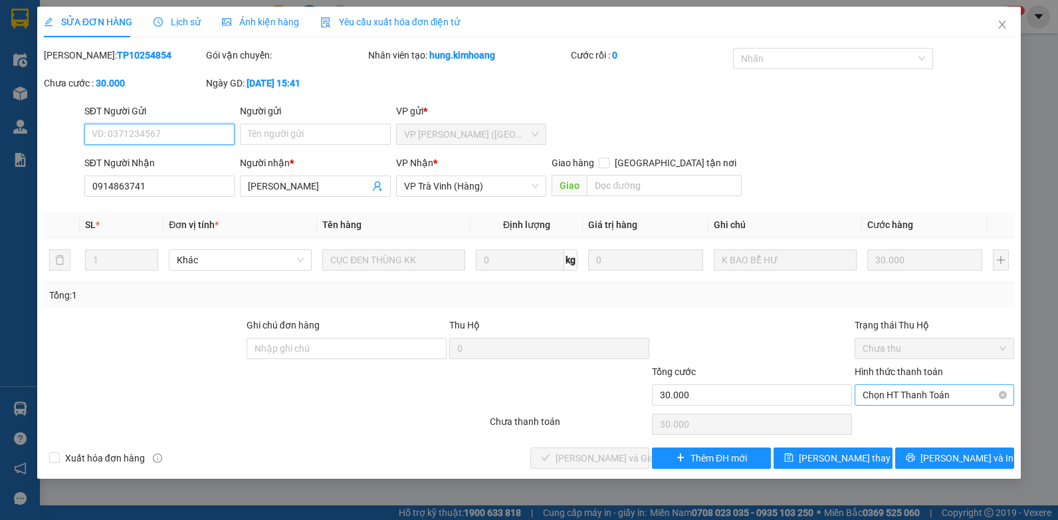
click at [948, 391] on span "Chọn HT Thanh Toán" at bounding box center [935, 395] width 144 height 20
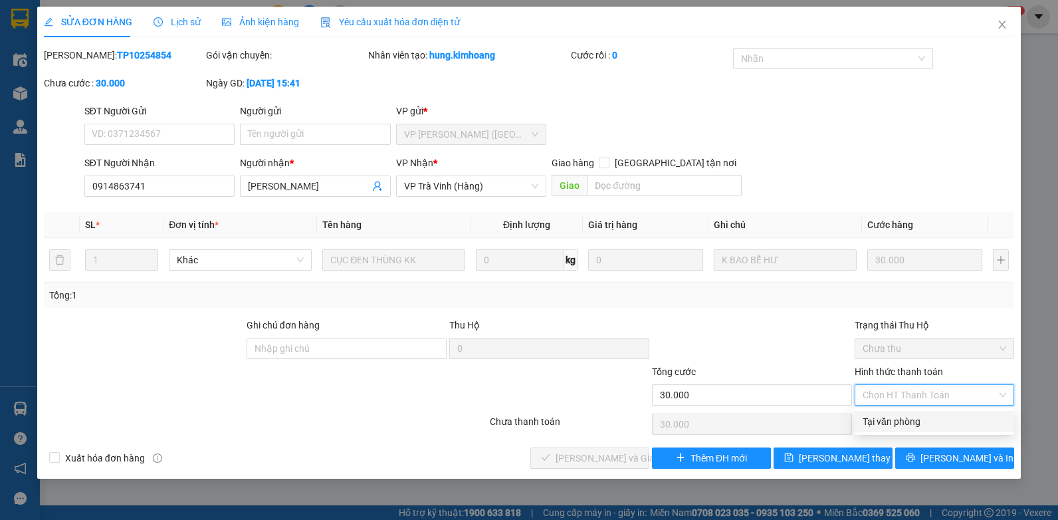
drag, startPoint x: 897, startPoint y: 427, endPoint x: 805, endPoint y: 431, distance: 91.8
click at [896, 427] on div "Tại văn phòng" at bounding box center [935, 421] width 144 height 15
type input "0"
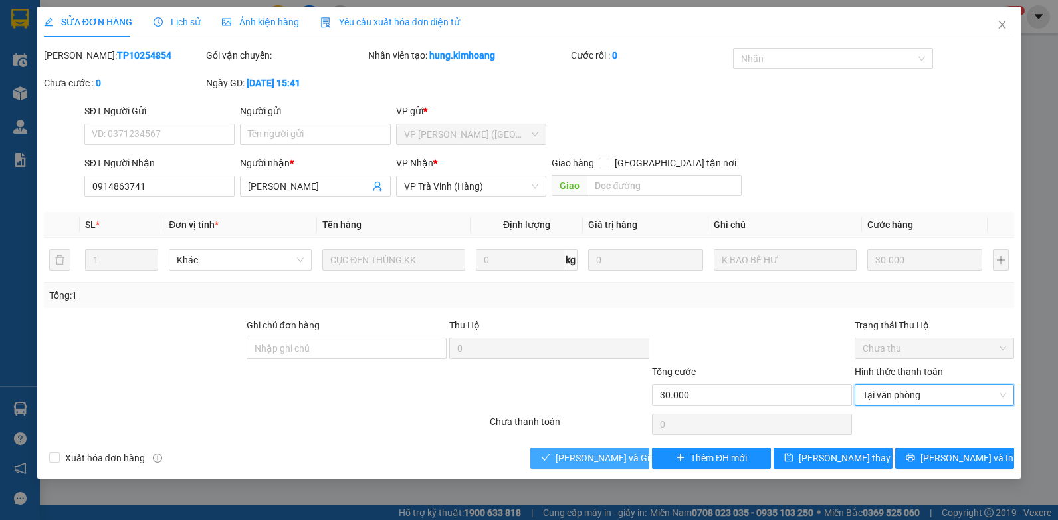
click at [600, 463] on span "[PERSON_NAME] và Giao hàng" at bounding box center [620, 458] width 128 height 15
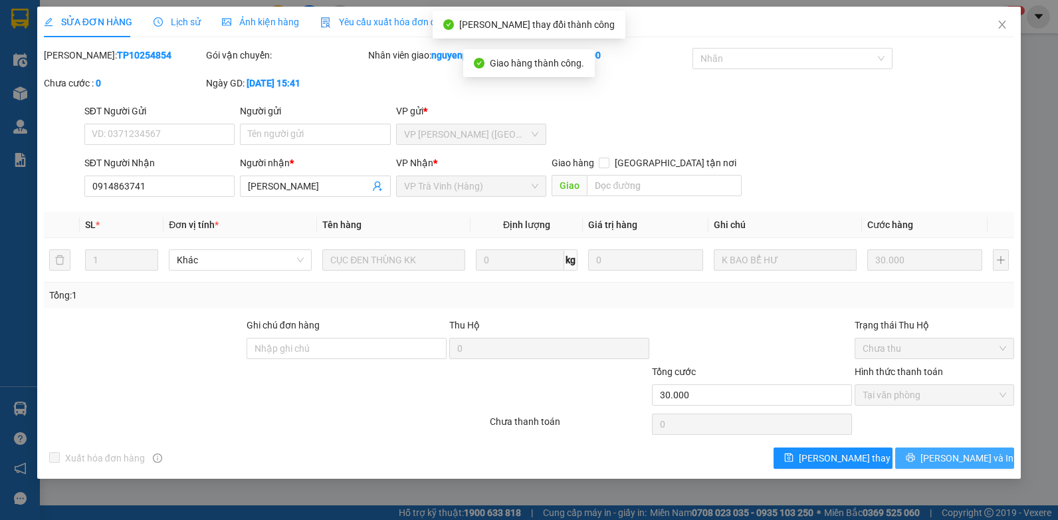
click at [952, 462] on span "[PERSON_NAME] và In" at bounding box center [966, 458] width 93 height 15
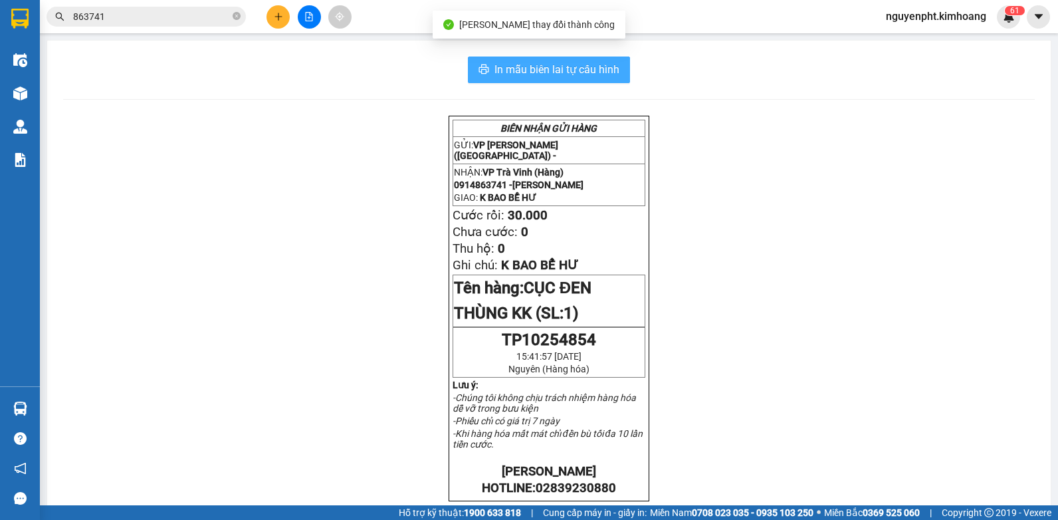
click at [599, 70] on span "In mẫu biên lai tự cấu hình" at bounding box center [556, 69] width 125 height 17
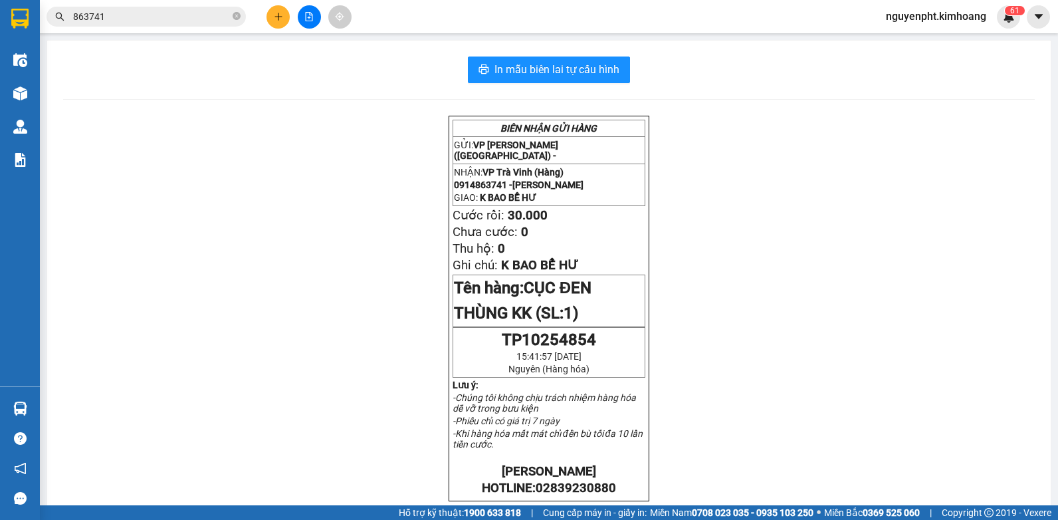
drag, startPoint x: 175, startPoint y: 18, endPoint x: 0, endPoint y: 90, distance: 189.2
click at [0, 78] on html "Kết quả tìm kiếm ( 135 ) Bộ lọc Mã ĐH Trạng thái Món hàng Thu hộ Tổng cước Chưa…" at bounding box center [529, 260] width 1058 height 520
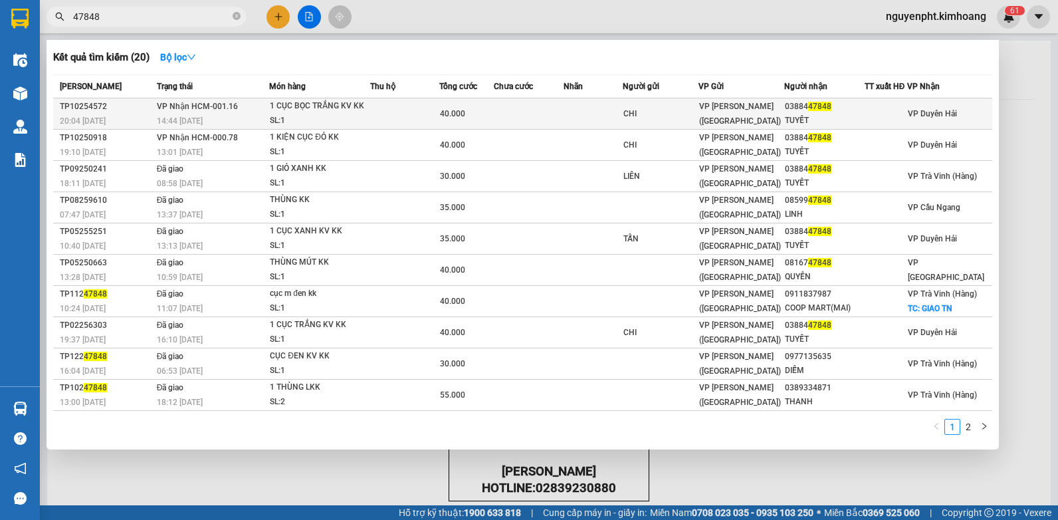
type input "47848"
click at [482, 116] on div "40.000" at bounding box center [466, 113] width 53 height 15
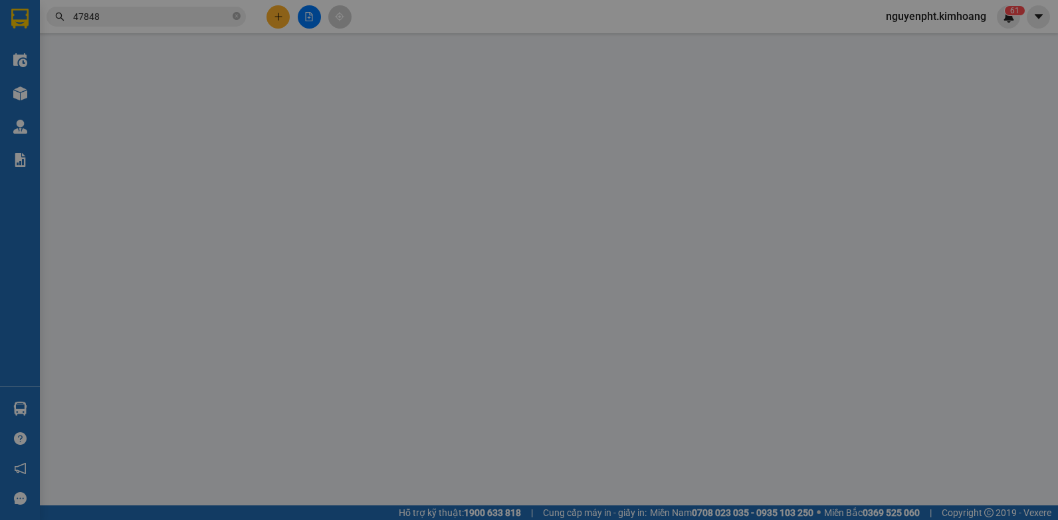
type input "CHI"
type input "0388447848"
type input "TUYẾT"
type input "40.000"
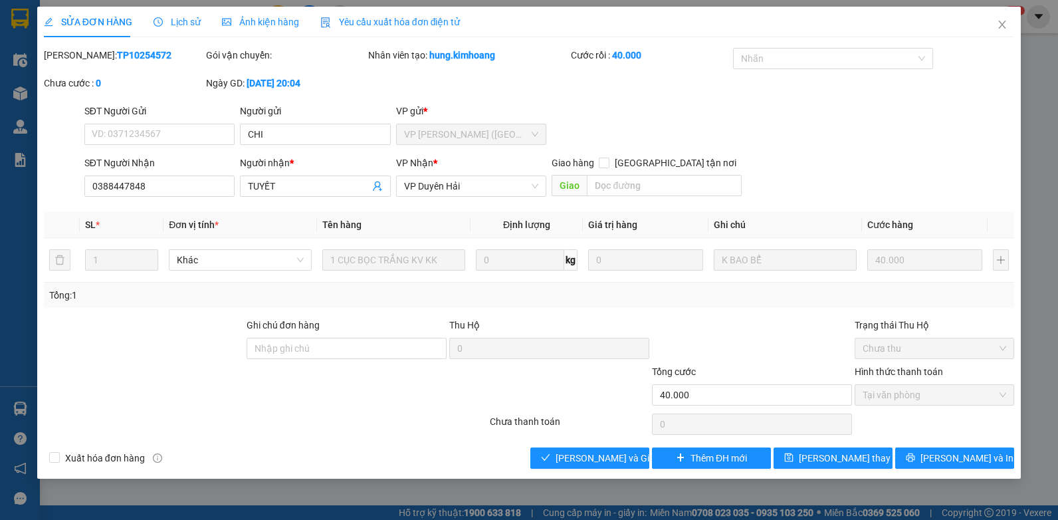
click at [568, 468] on div "SỬA ĐƠN HÀNG Lịch sử Ảnh kiện hàng Yêu cầu xuất hóa đơn điện tử Total Paid Fee …" at bounding box center [529, 243] width 984 height 472
